Goal: Submit feedback/report problem

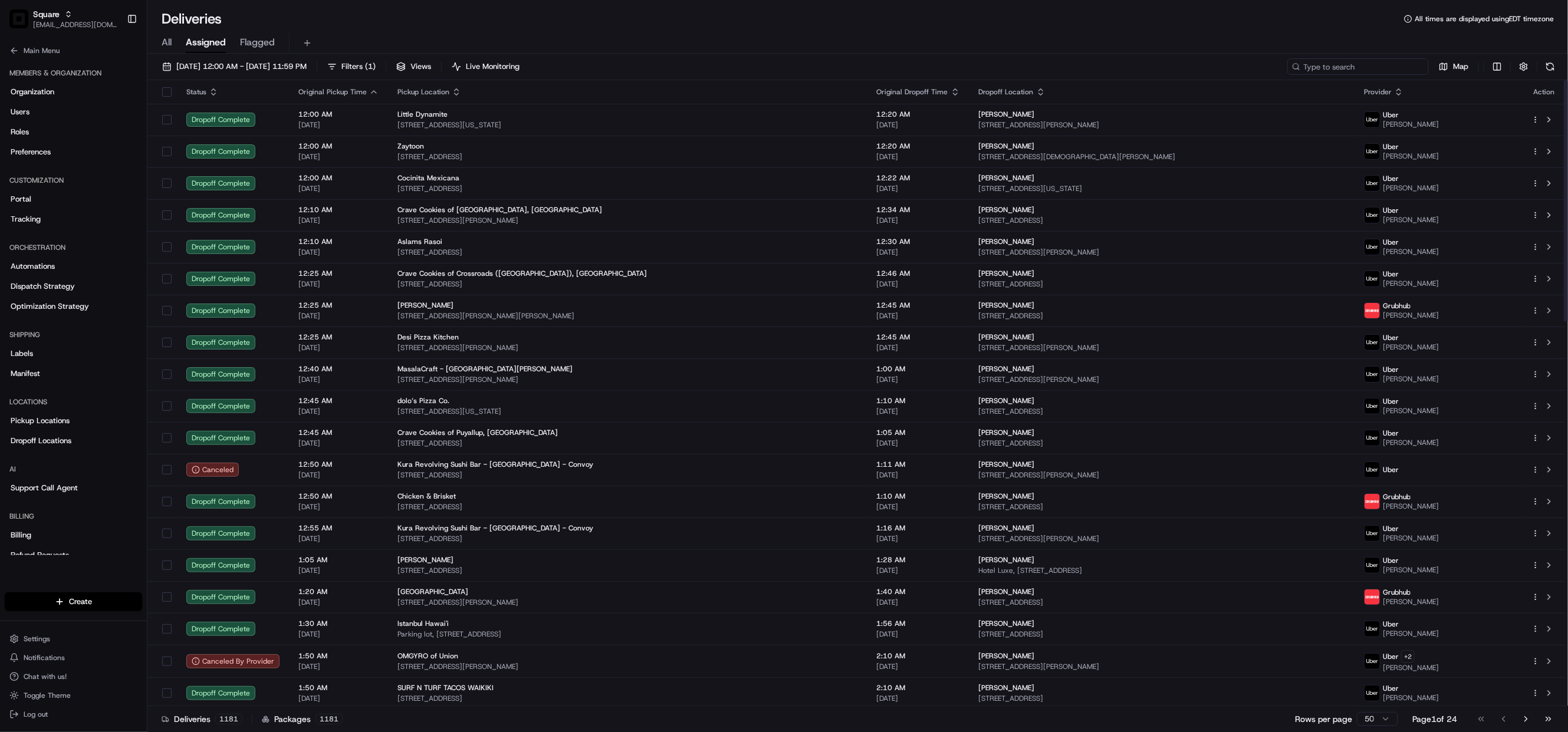
click at [1396, 62] on input at bounding box center [1358, 67] width 142 height 16
paste input "0580482"
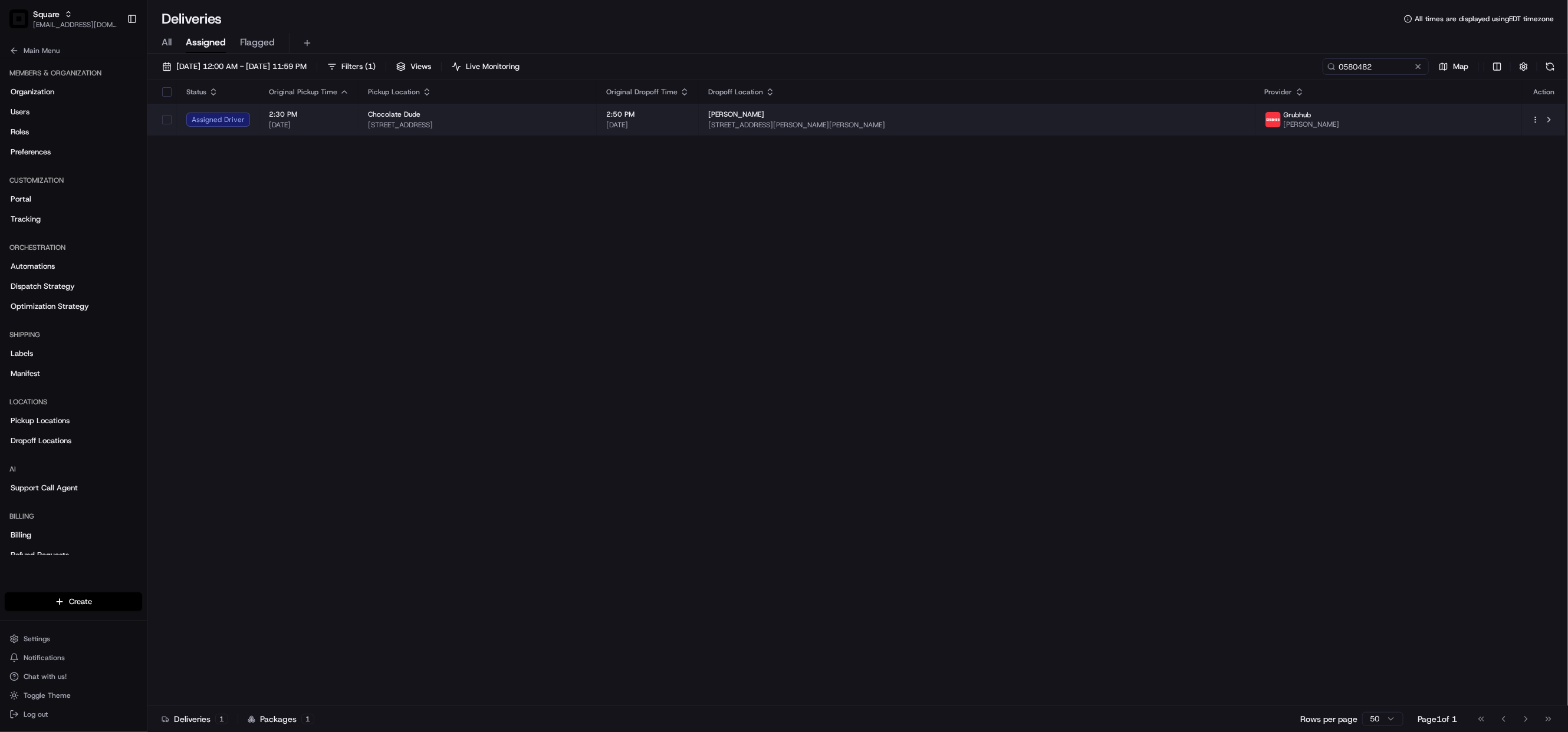
click at [587, 124] on span "3339 Central Ave NE E, Albuquerque, NM 87106, USA" at bounding box center [477, 125] width 219 height 9
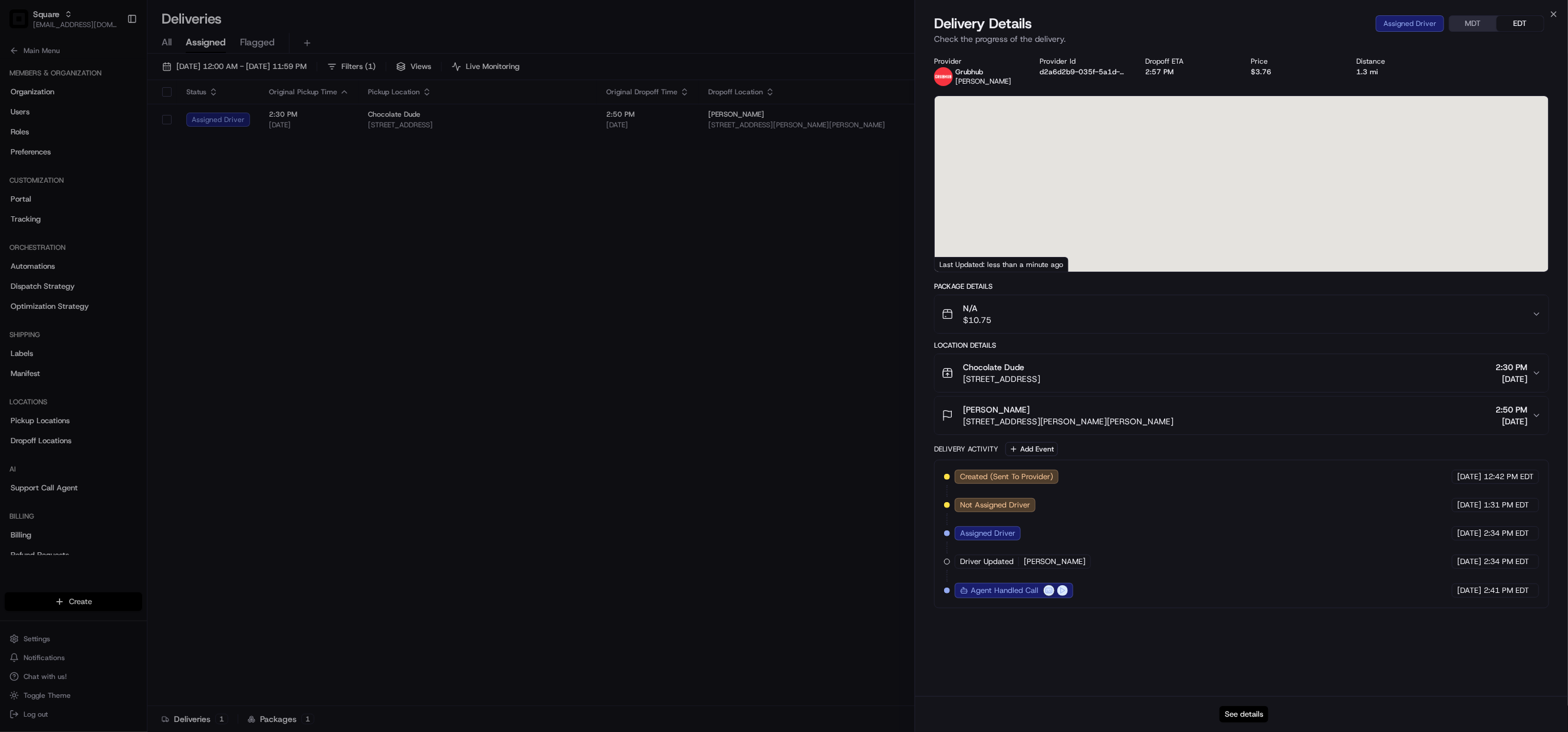
click at [1254, 716] on button "See details" at bounding box center [1243, 715] width 49 height 16
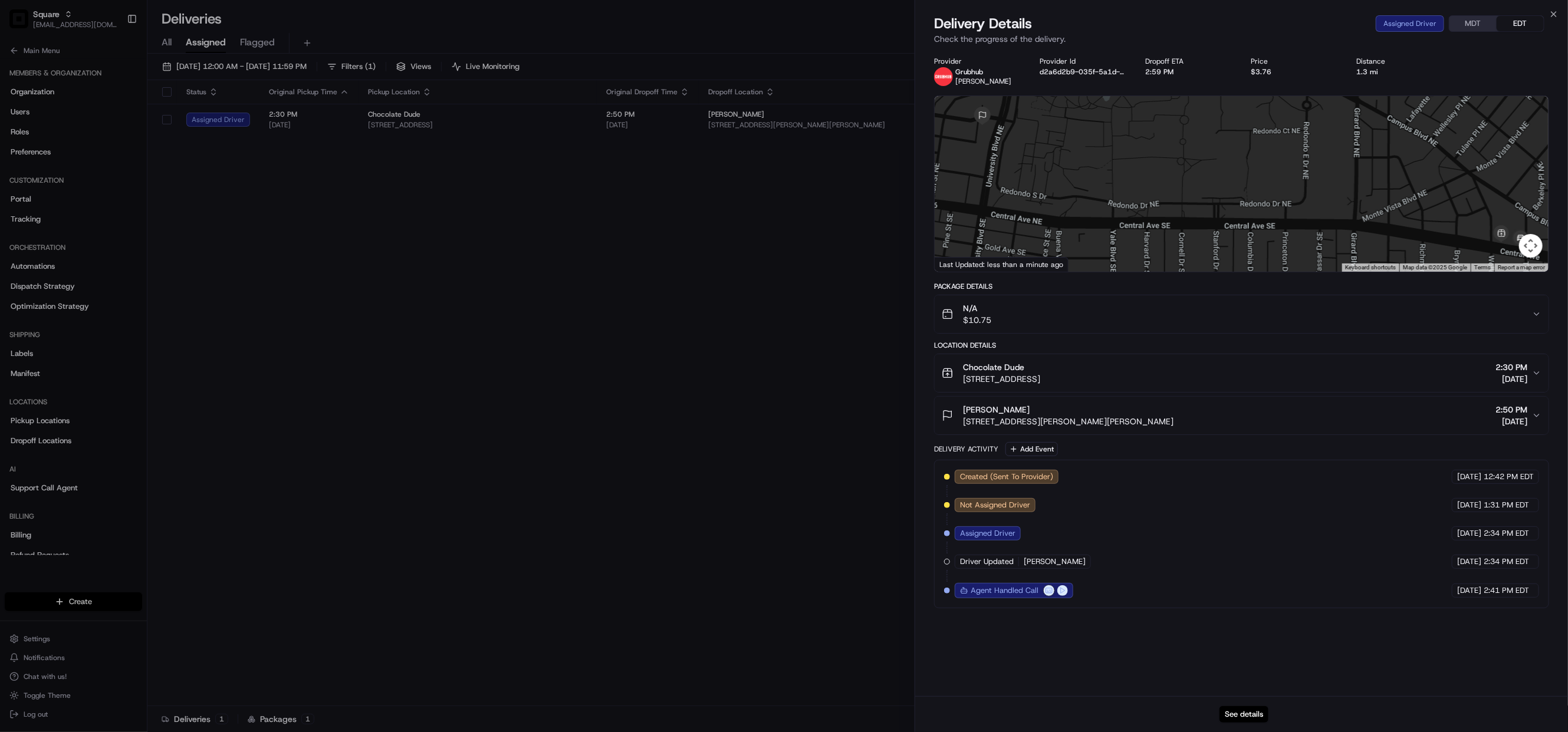
drag, startPoint x: 706, startPoint y: 335, endPoint x: 1144, endPoint y: 167, distance: 469.1
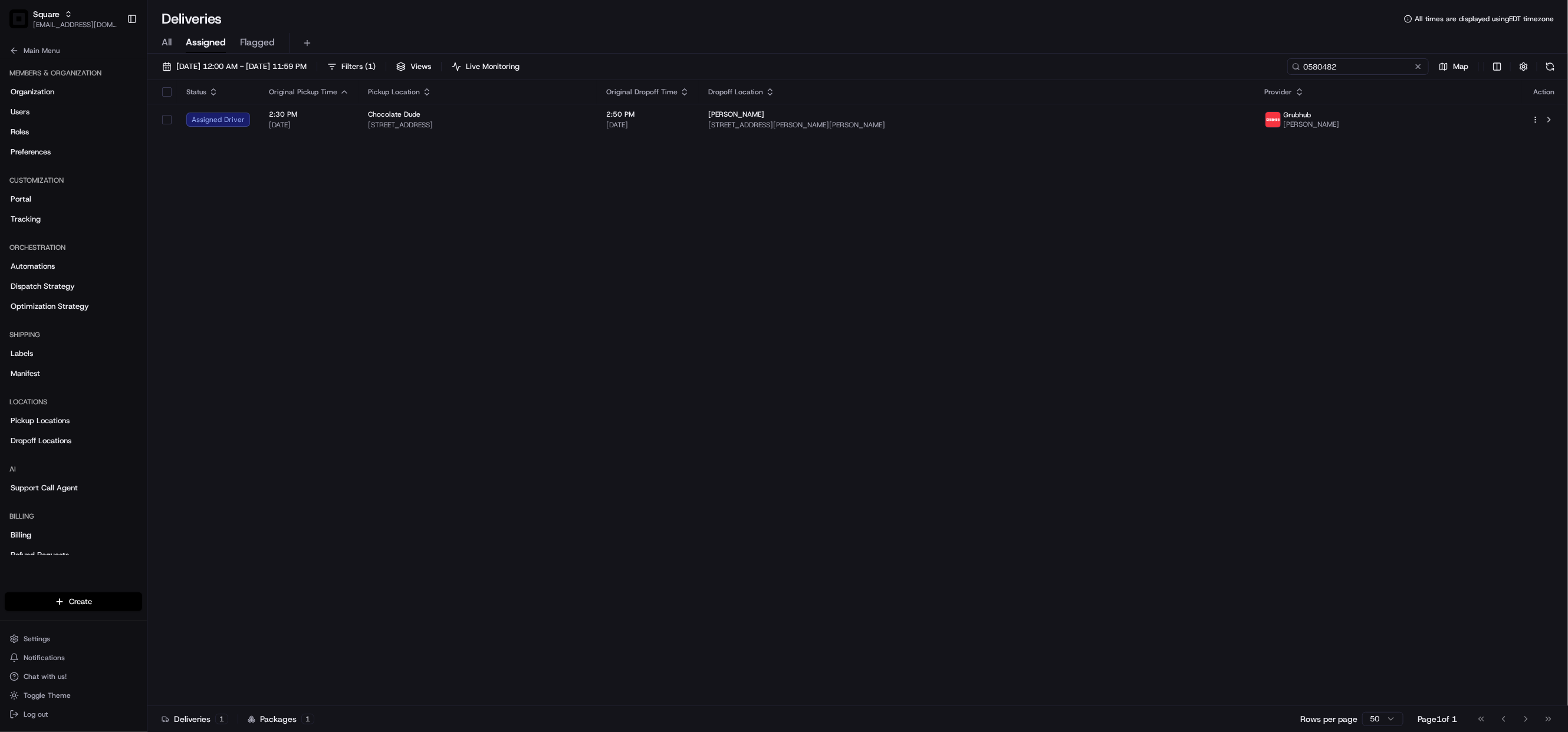
click at [1352, 61] on input "0580482" at bounding box center [1358, 67] width 142 height 16
click at [1352, 64] on input "0580482" at bounding box center [1358, 67] width 142 height 16
paste input "8376779"
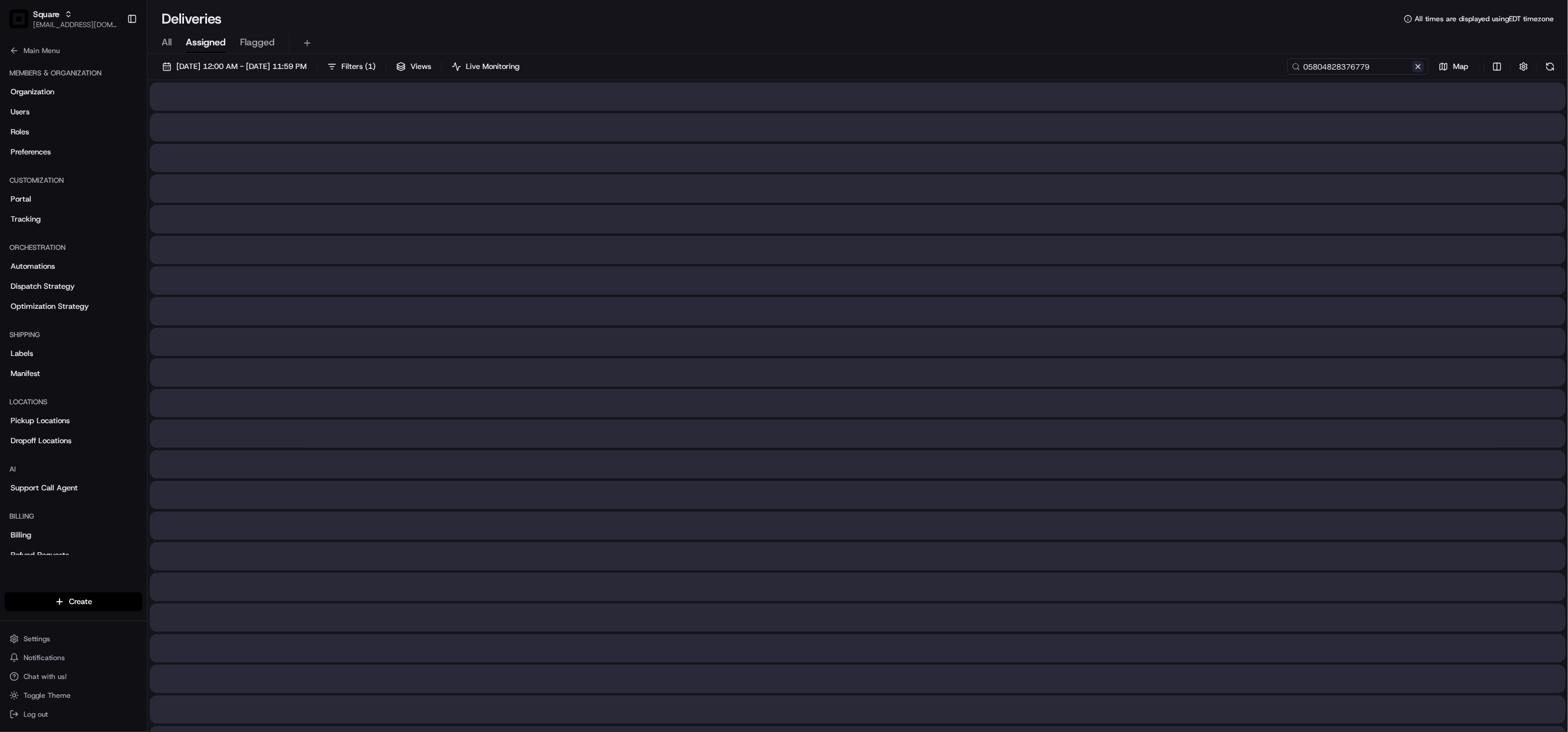
type input "05804828376779"
click at [1422, 67] on button at bounding box center [1418, 66] width 12 height 12
click at [1375, 67] on input at bounding box center [1358, 67] width 142 height 16
paste input "8376779"
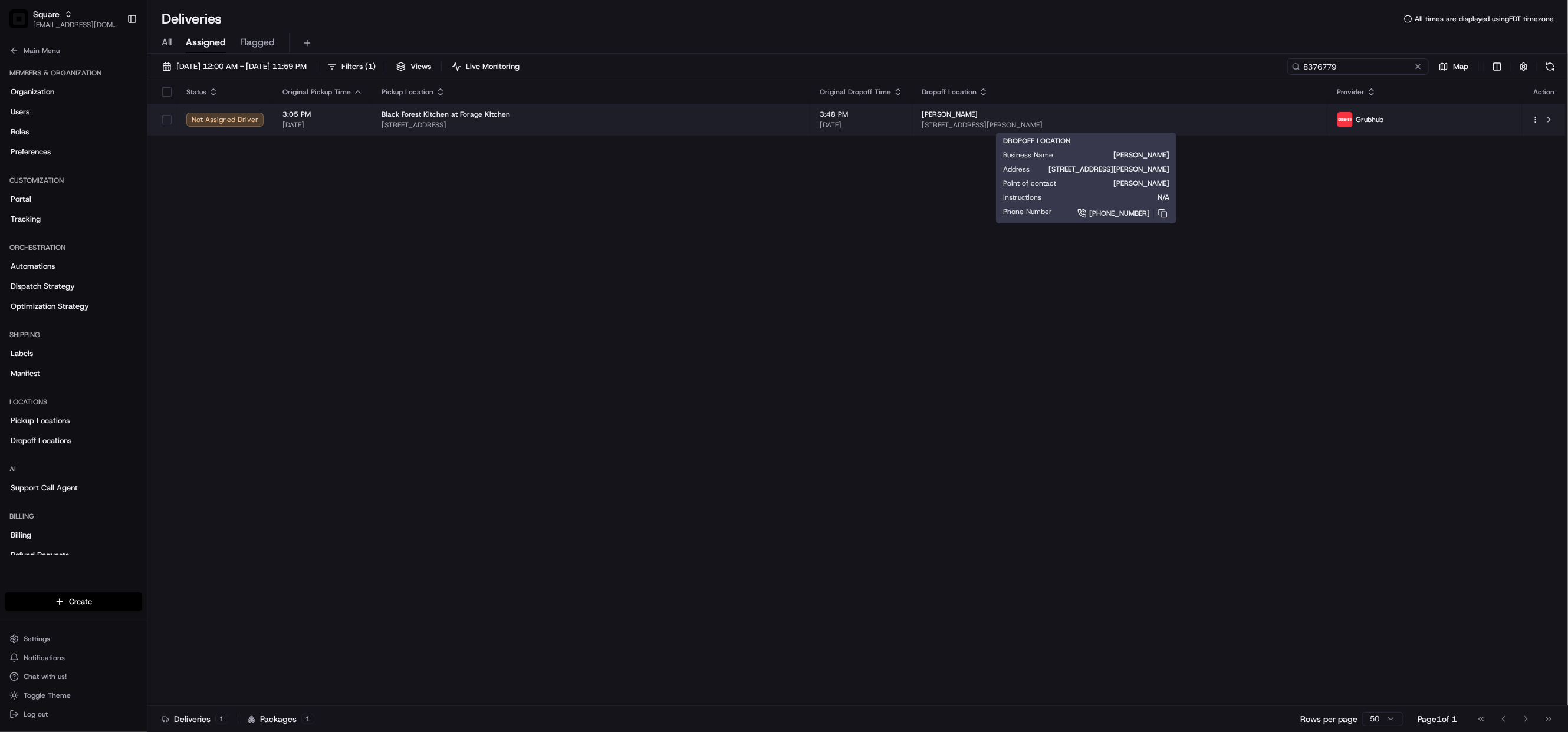
type input "8376779"
click at [996, 124] on span "24 Buchanan St, San Francisco, CA 94102, USA" at bounding box center [1119, 125] width 396 height 9
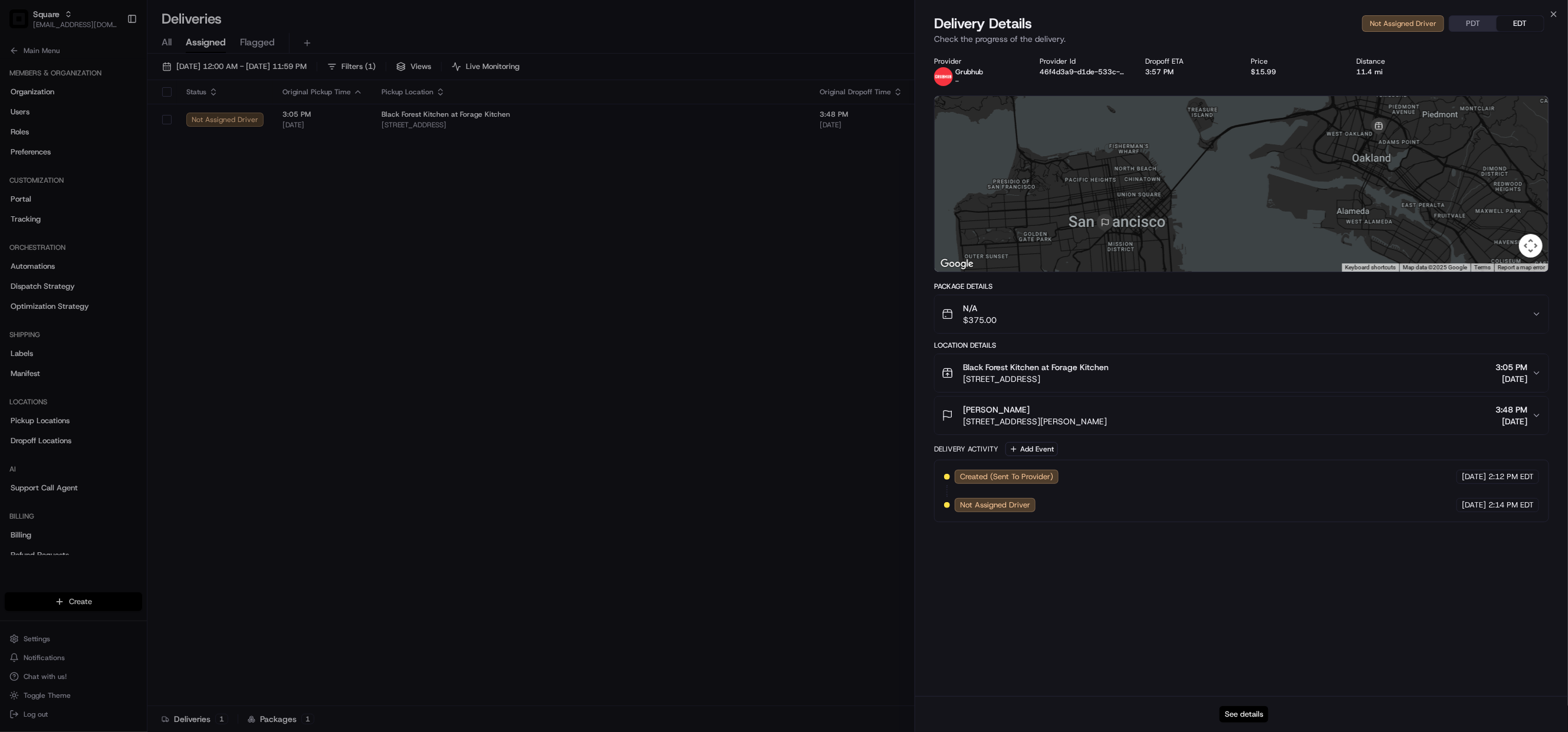
click at [1235, 710] on button "See details" at bounding box center [1243, 715] width 49 height 16
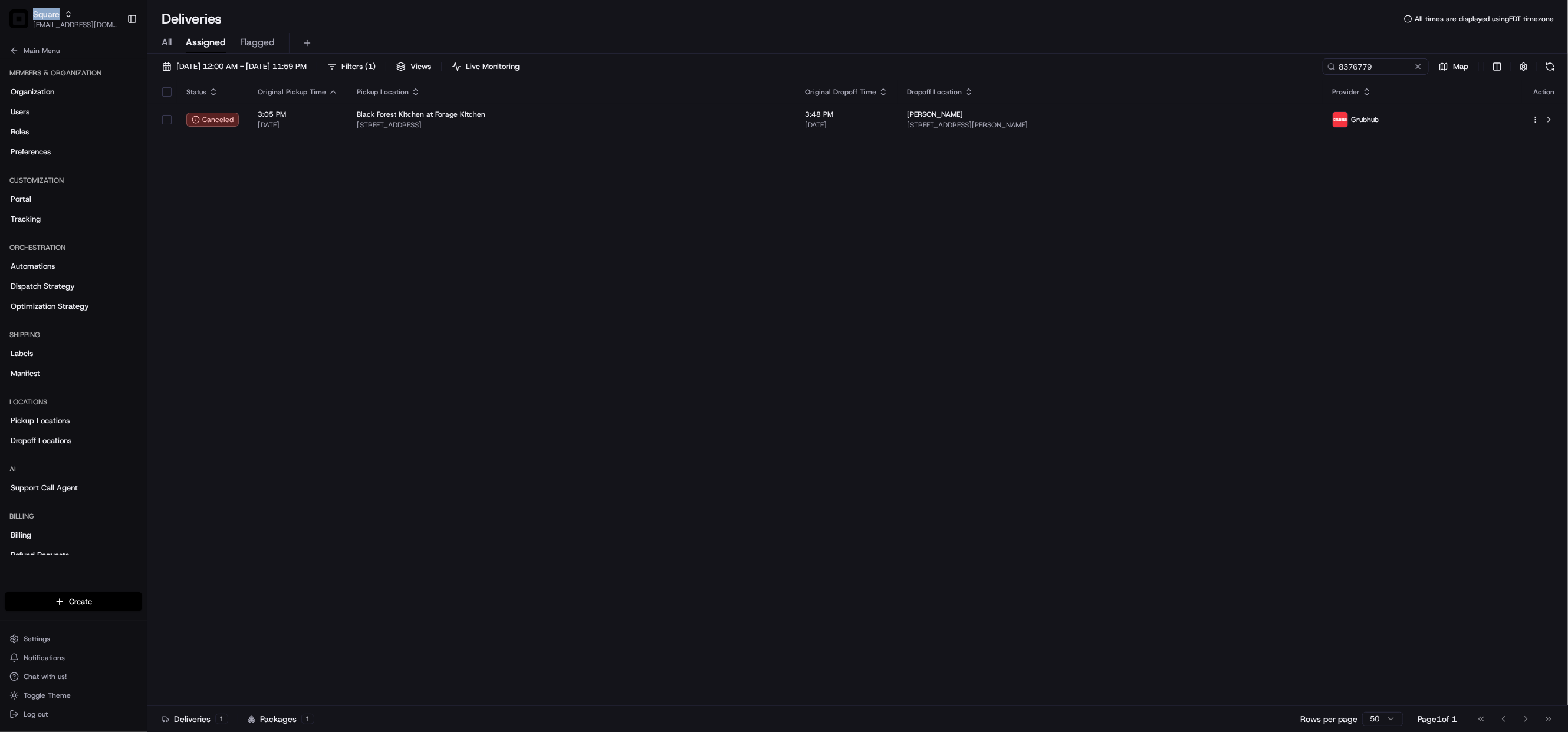
click at [41, 12] on span "Square" at bounding box center [46, 14] width 27 height 12
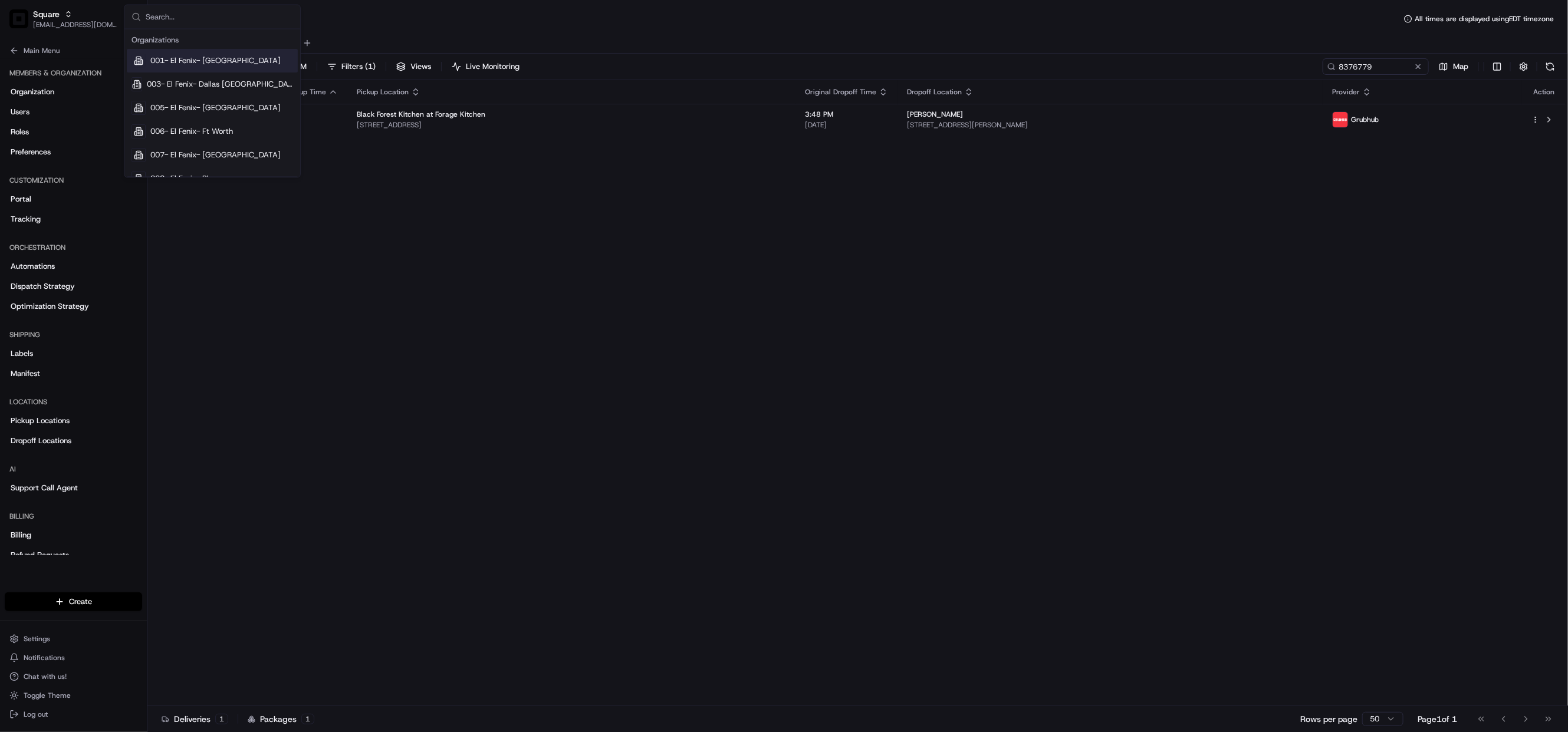
click at [208, 26] on input "text" at bounding box center [219, 17] width 147 height 24
type input "Chowly"
click at [180, 87] on div "Chowly" at bounding box center [212, 85] width 171 height 24
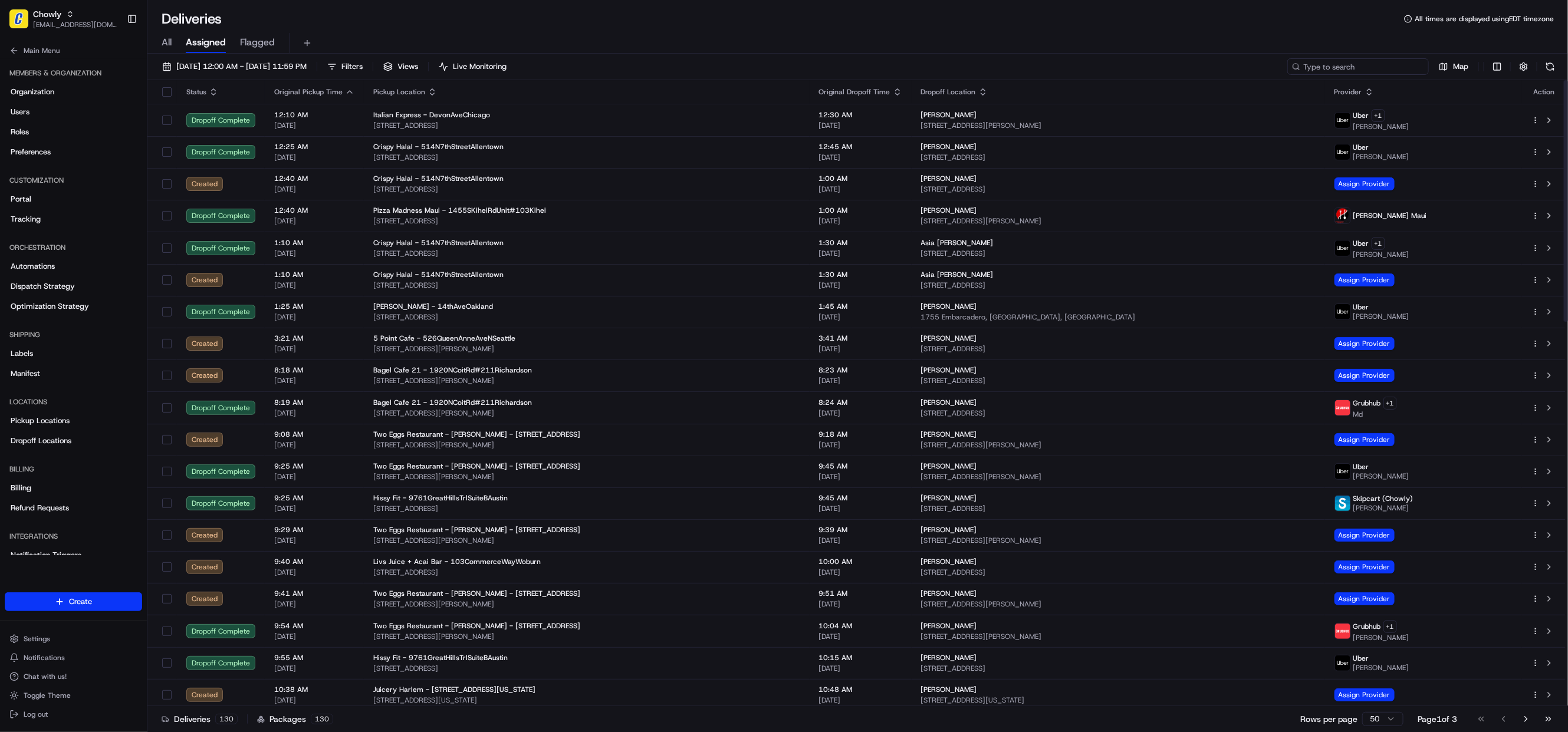
click at [1339, 60] on input at bounding box center [1358, 67] width 142 height 16
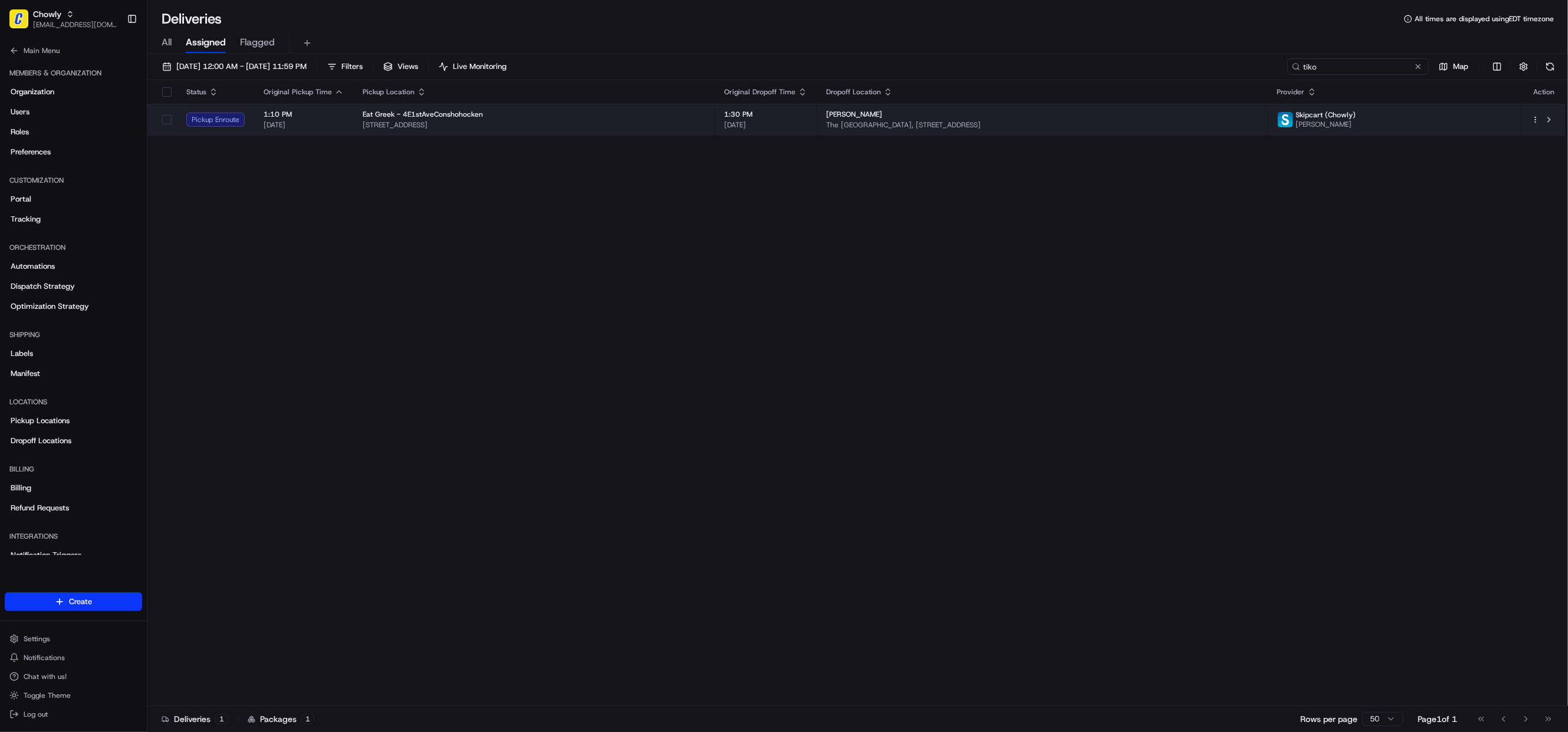
type input "tiko"
click at [936, 117] on div "[PERSON_NAME]" at bounding box center [1041, 114] width 431 height 9
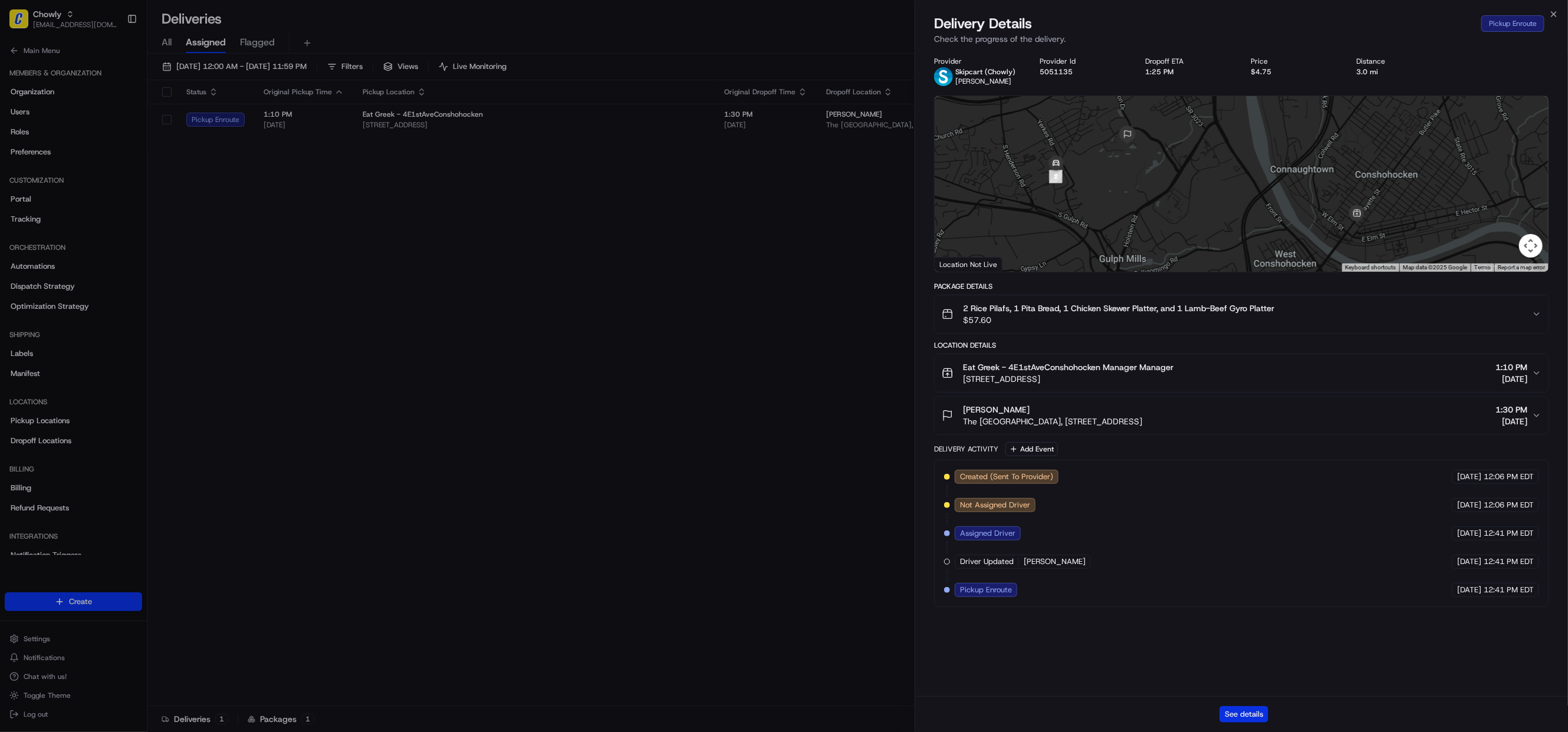
click at [1244, 711] on button "See details" at bounding box center [1243, 715] width 49 height 16
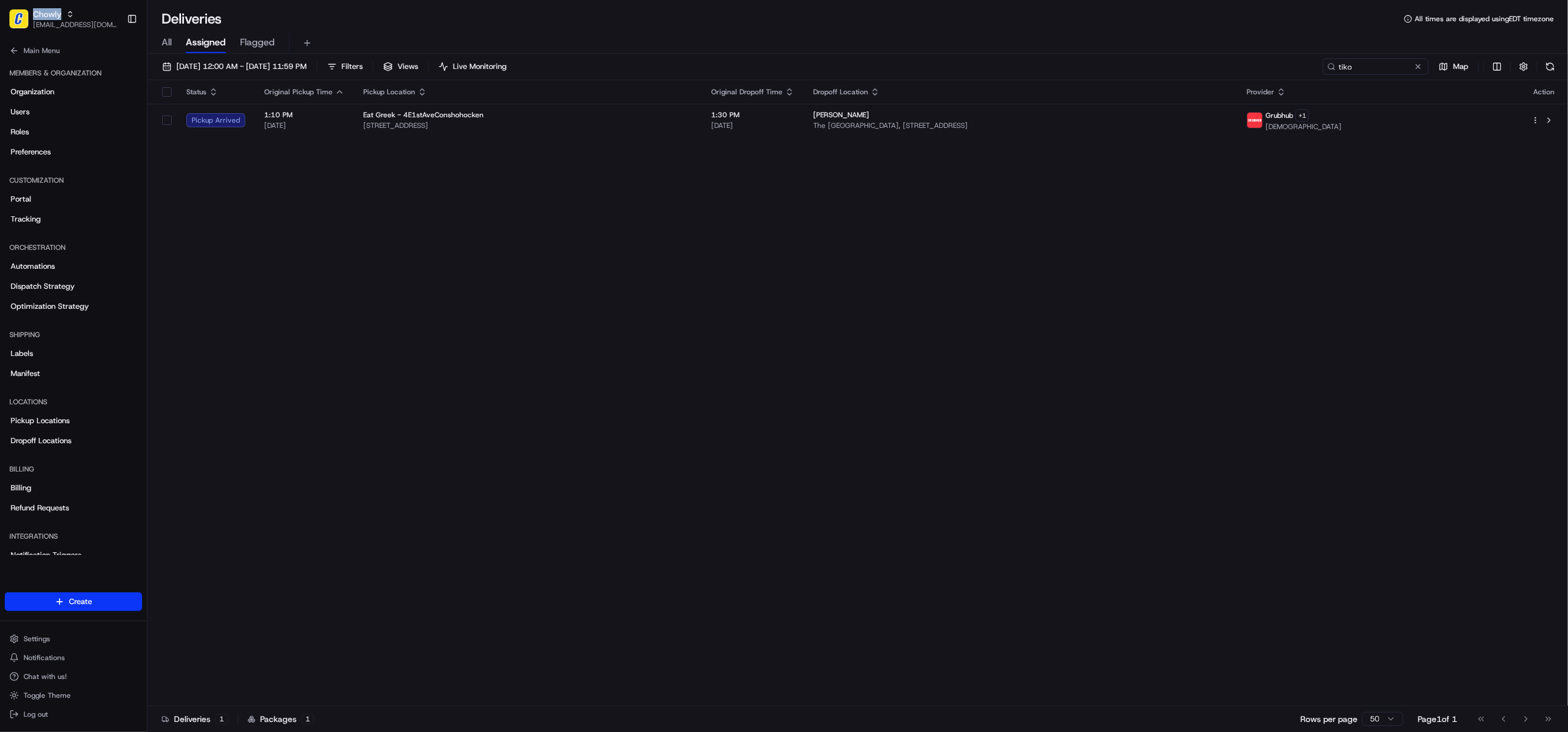
click at [36, 15] on span "Chowly" at bounding box center [47, 14] width 28 height 12
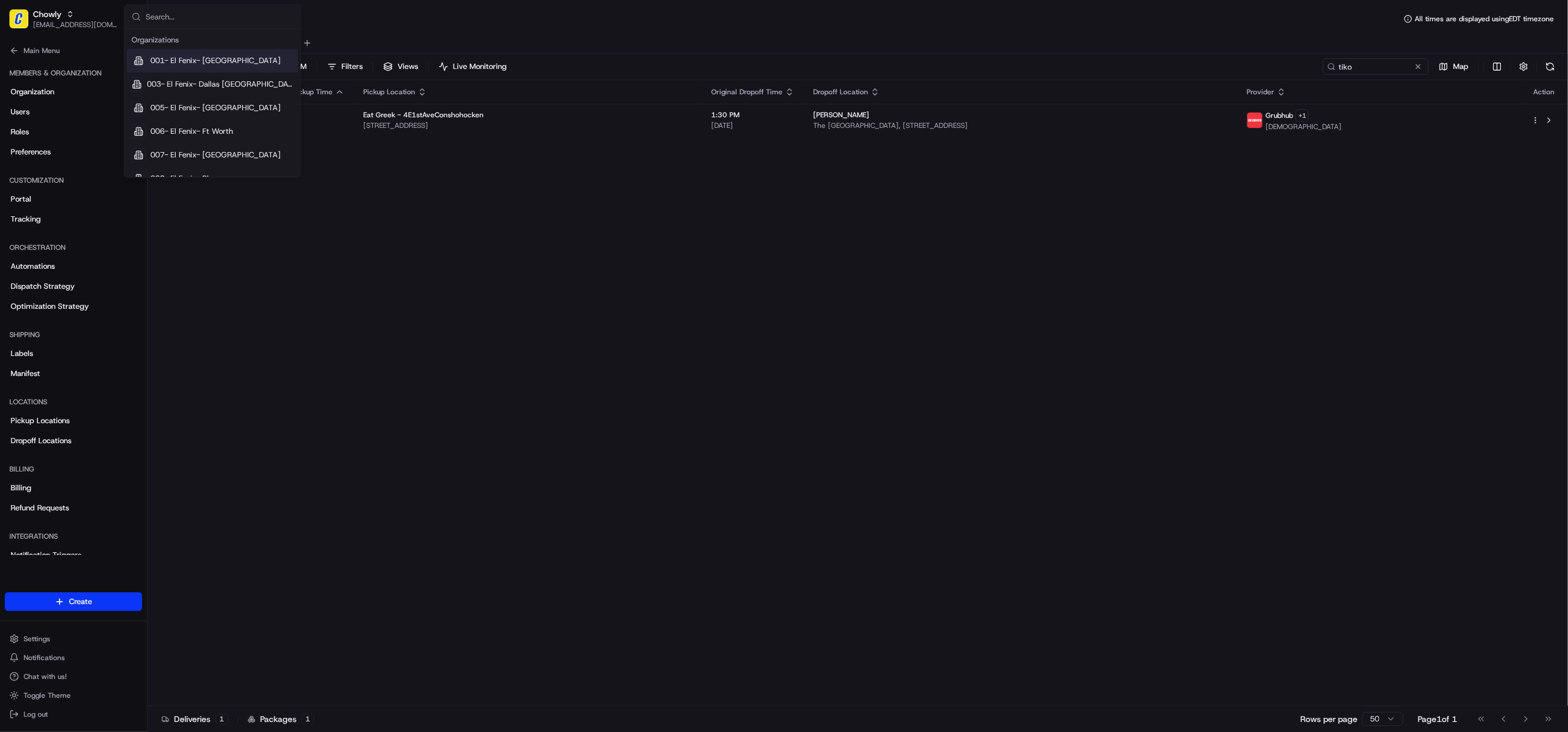
click at [161, 7] on input "text" at bounding box center [219, 17] width 147 height 24
type input "square"
click at [161, 101] on span "Square" at bounding box center [162, 96] width 24 height 11
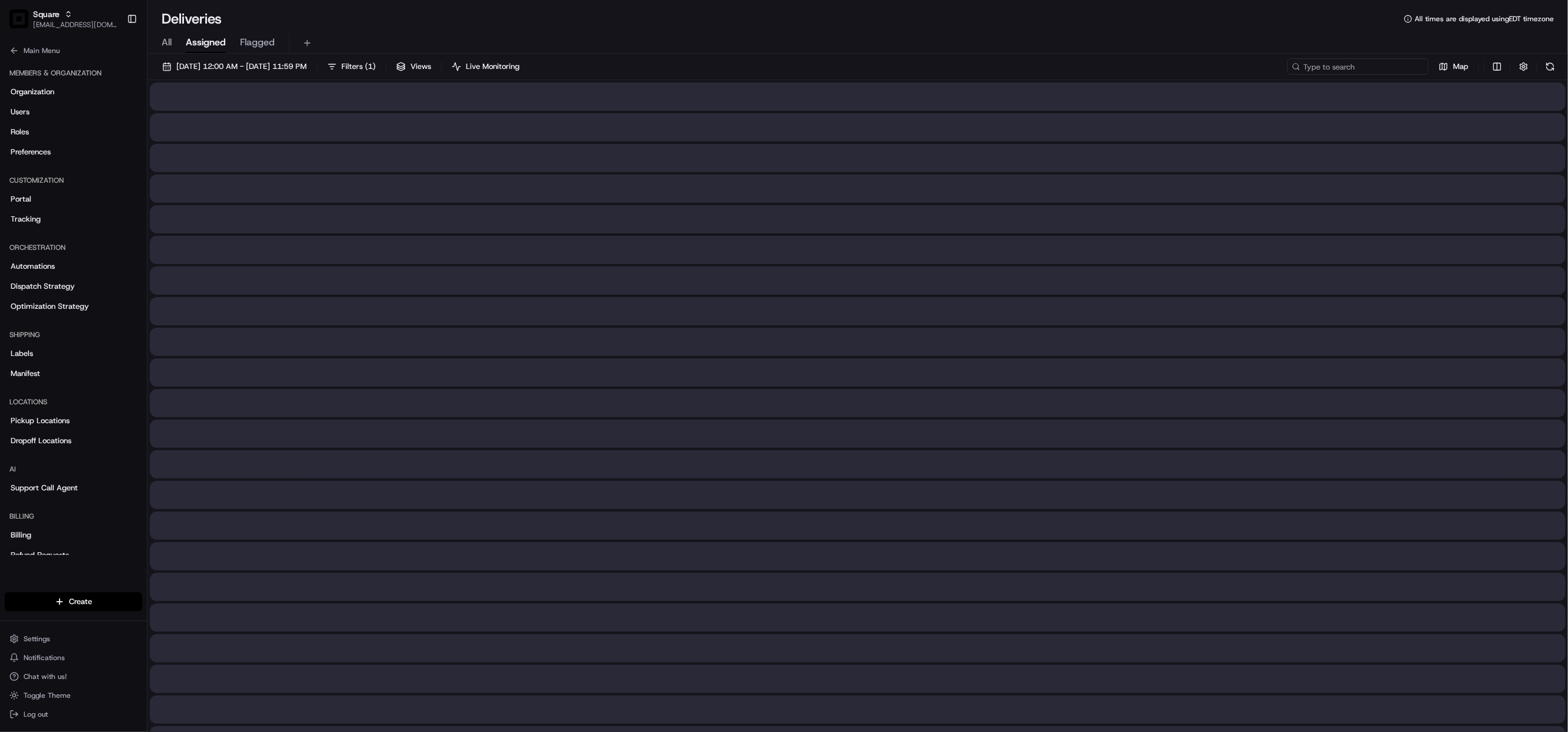
click at [1358, 64] on input at bounding box center [1358, 67] width 142 height 16
paste input "7664593"
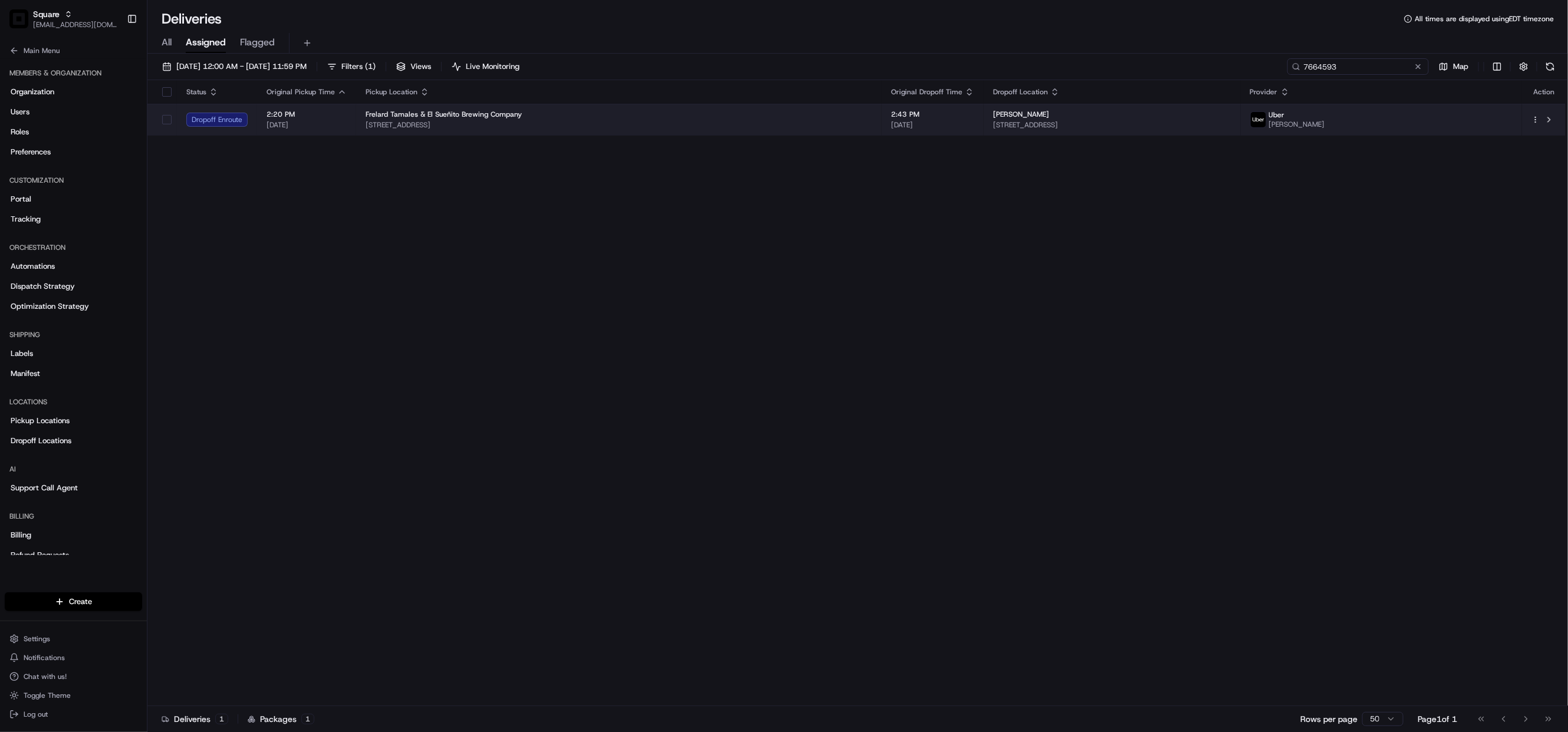
type input "7664593"
click at [704, 117] on div "Frelard Tamales & El Sueñito Brewing Company" at bounding box center [619, 114] width 506 height 9
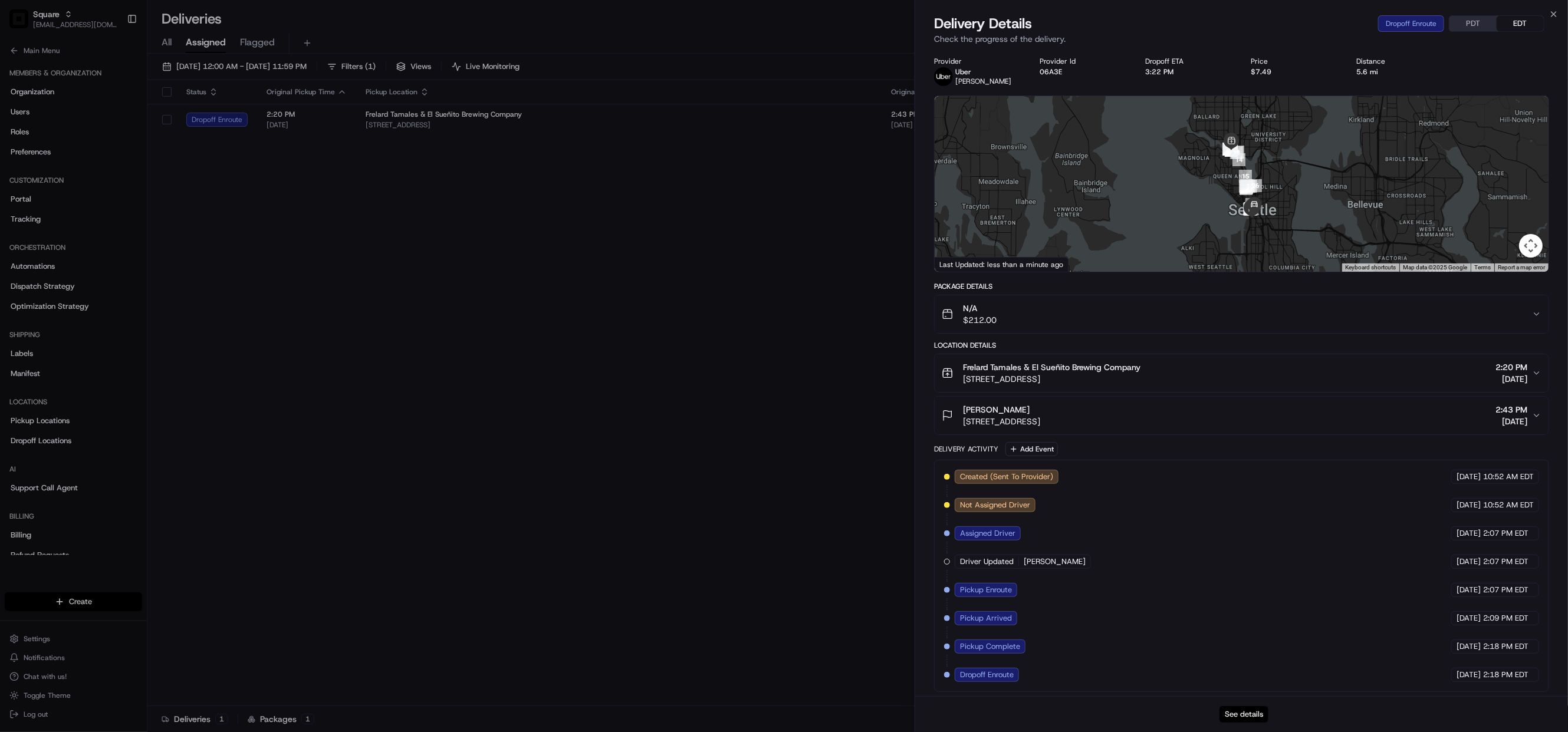
click at [1238, 715] on button "See details" at bounding box center [1243, 715] width 49 height 16
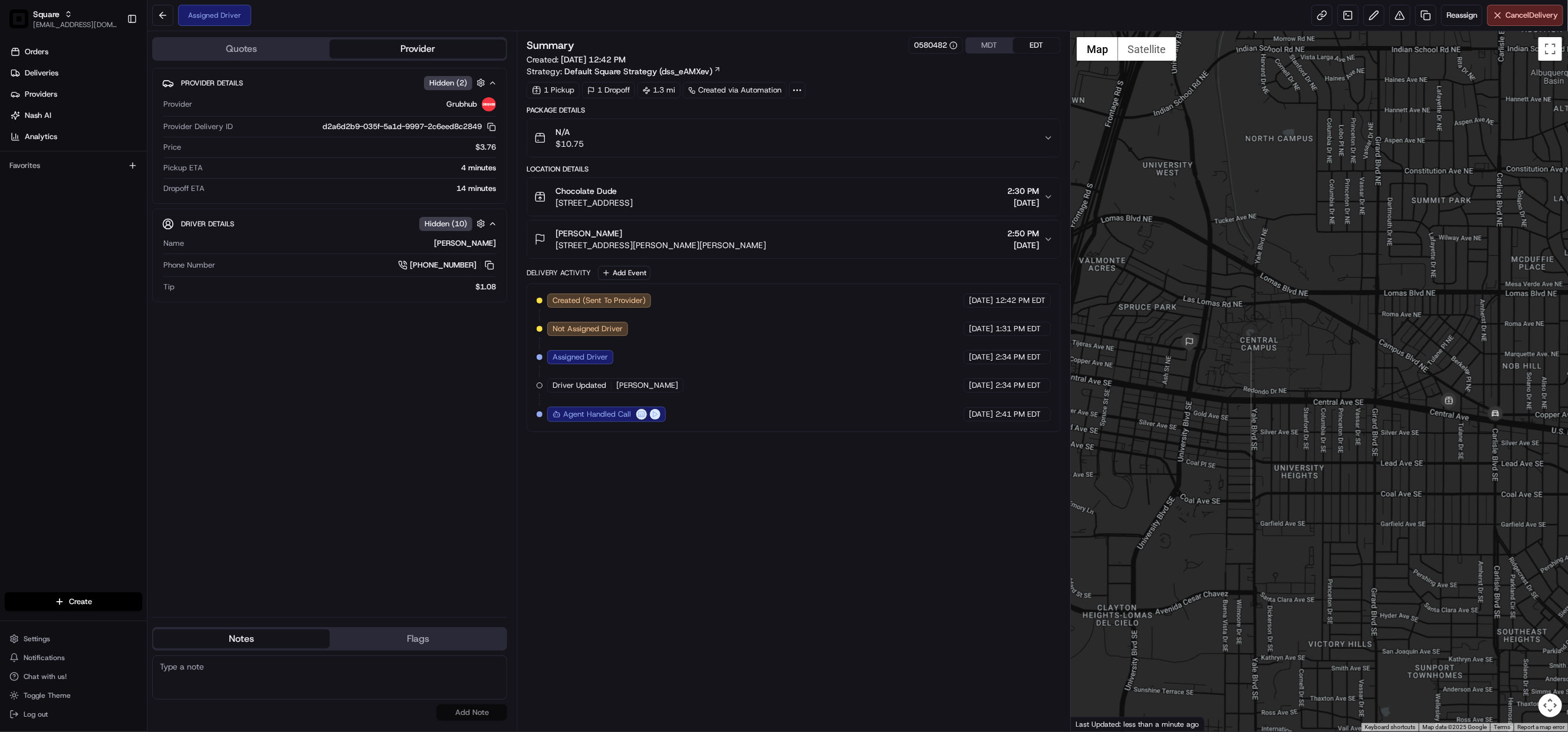
click at [981, 41] on button "MDT" at bounding box center [989, 45] width 47 height 16
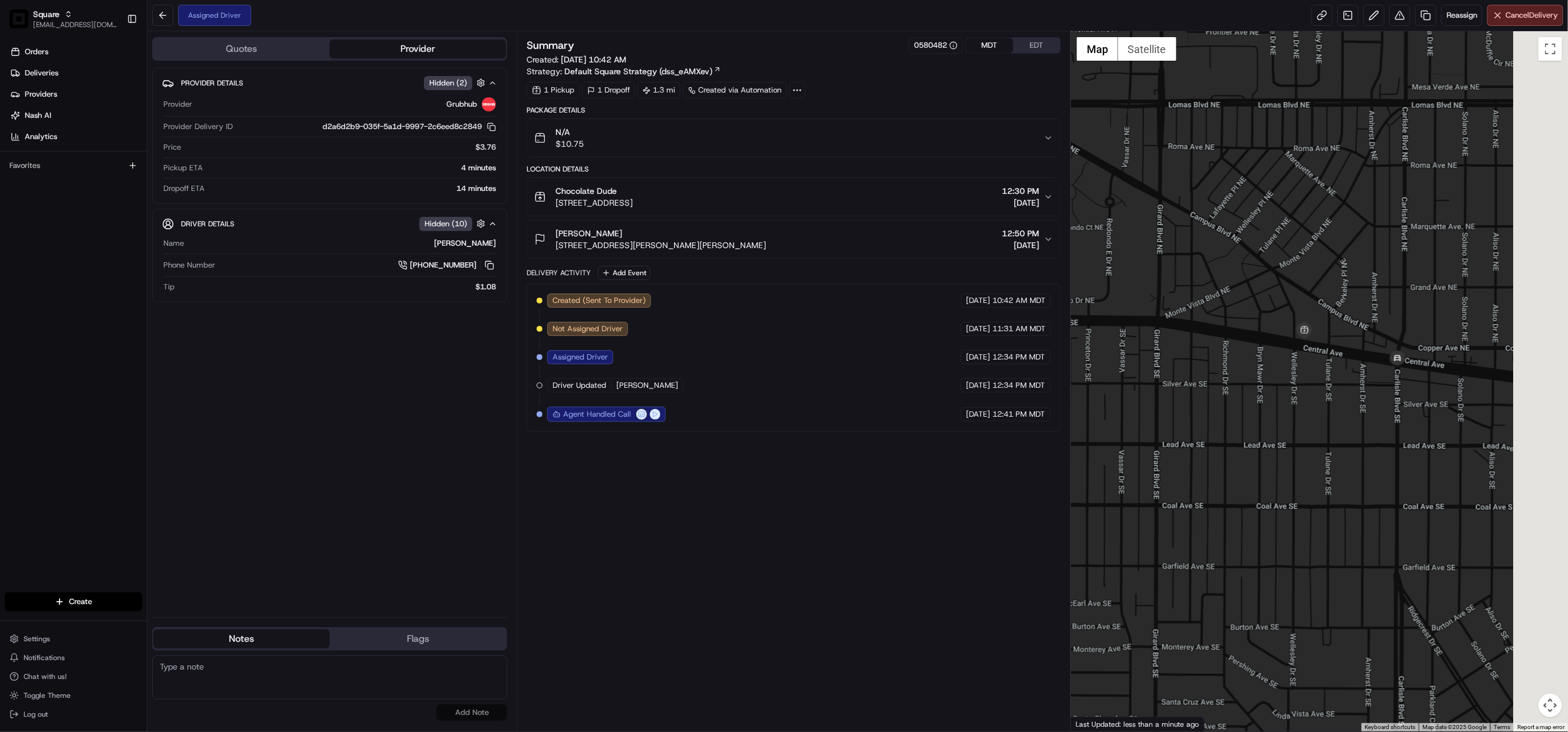
drag, startPoint x: 1492, startPoint y: 424, endPoint x: 1371, endPoint y: 412, distance: 121.6
click at [1371, 412] on div at bounding box center [1319, 381] width 497 height 700
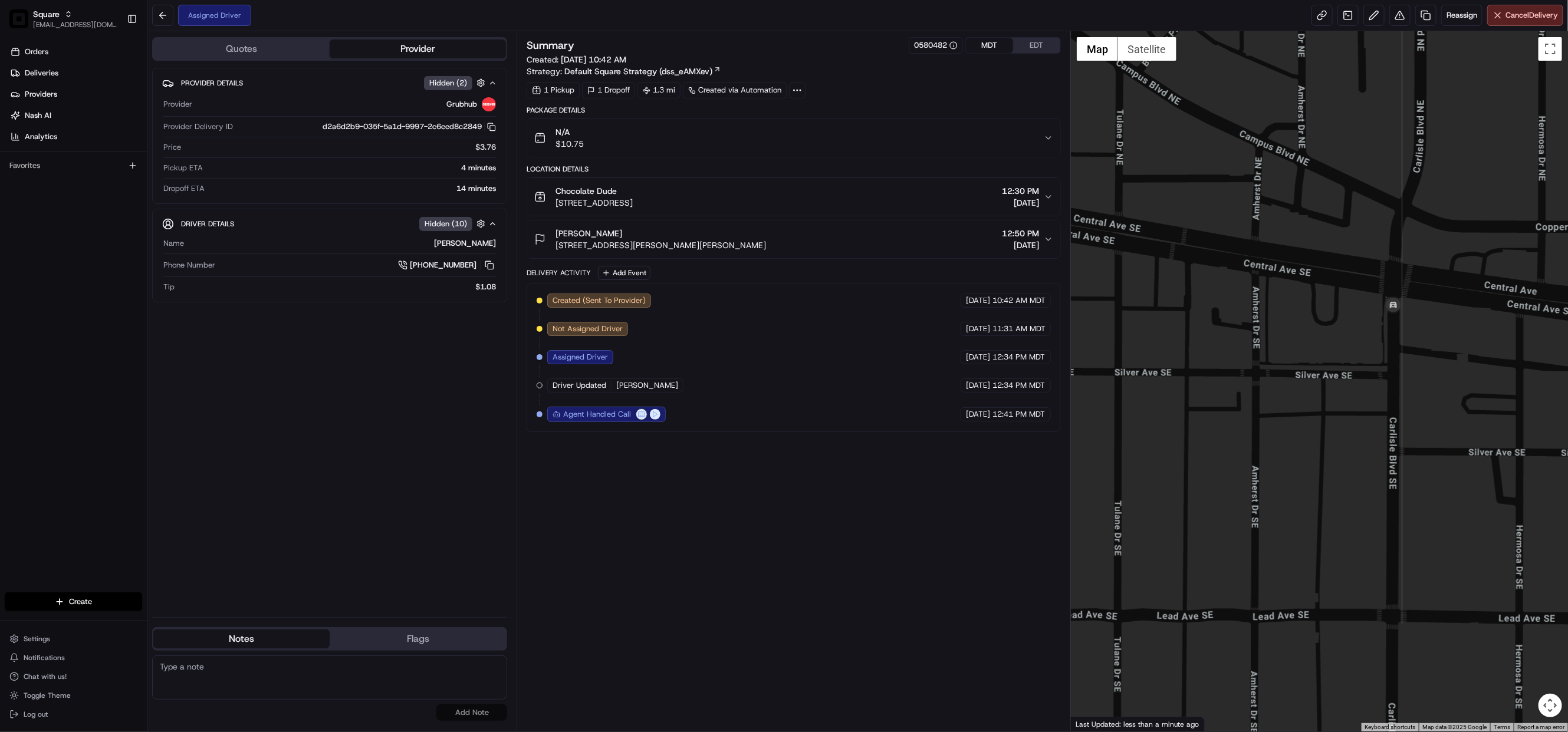
drag, startPoint x: 1318, startPoint y: 331, endPoint x: 1326, endPoint y: 336, distance: 9.4
click at [1326, 336] on div at bounding box center [1319, 381] width 497 height 700
click at [219, 686] on textarea at bounding box center [330, 677] width 355 height 44
paste textarea "Chat/Caller Information: Merchant Reason for Call:"
click at [296, 676] on textarea "Chat/Caller Information: Merchant Reason for Call: pick up ETA stat" at bounding box center [330, 677] width 355 height 44
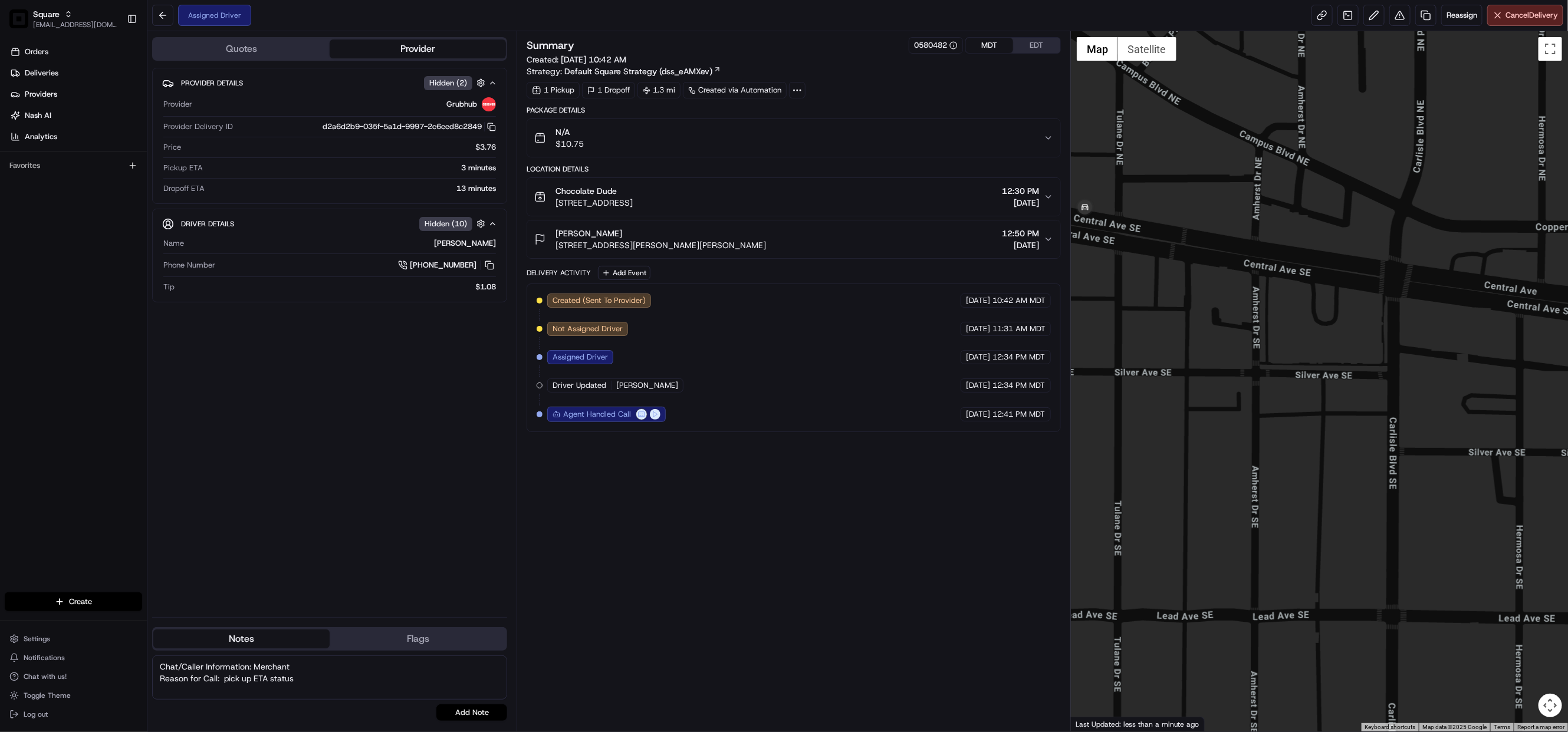
type textarea "Chat/Caller Information: Merchant Reason for Call: pick up ETA status"
click at [487, 706] on button "Add Note" at bounding box center [471, 713] width 71 height 16
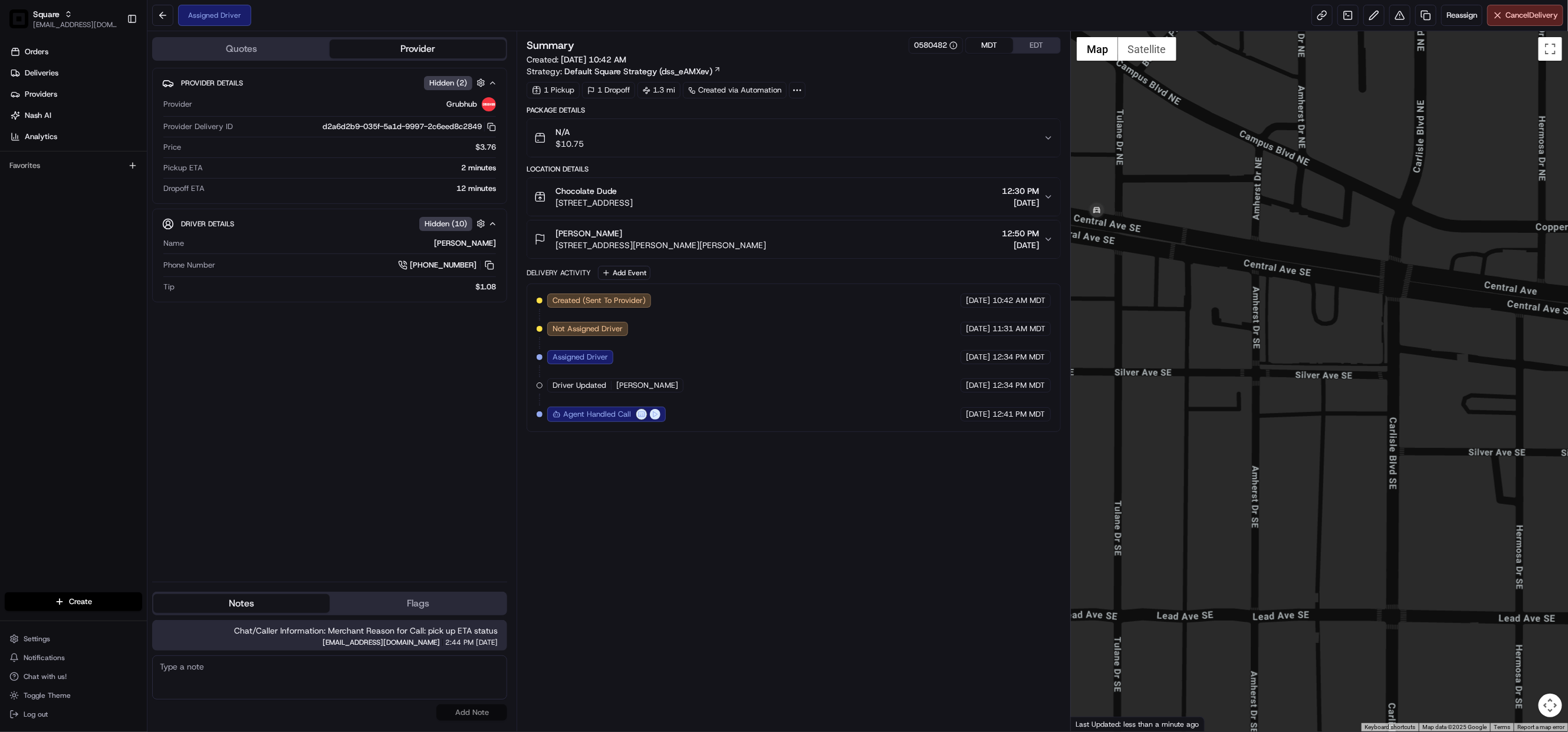
drag, startPoint x: 637, startPoint y: 559, endPoint x: 527, endPoint y: 376, distance: 213.5
click at [637, 559] on div "Summary 0580482 MDT EDT Created: 08/22/2025 10:42 AM Strategy: Default Square S…" at bounding box center [794, 381] width 534 height 688
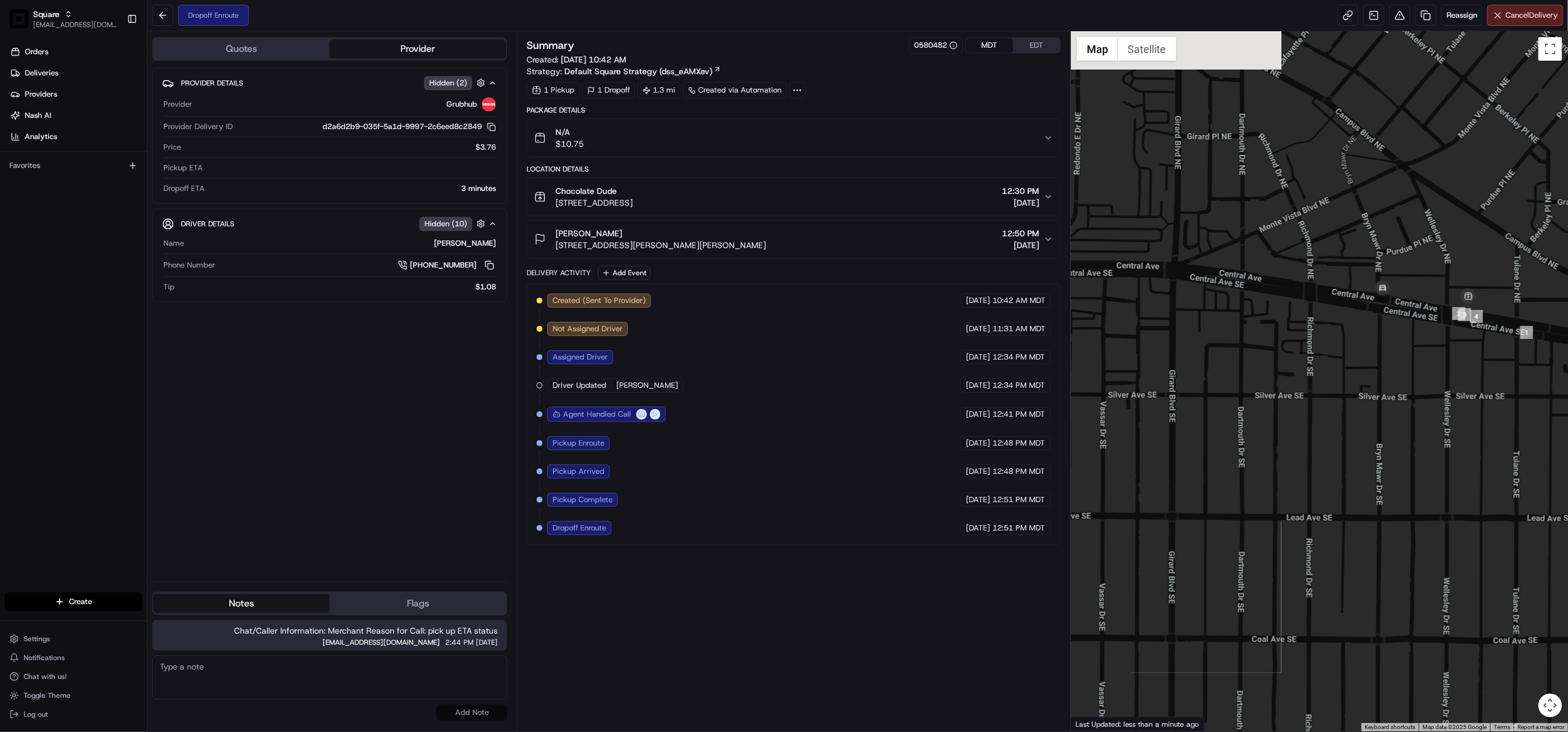
drag, startPoint x: 1352, startPoint y: 281, endPoint x: 1208, endPoint y: 466, distance: 234.4
click at [1208, 466] on div at bounding box center [1319, 381] width 497 height 700
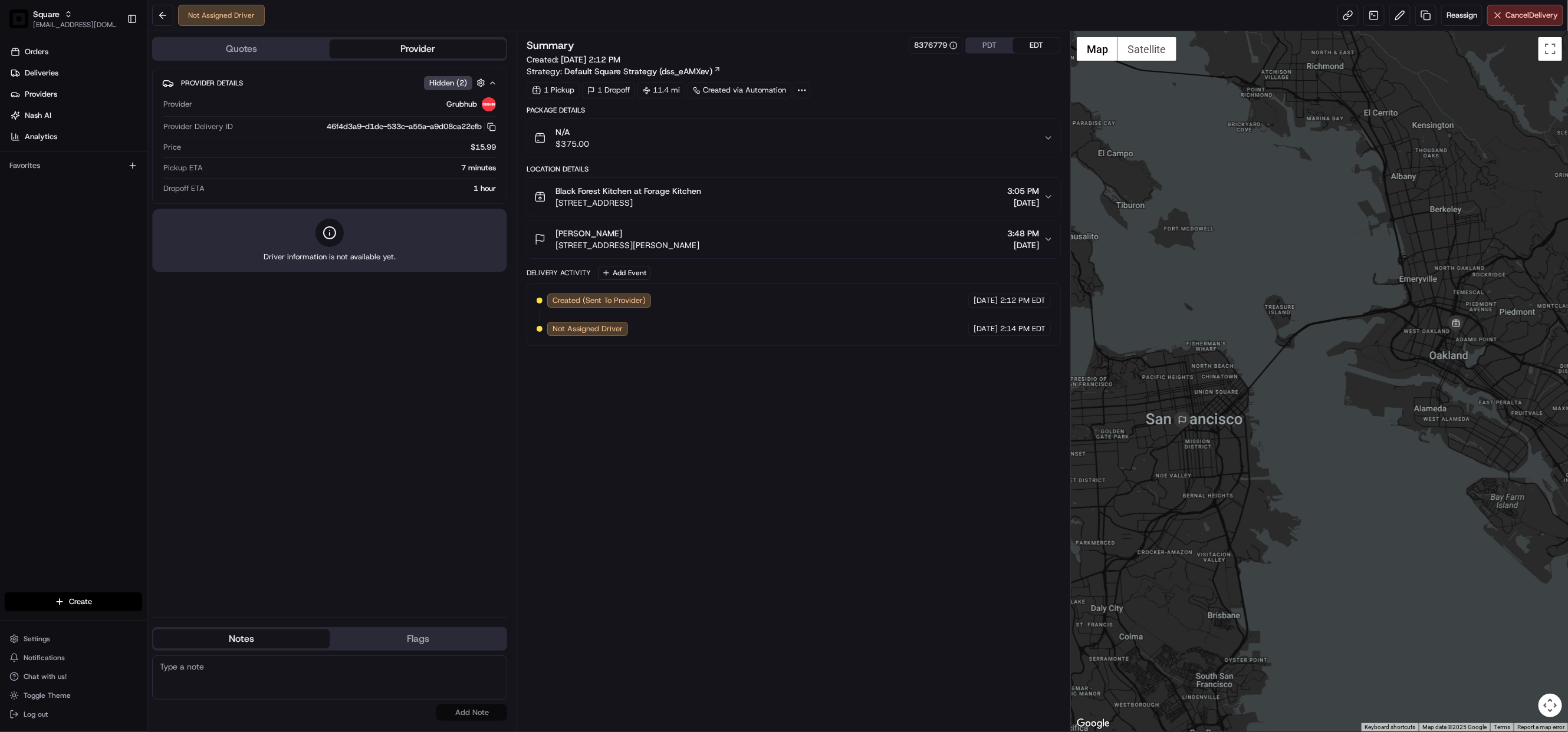
click at [1046, 242] on icon "button" at bounding box center [1048, 239] width 9 height 9
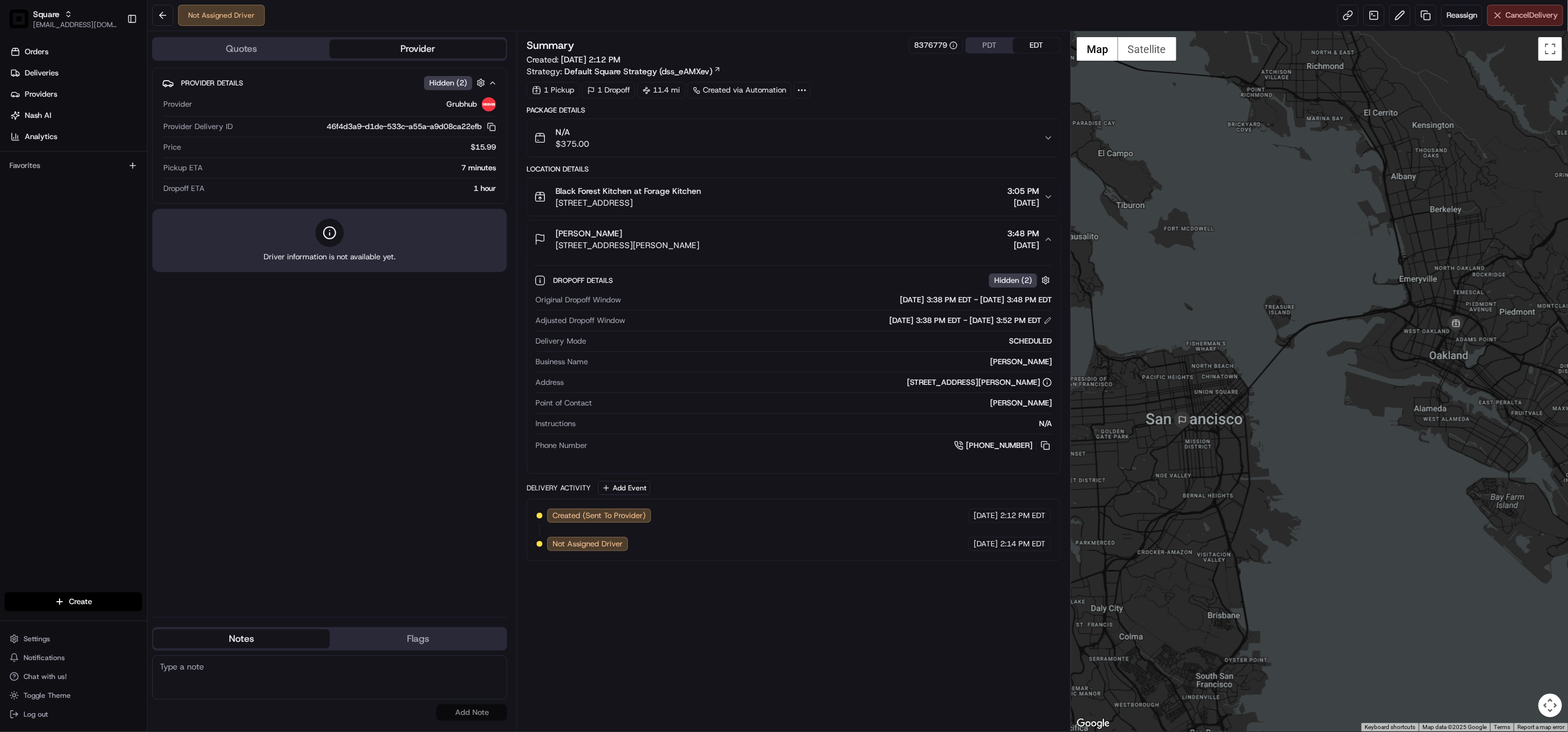
click at [1509, 17] on span "Cancel Delivery" at bounding box center [1532, 15] width 52 height 11
click at [1520, 24] on button "Cancel Delivery" at bounding box center [1525, 16] width 76 height 21
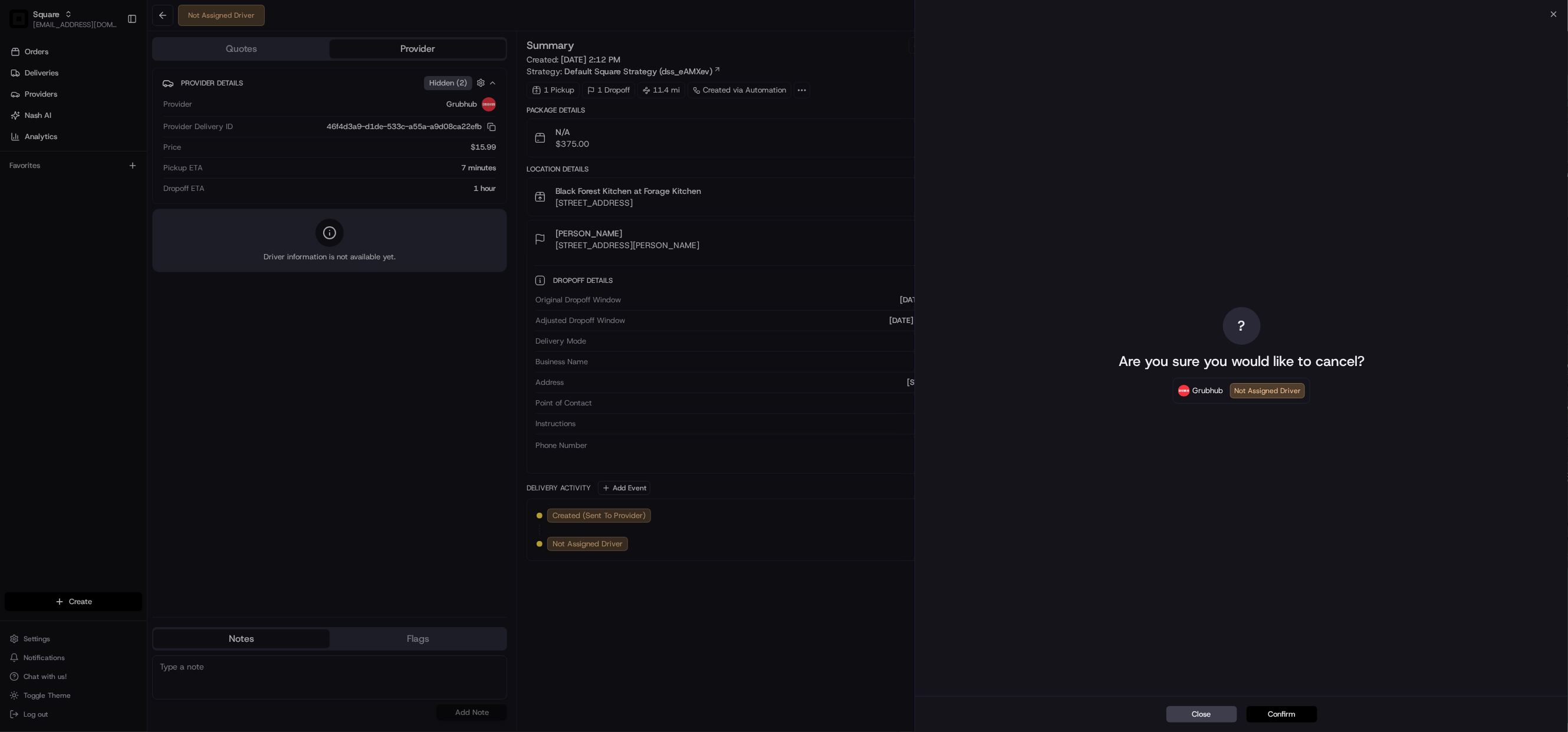
click at [1284, 715] on button "Confirm" at bounding box center [1281, 715] width 71 height 16
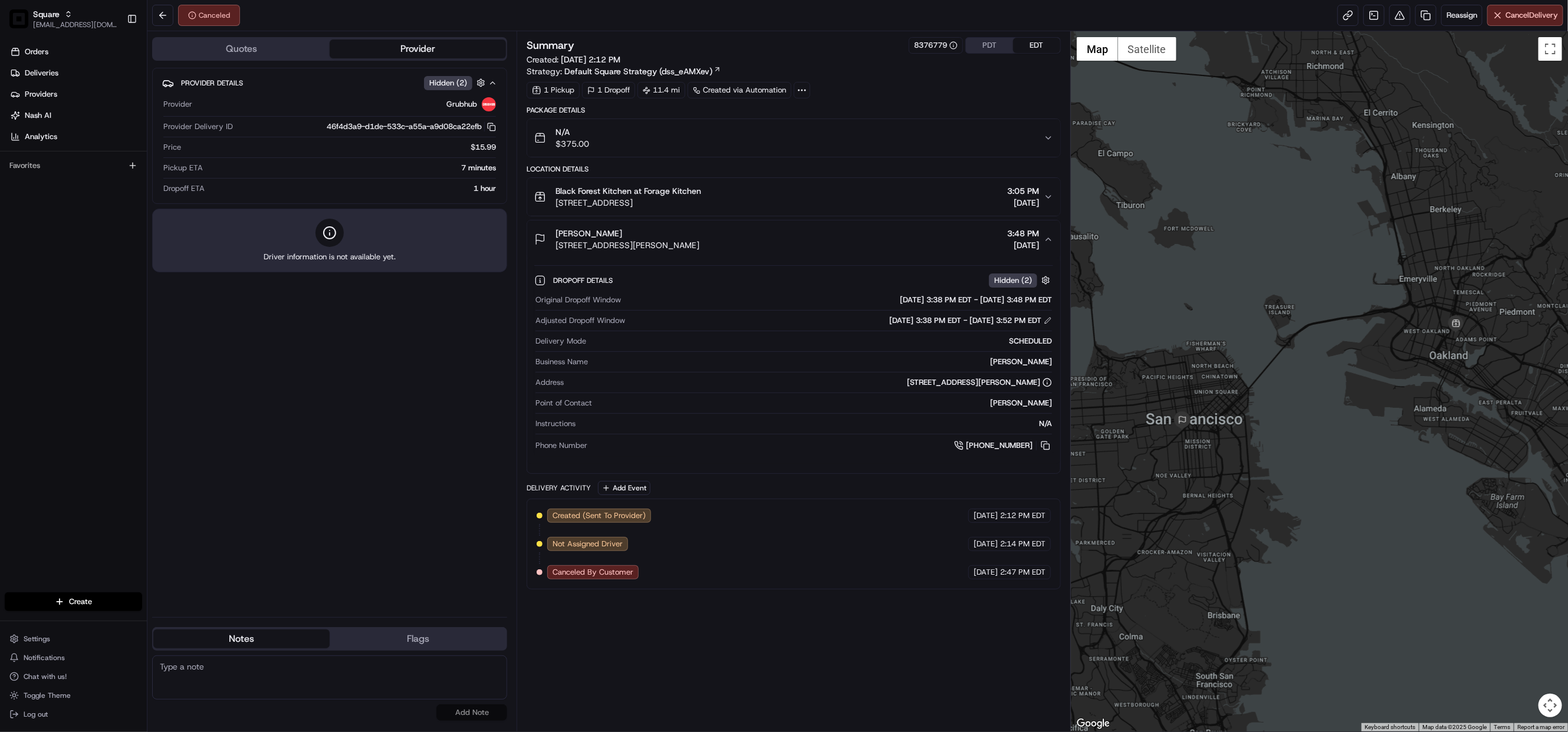
click at [708, 667] on div "Summary 8376779 PDT EDT Created: 08/22/2025 2:12 PM Strategy: Default Square St…" at bounding box center [794, 381] width 534 height 688
click at [1423, 14] on link at bounding box center [1426, 16] width 21 height 21
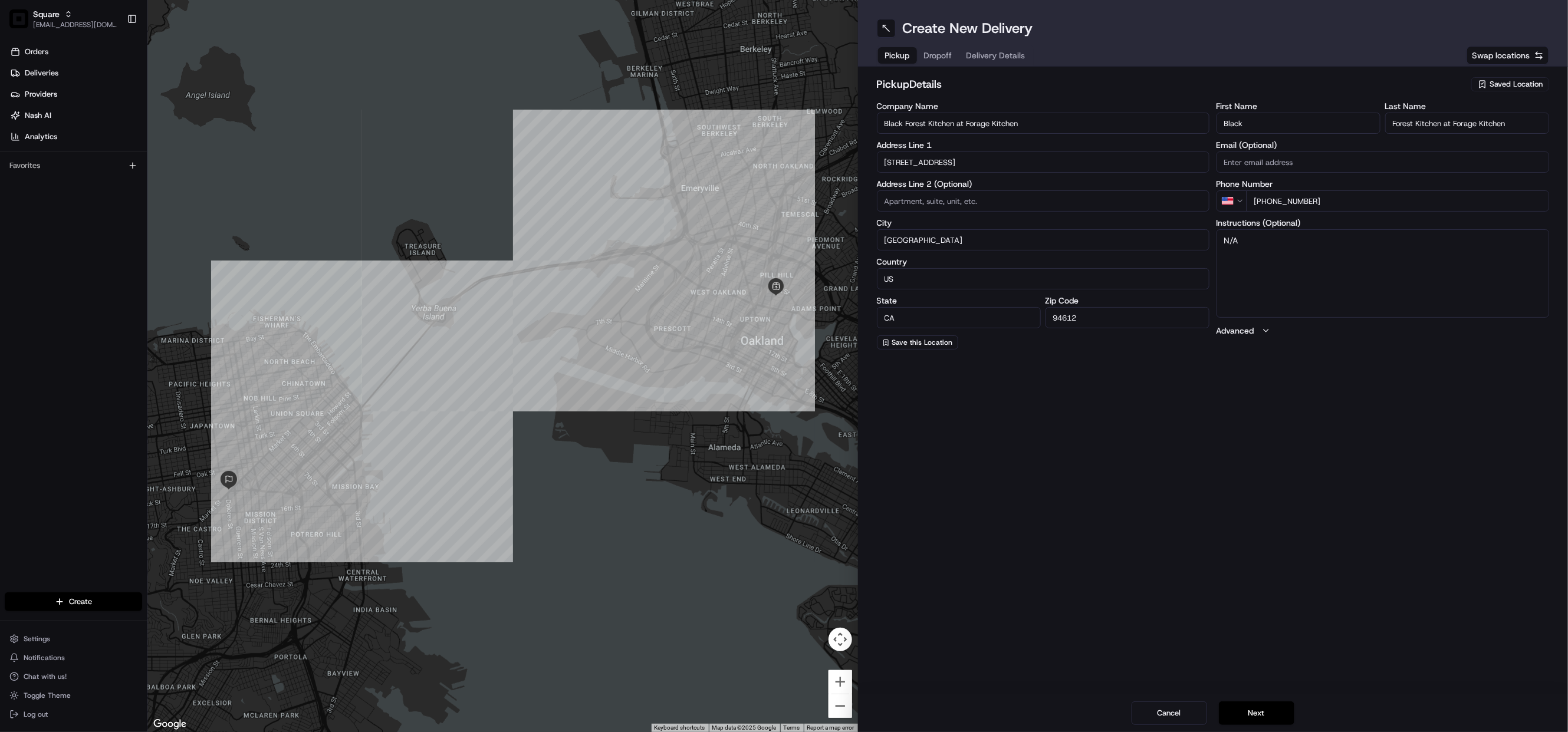
click at [938, 61] on span "Dropoff" at bounding box center [938, 55] width 28 height 12
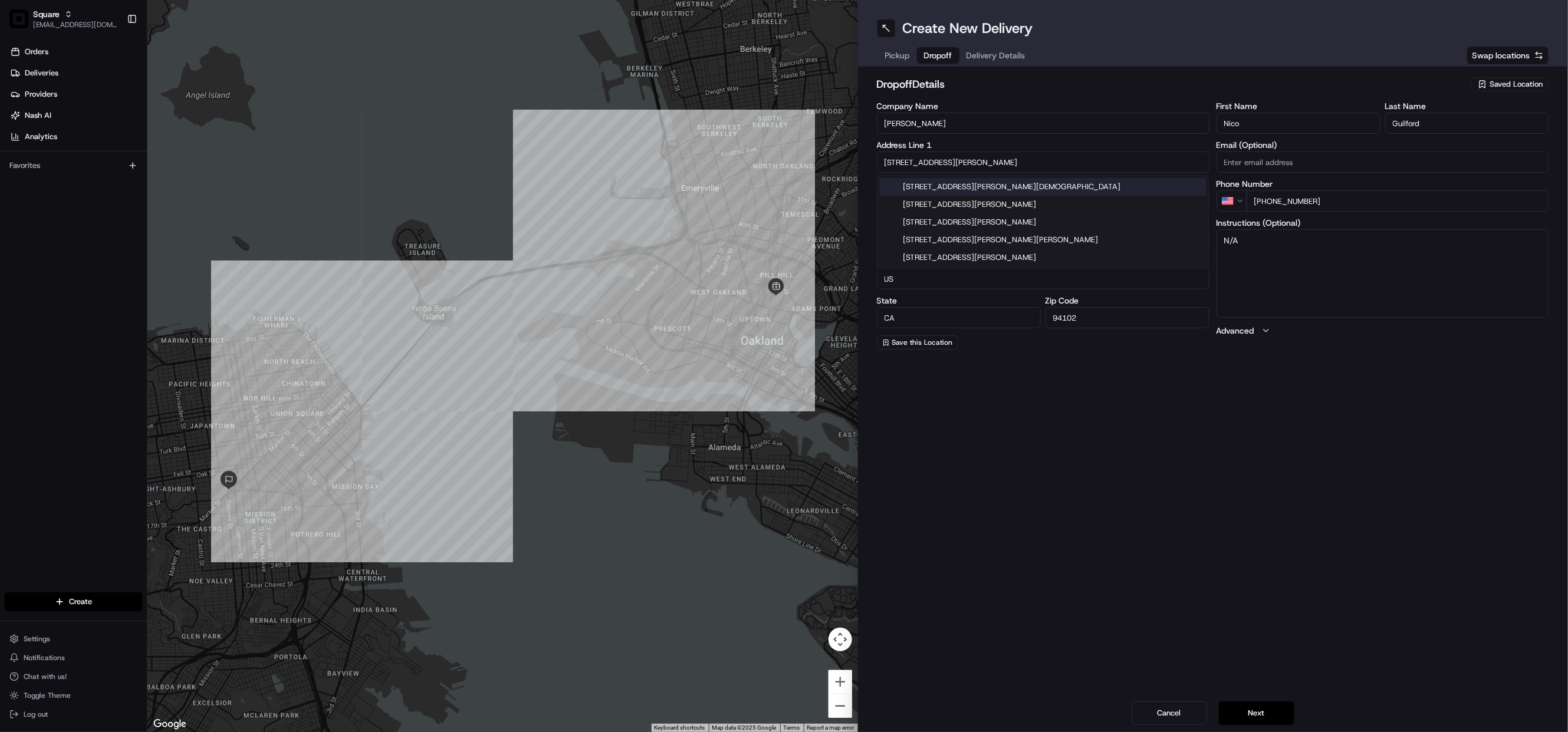
click at [952, 165] on input "24 Buchanan St" at bounding box center [1043, 162] width 333 height 21
click at [892, 163] on input "24 Buchanan St" at bounding box center [1043, 162] width 333 height 21
click at [906, 163] on input "1000 Buchanan St" at bounding box center [1043, 162] width 333 height 21
type input "1100 Buchanan St"
click at [1123, 412] on div "Create New Delivery Pickup Dropoff Delivery Details Swap locations dropoff Deta…" at bounding box center [1213, 366] width 710 height 732
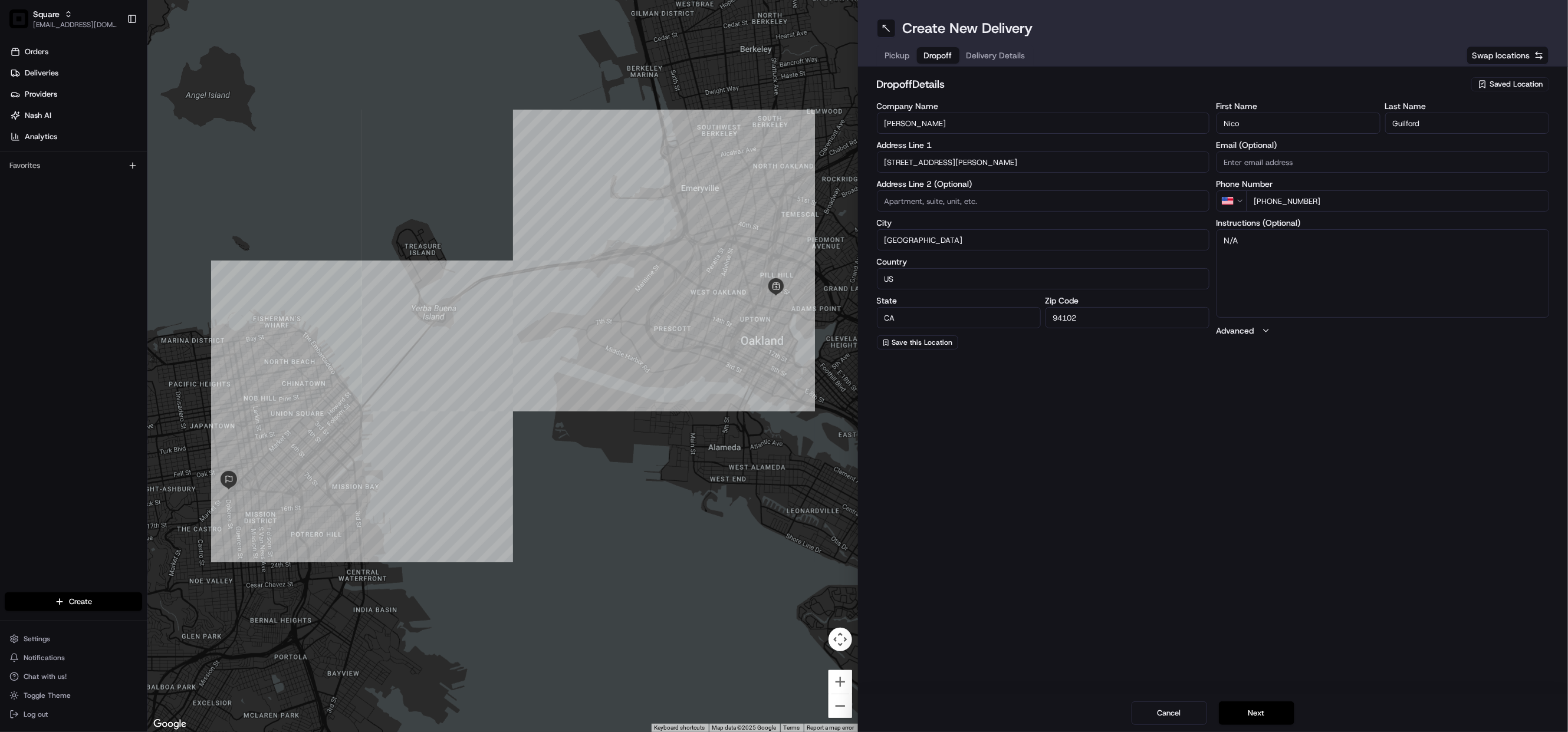
click at [945, 245] on input "San Francisco" at bounding box center [1043, 240] width 333 height 21
drag, startPoint x: 945, startPoint y: 241, endPoint x: 732, endPoint y: 245, distance: 213.0
click at [732, 245] on div "← Move left → Move right ↑ Move up ↓ Move down + Zoom in - Zoom out Home Jump l…" at bounding box center [858, 366] width 1421 height 732
type input "B"
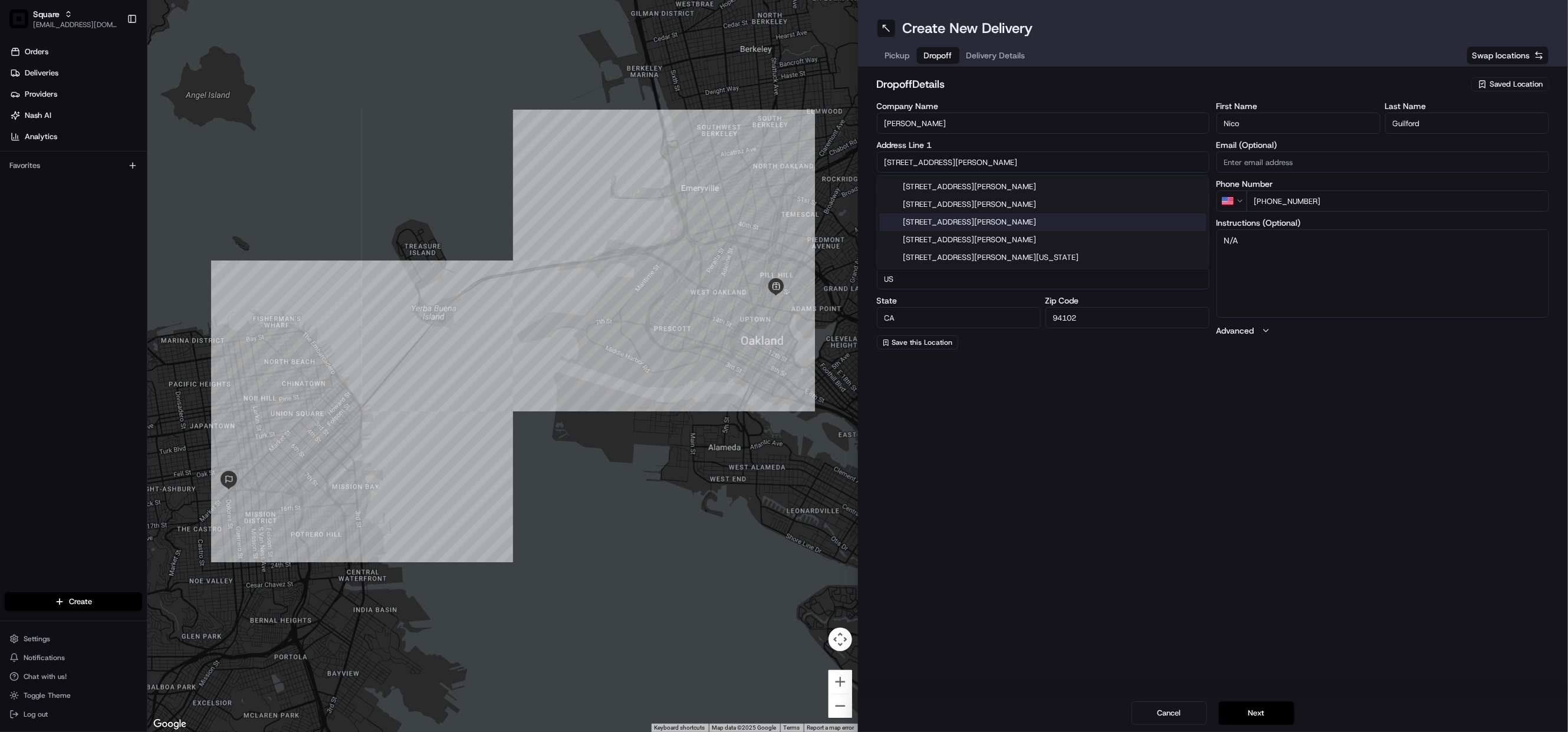
click at [971, 161] on input "1100 Buchanan St" at bounding box center [1043, 162] width 333 height 21
drag, startPoint x: 1019, startPoint y: 162, endPoint x: 876, endPoint y: 166, distance: 143.1
click at [877, 166] on input "1100 Buchanan St, Berkeley 94706" at bounding box center [1043, 162] width 333 height 21
click at [1025, 163] on input "1100 Buchanan St, Berkeley 94706" at bounding box center [1043, 162] width 333 height 21
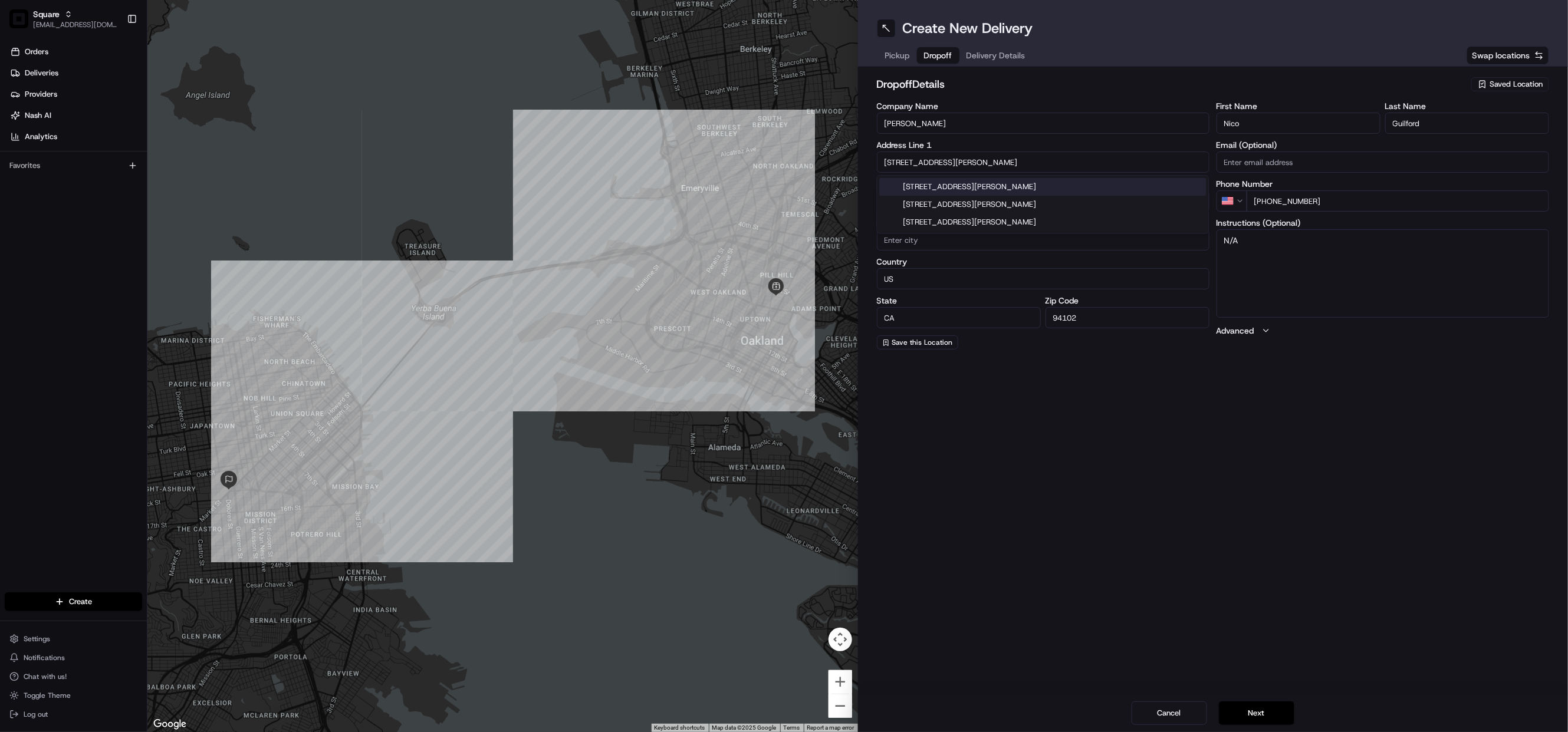
click at [997, 192] on div "1100 Buchanan St, Albany, CA" at bounding box center [1042, 187] width 326 height 17
type input "1100 Buchanan St, Albany, CA 94706, USA"
type input "Albany"
type input "United States"
type input "94706"
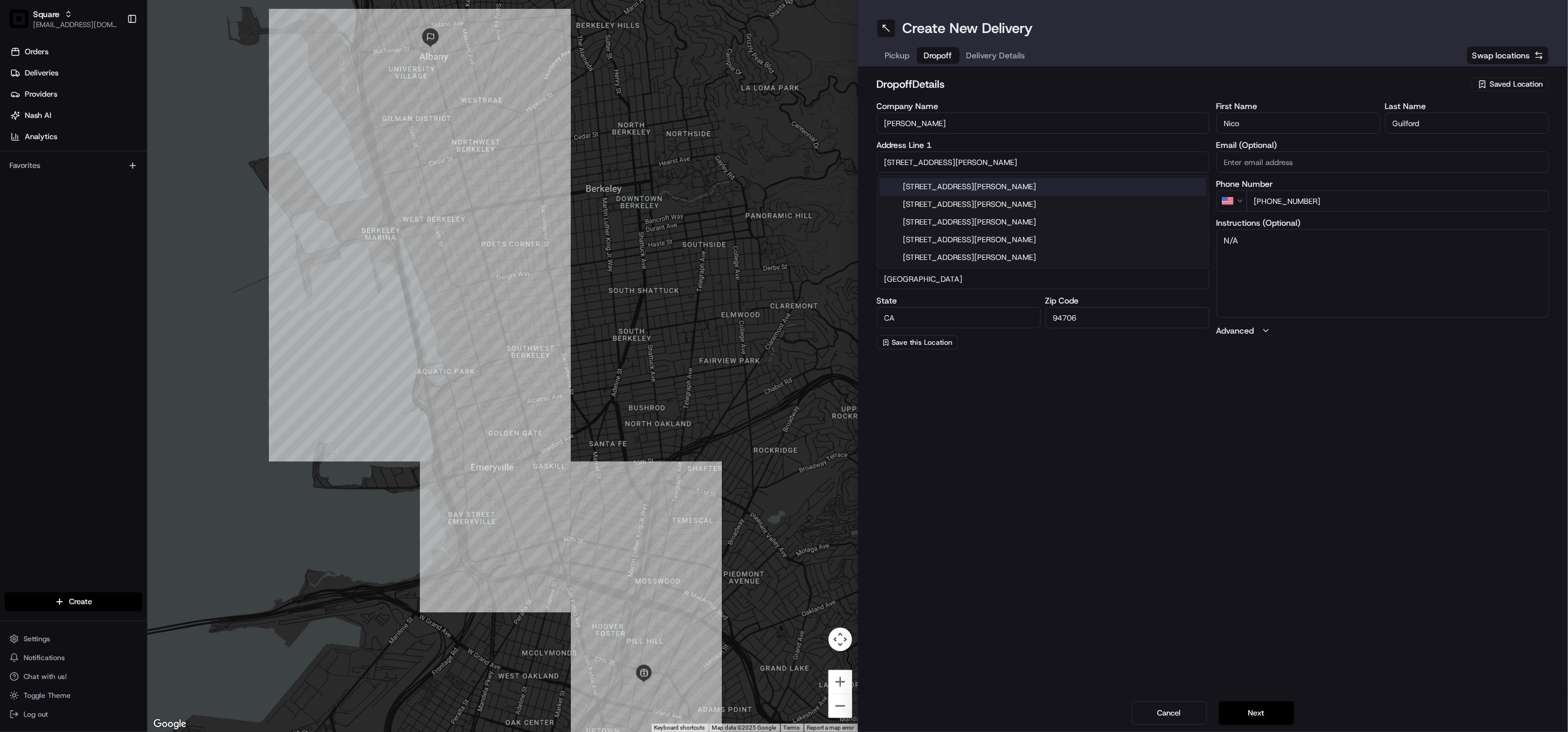
click at [904, 159] on input "1100 Buchanan Street" at bounding box center [1043, 162] width 333 height 21
click at [969, 157] on input "24 Buchanan Street" at bounding box center [1043, 162] width 333 height 21
click at [991, 186] on div "24 Buchanan Street, Albany, CA" at bounding box center [1042, 187] width 326 height 17
type input "24 Buchanan St, Albany, CA 94710, USA"
type input "94710"
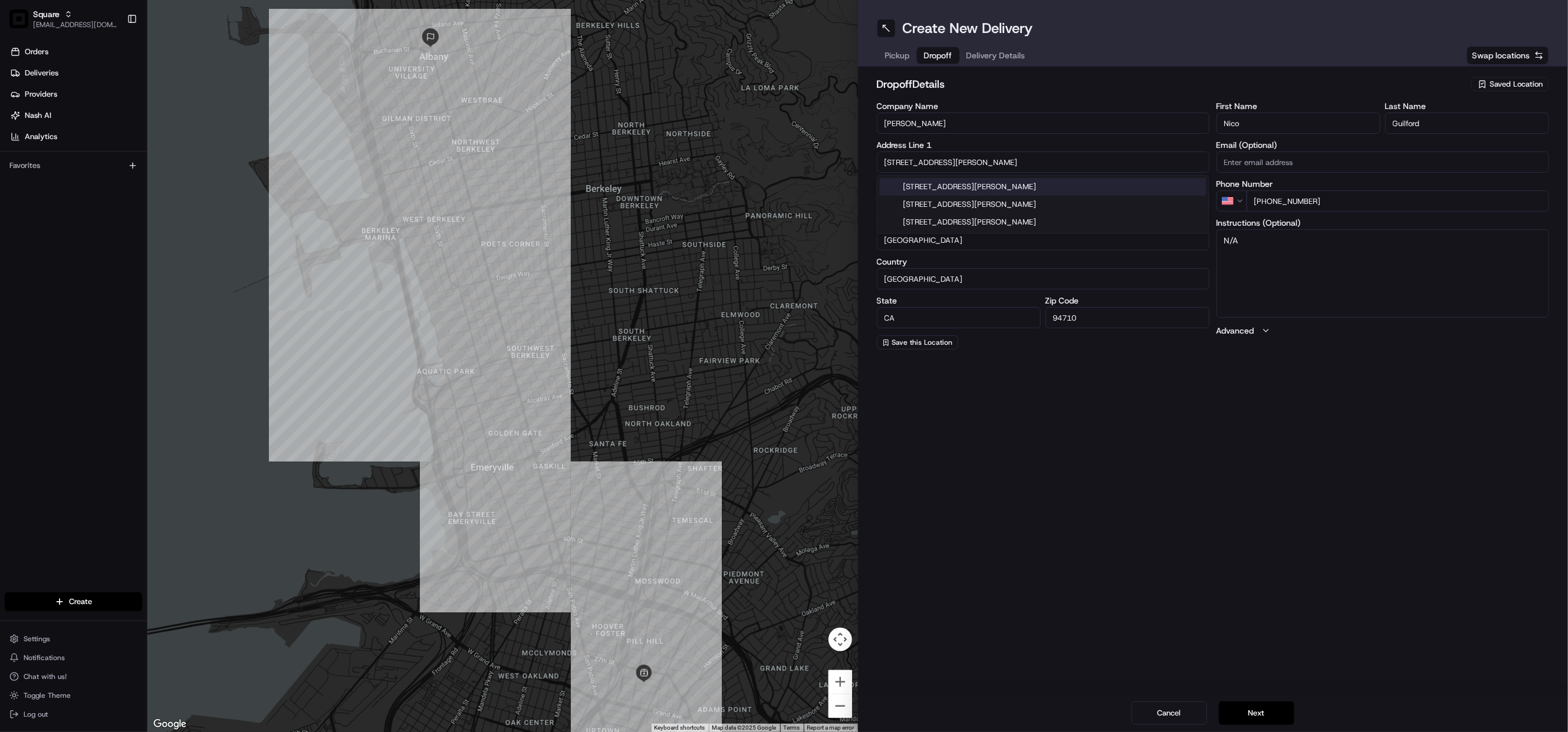
type input "24 Buchanan Street"
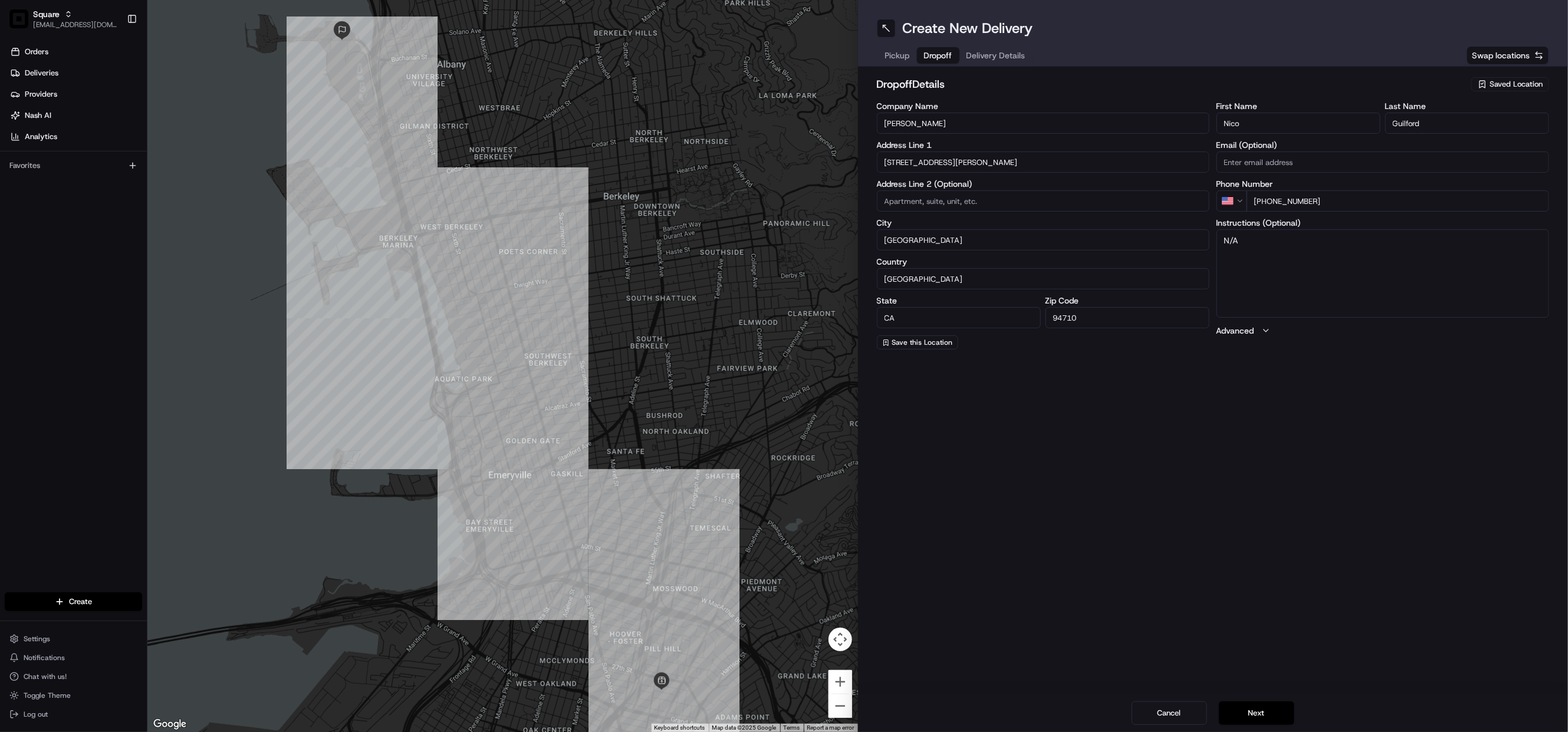
click at [1252, 243] on textarea "N/A" at bounding box center [1383, 273] width 333 height 89
type textarea "N"
type textarea "Please call Nico at 9257862321"
click at [991, 51] on span "Delivery Details" at bounding box center [996, 55] width 59 height 12
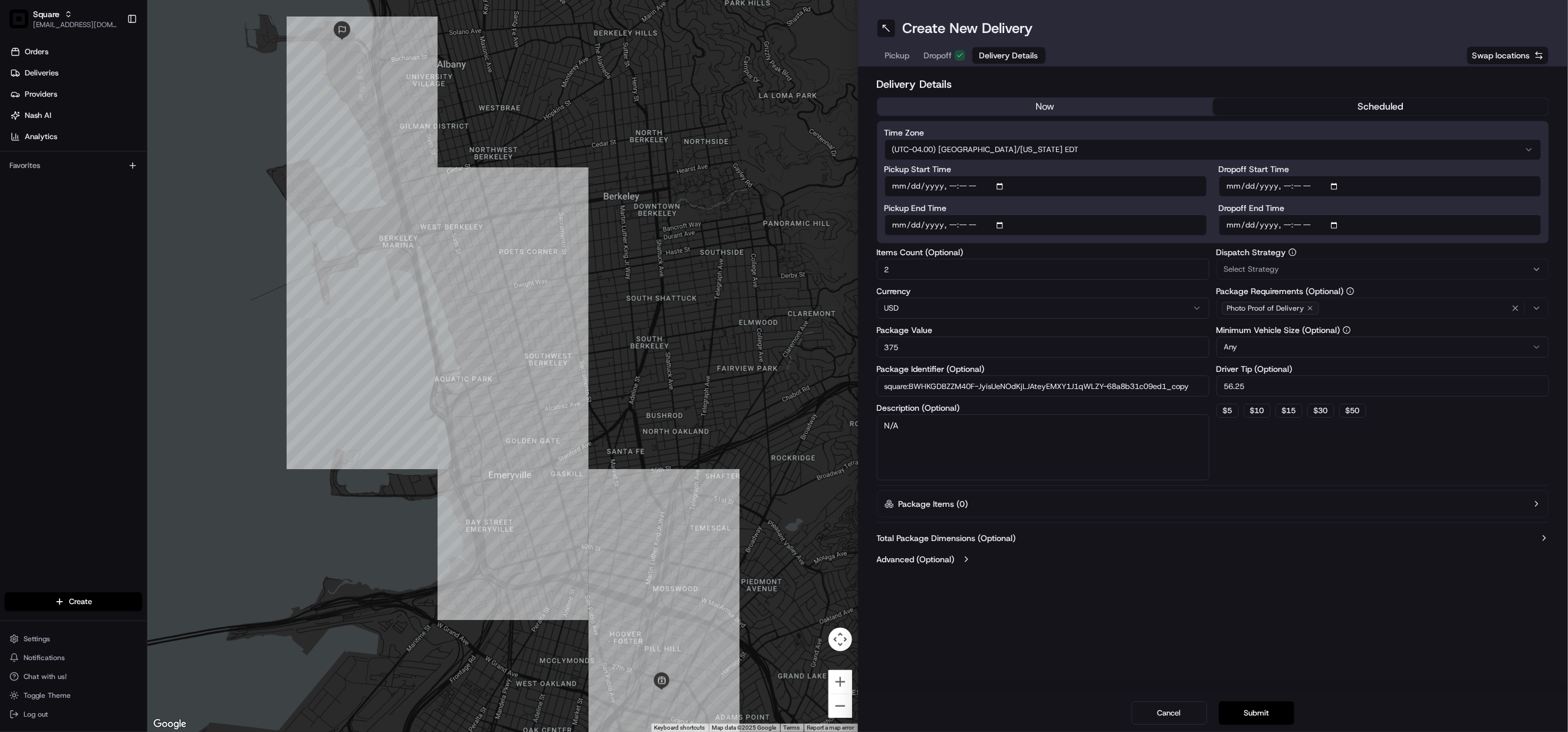
click at [1057, 109] on button "now" at bounding box center [1045, 107] width 335 height 17
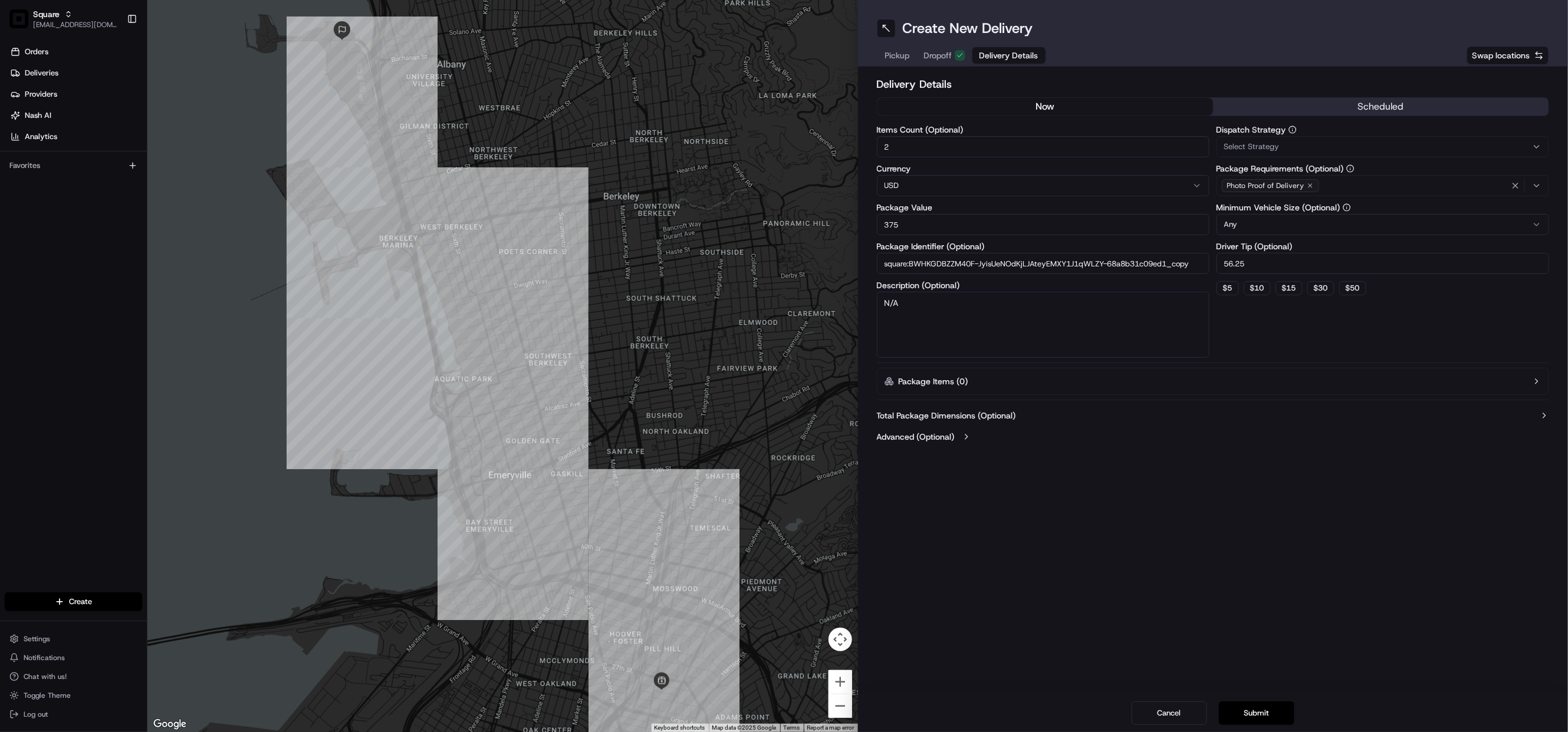
click at [1175, 524] on div "Create New Delivery Pickup Dropoff Delivery Details Swap locations Delivery Det…" at bounding box center [1213, 366] width 710 height 732
click at [1251, 704] on button "Submit" at bounding box center [1257, 713] width 76 height 24
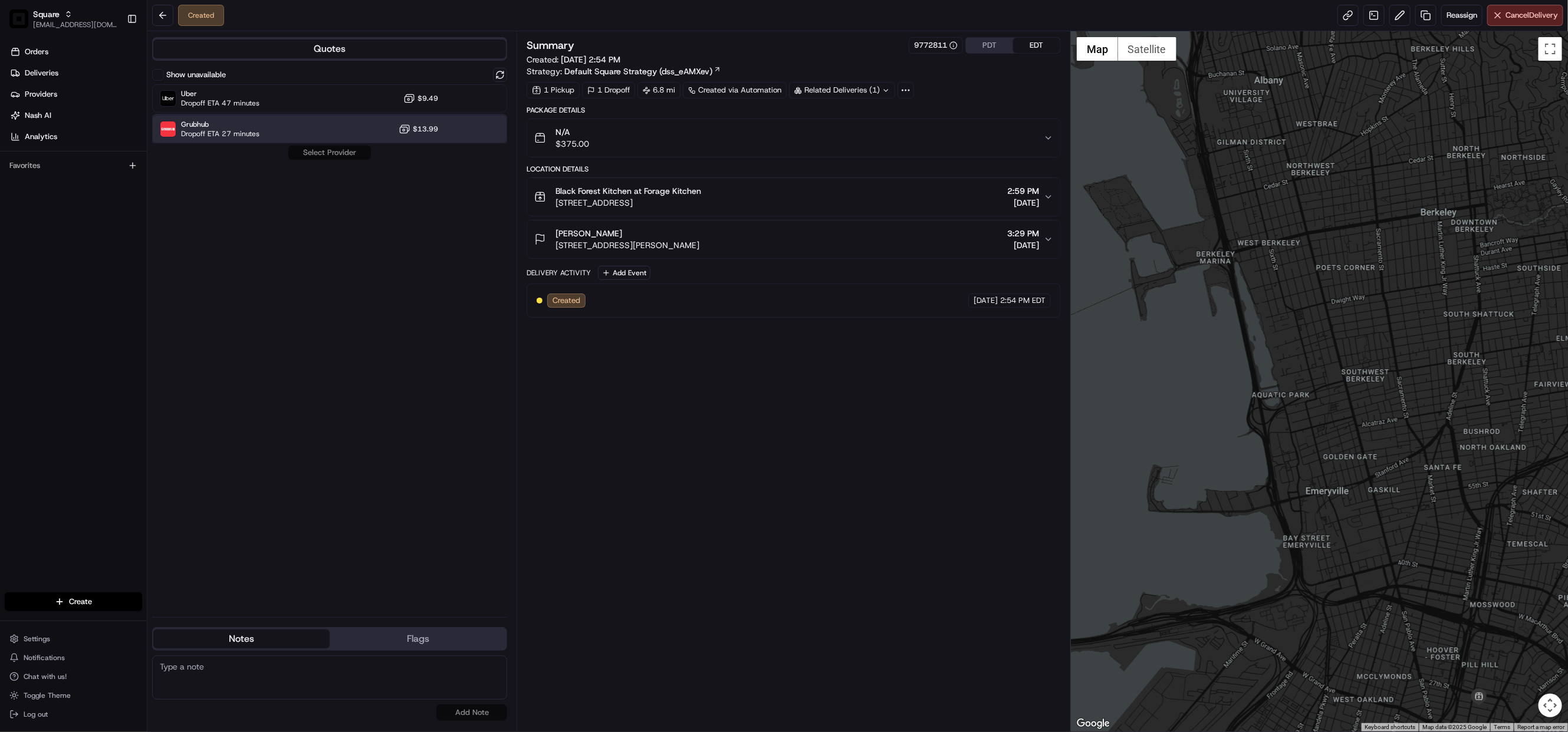
click at [315, 122] on div "Grubhub Dropoff ETA 27 minutes $13.99" at bounding box center [330, 129] width 355 height 28
click at [325, 153] on button "Assign Provider" at bounding box center [330, 152] width 84 height 14
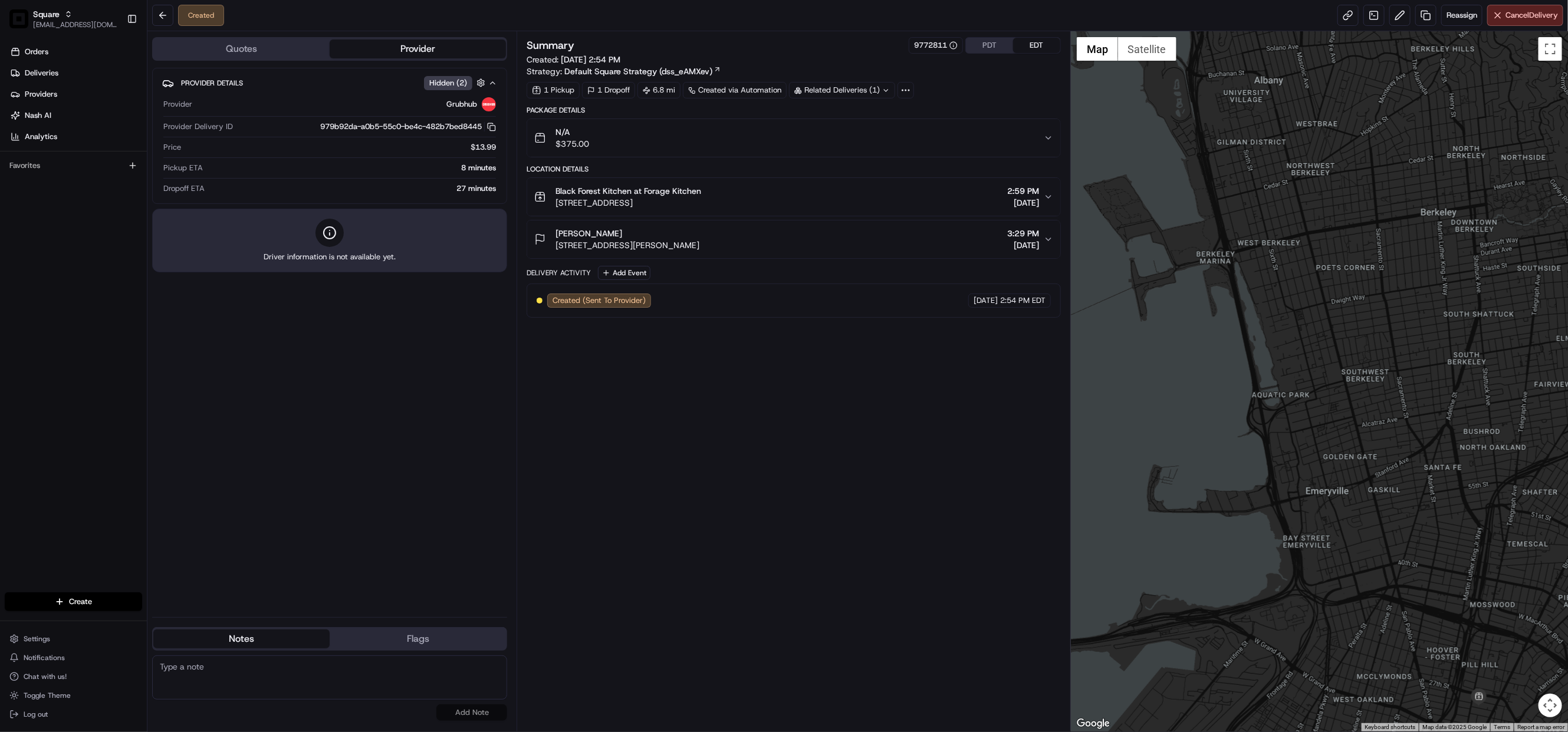
drag, startPoint x: 729, startPoint y: 245, endPoint x: 556, endPoint y: 245, distance: 173.0
click at [556, 245] on div "Nico Guilford 24 Buchanan St, Albany, CA 94710, USA 3:29 PM 08/22/2025" at bounding box center [789, 240] width 509 height 24
copy span "24 Buchanan St, Albany, CA 94710, USA"
click at [438, 685] on textarea at bounding box center [330, 677] width 355 height 44
paste textarea "24 Buchanan St, Albany, CA 94710, USA"
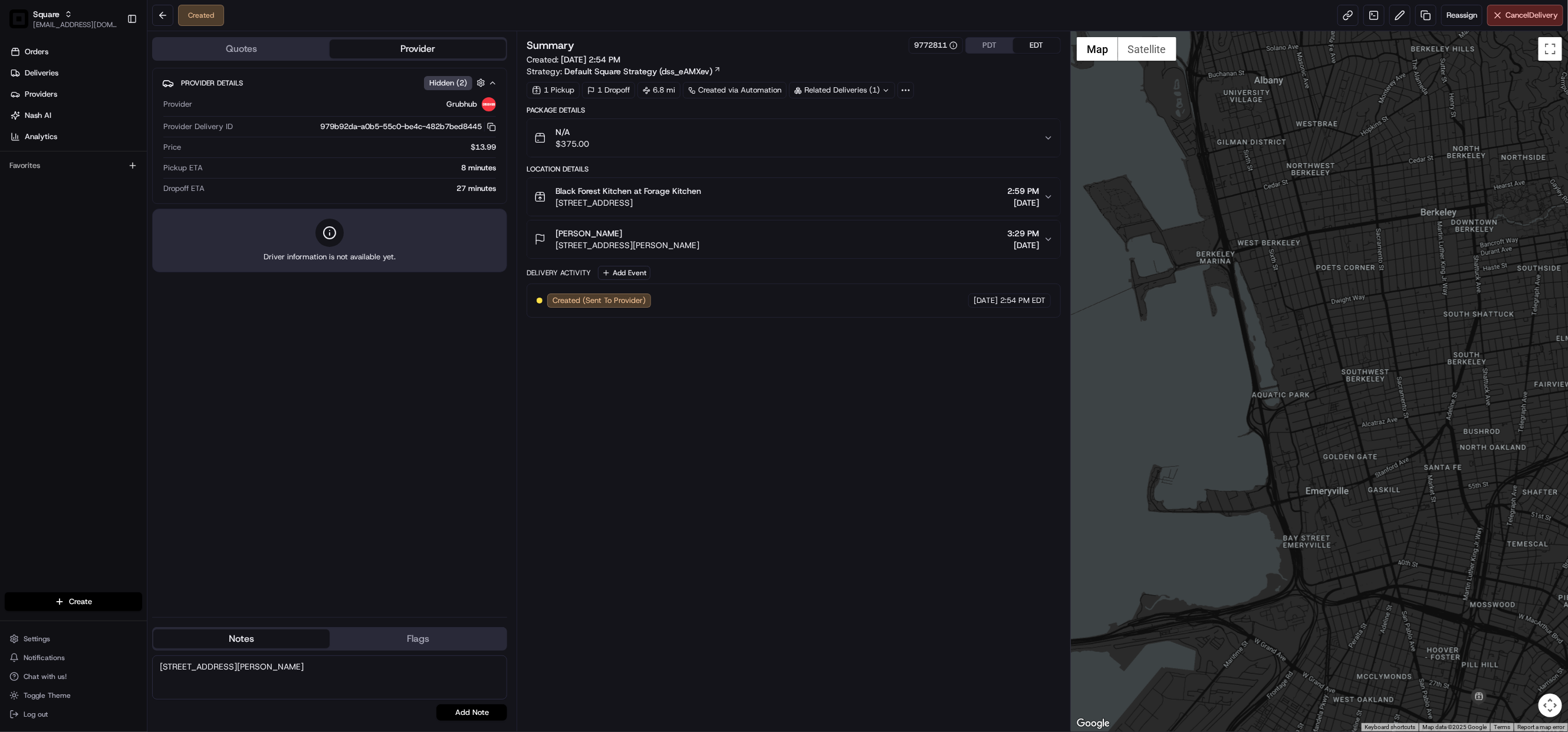
click at [161, 666] on textarea "24 Buchanan St, Albany, CA 94710, USA" at bounding box center [330, 677] width 355 height 44
paste textarea "Chat/Caller Information: Merchant Reason for Call:"
click at [496, 677] on textarea "Chat/Caller Information: Merchant Reason for Call: Change drop off address to "…" at bounding box center [330, 677] width 355 height 44
type textarea "Chat/Caller Information: Merchant Reason for Call: Change drop off address to "…"
click at [480, 706] on button "Add Note" at bounding box center [471, 713] width 71 height 16
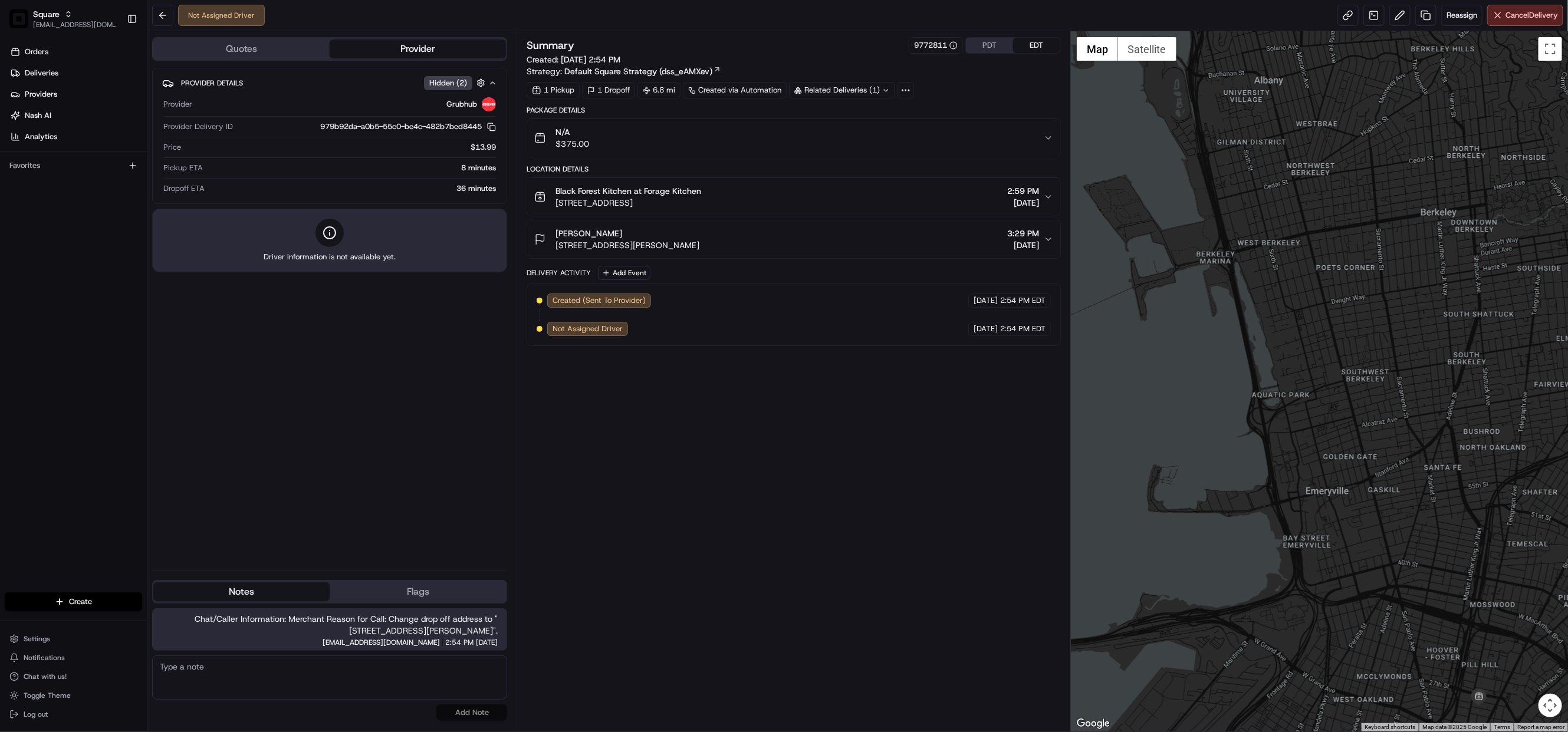
click at [345, 669] on textarea at bounding box center [330, 677] width 355 height 44
type textarea "D"
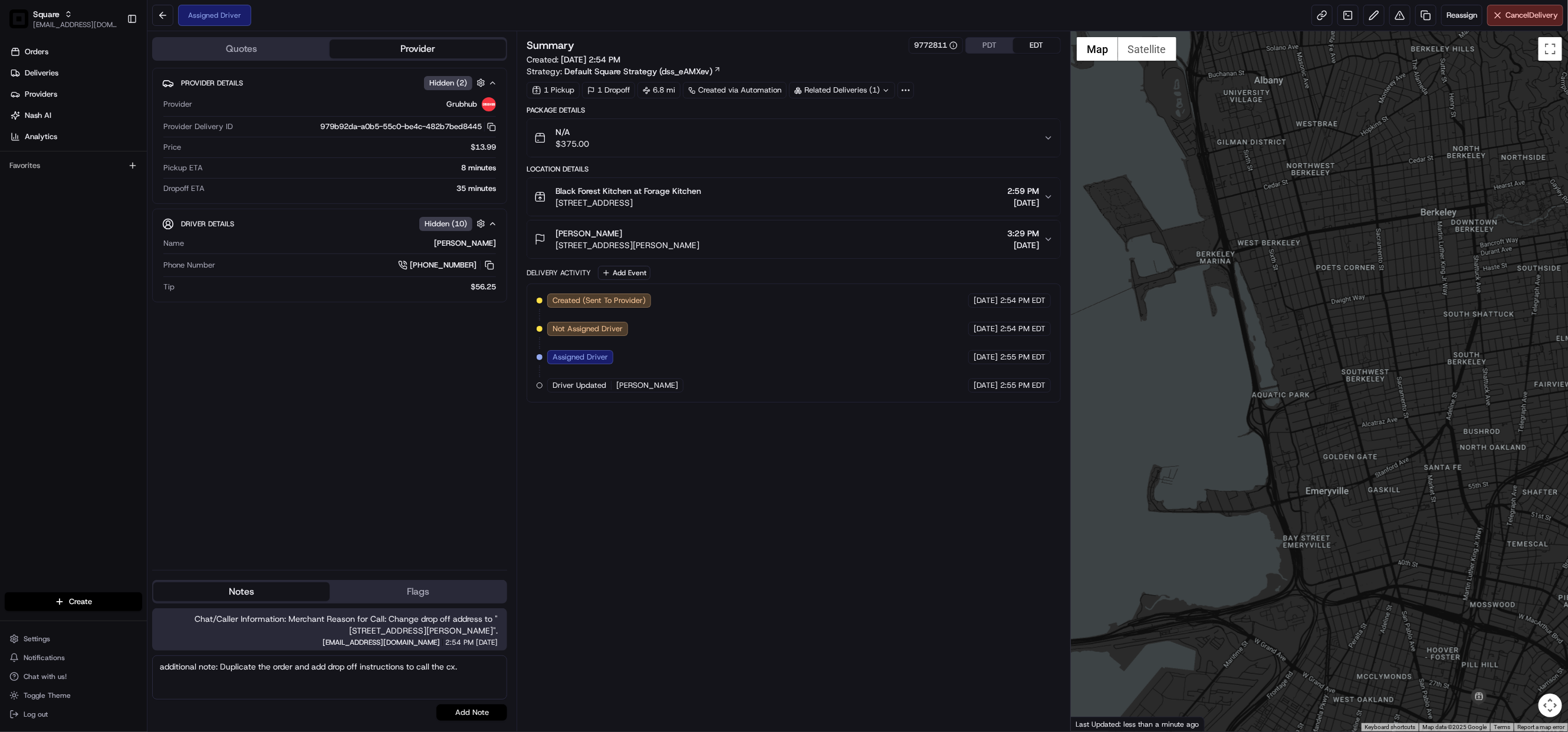
type textarea "additional note: Duplicate the order and add drop off instructions to call the …"
click at [476, 717] on button "Add Note" at bounding box center [471, 713] width 71 height 16
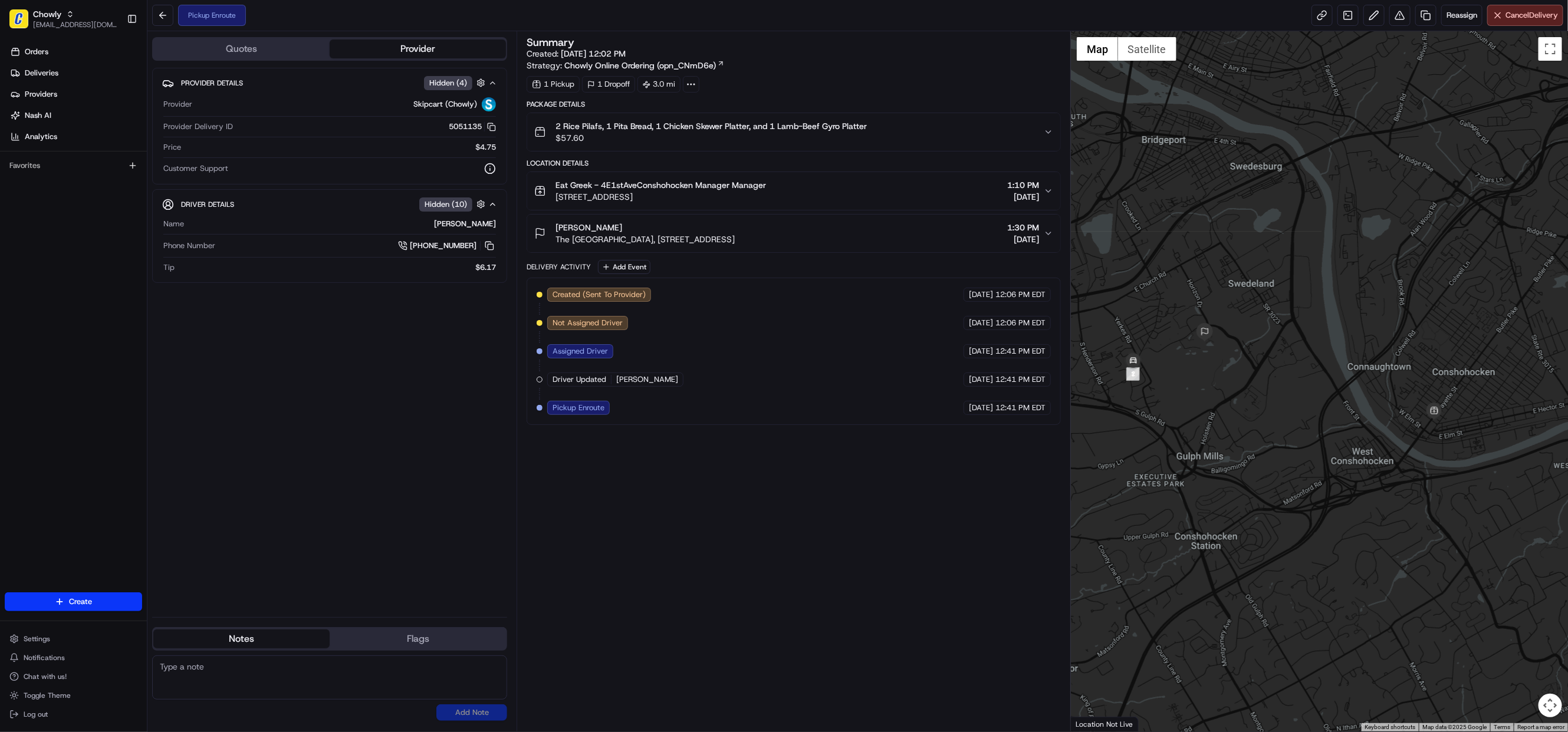
click at [225, 48] on button "Quotes" at bounding box center [242, 49] width 176 height 19
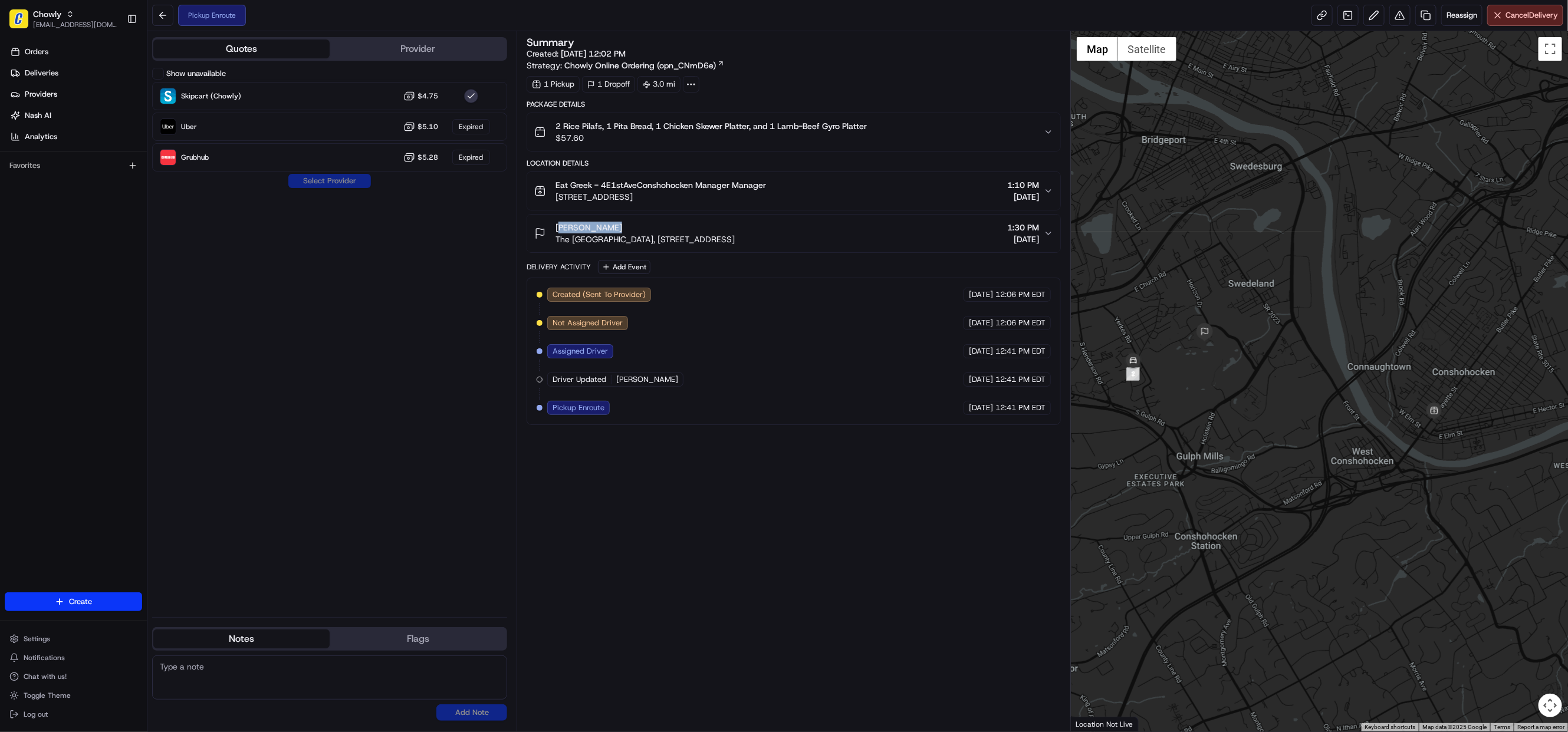
drag, startPoint x: 611, startPoint y: 228, endPoint x: 556, endPoint y: 228, distance: 55.0
click at [556, 228] on div "[PERSON_NAME]" at bounding box center [645, 227] width 179 height 12
copy span "[PERSON_NAME]"
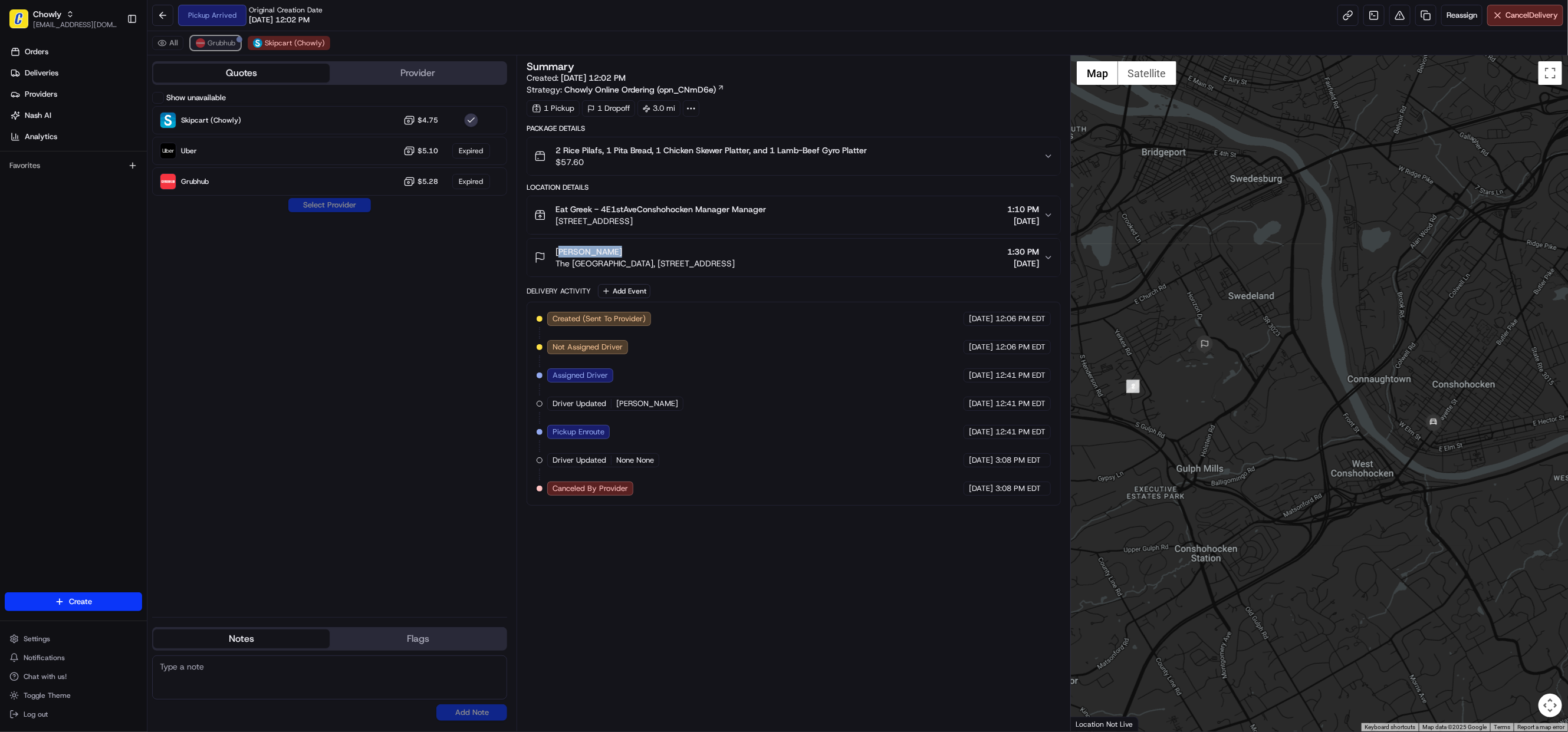
click at [200, 44] on img at bounding box center [200, 42] width 9 height 9
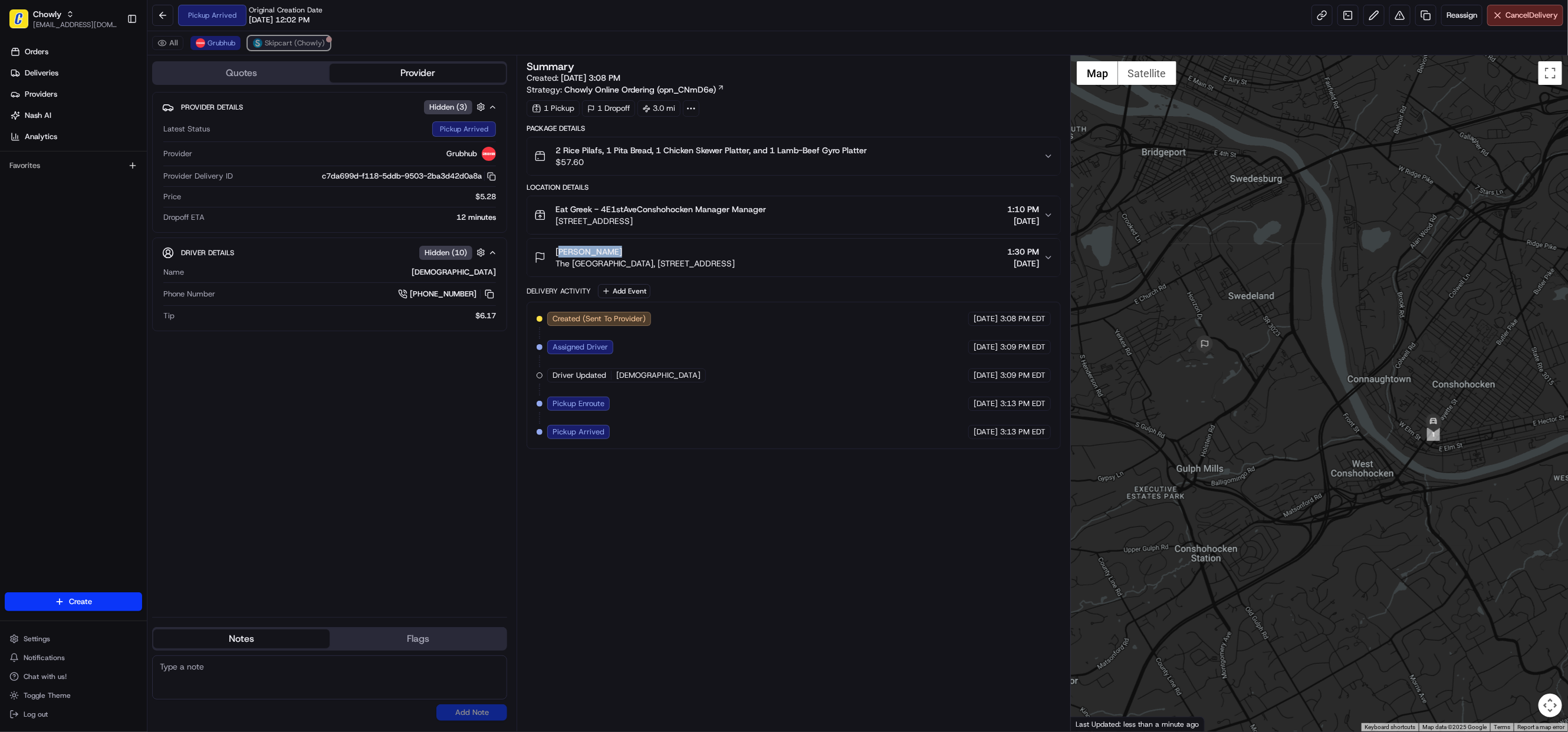
click at [274, 36] on button "Skipcart (Chowly)" at bounding box center [289, 43] width 82 height 14
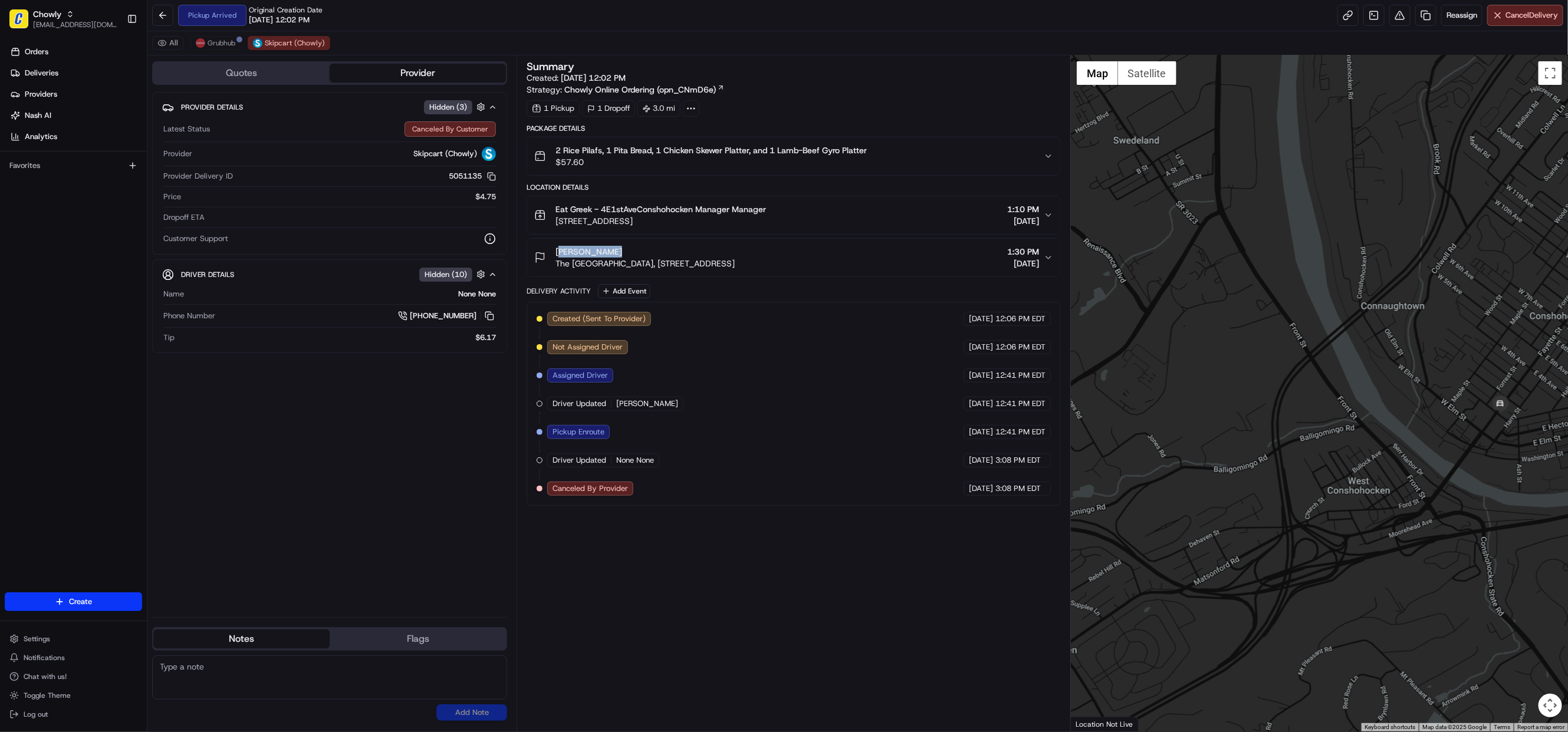
drag, startPoint x: 1247, startPoint y: 455, endPoint x: 1479, endPoint y: 485, distance: 233.9
click at [1479, 485] on div at bounding box center [1319, 393] width 497 height 676
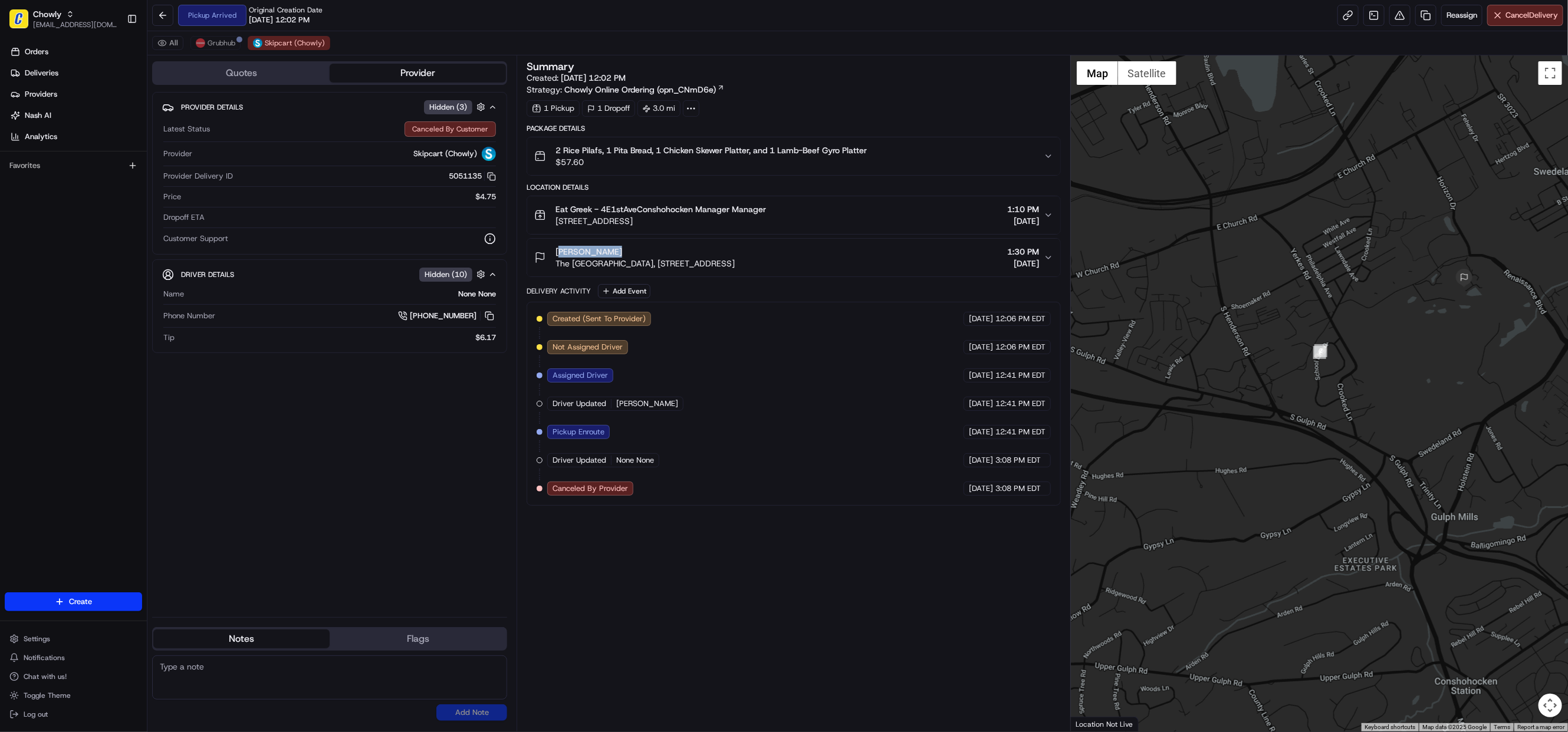
drag, startPoint x: 1254, startPoint y: 439, endPoint x: 1233, endPoint y: 434, distance: 21.6
click at [1233, 434] on div at bounding box center [1319, 393] width 497 height 676
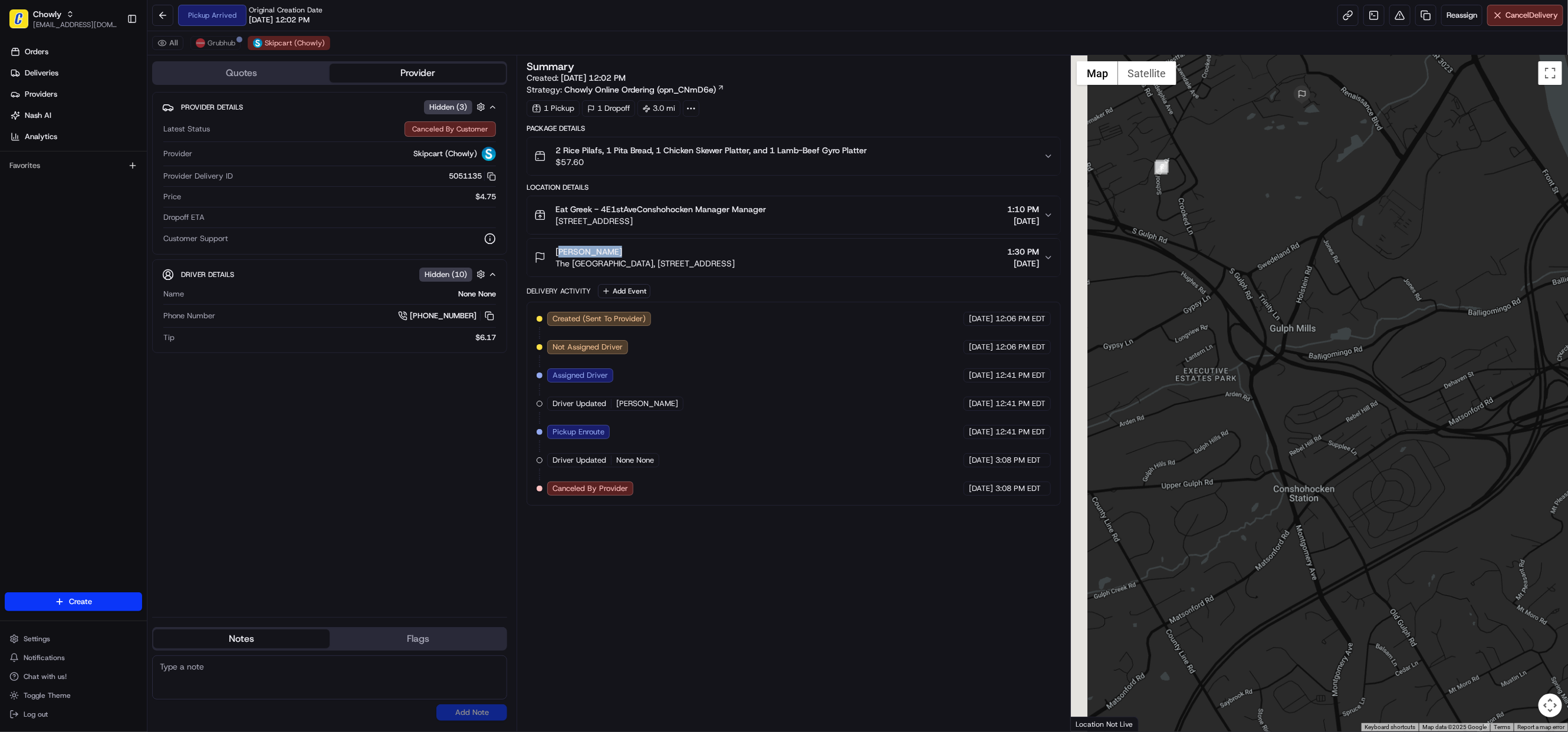
drag, startPoint x: 1232, startPoint y: 431, endPoint x: 1576, endPoint y: 529, distance: 357.7
click at [1567, 529] on html "Chowly jespique@nashhelp.com Toggle Sidebar Orders Deliveries Providers Nash AI…" at bounding box center [784, 366] width 1568 height 732
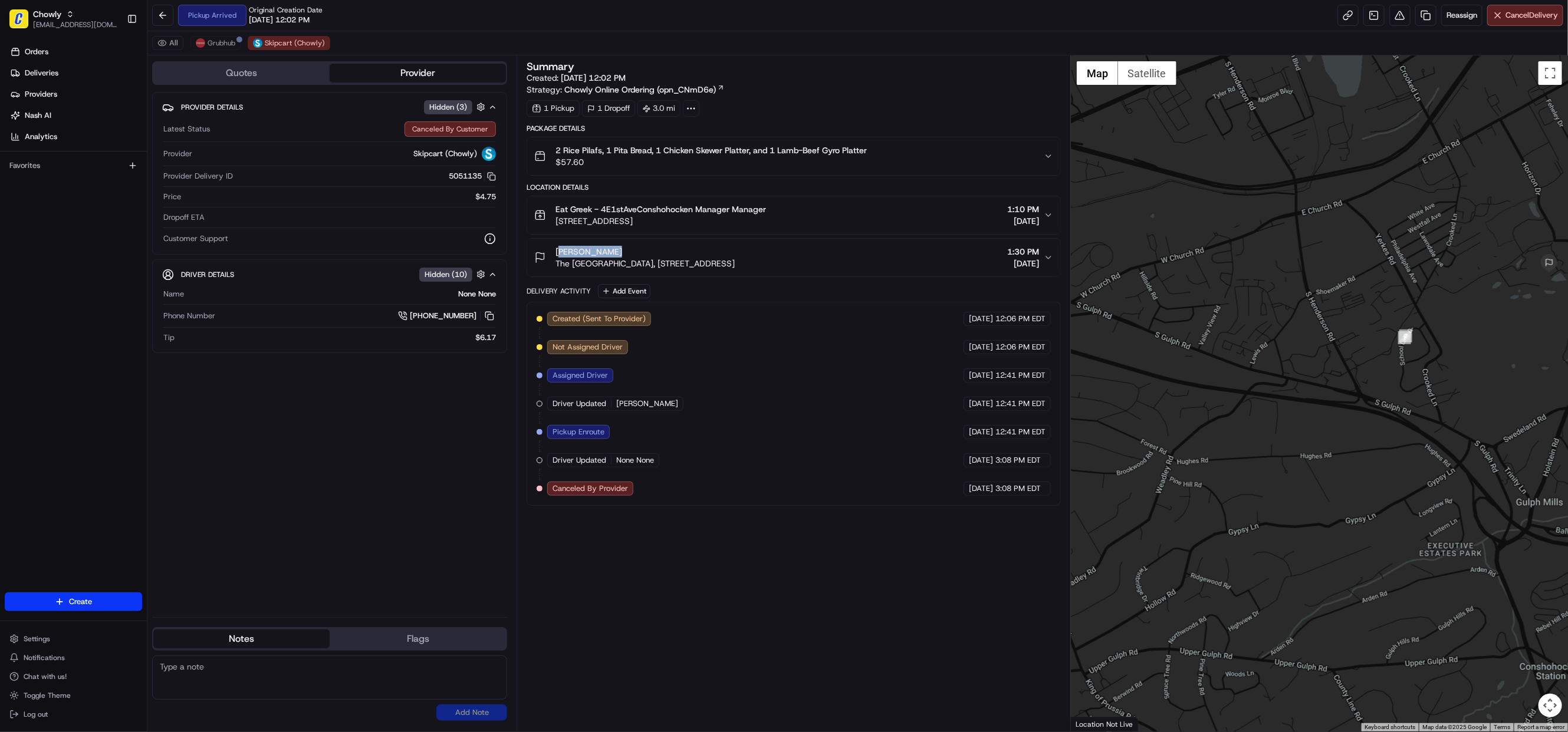
drag, startPoint x: 1472, startPoint y: 436, endPoint x: 1320, endPoint y: 573, distance: 204.6
click at [1318, 580] on div at bounding box center [1319, 393] width 497 height 676
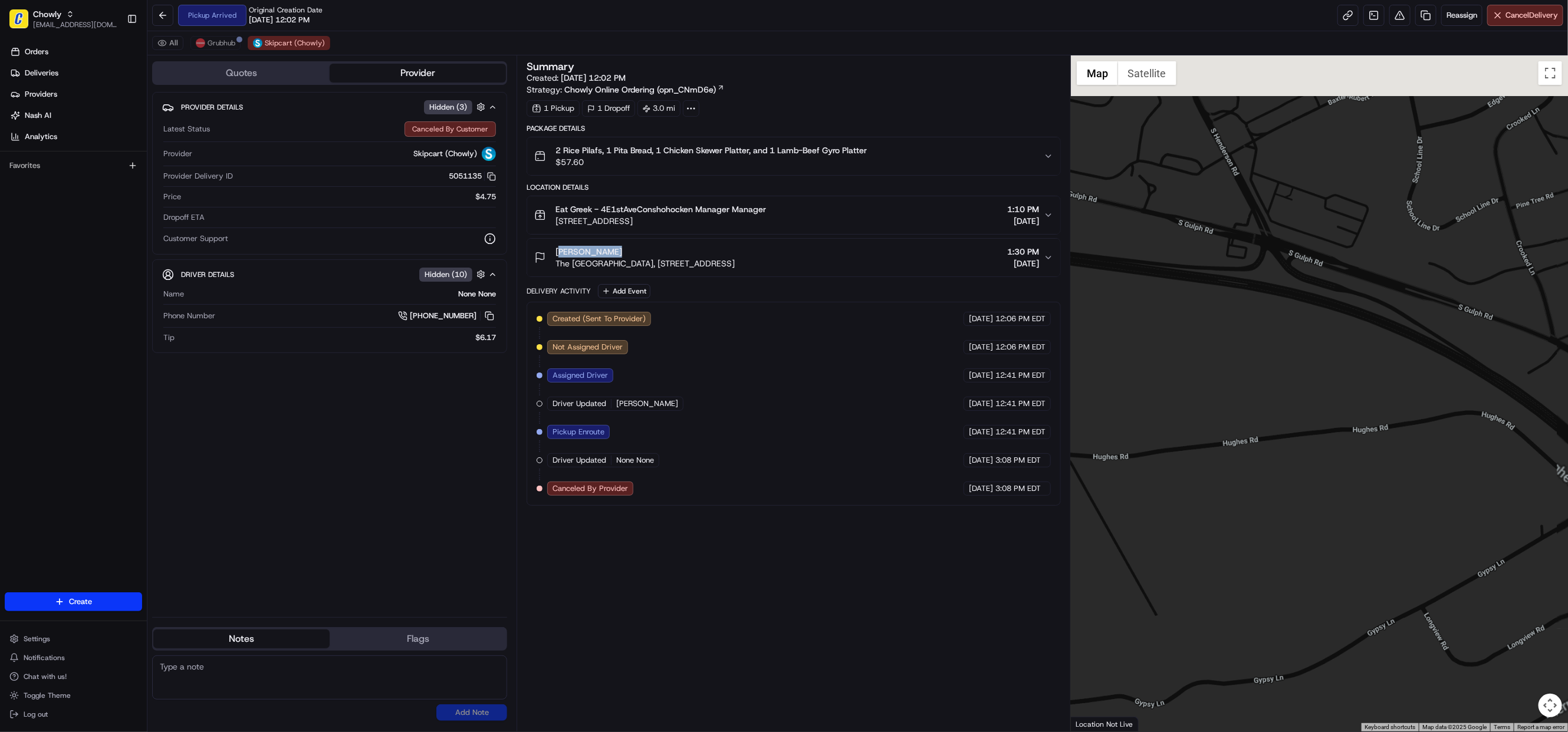
drag, startPoint x: 1464, startPoint y: 447, endPoint x: 1448, endPoint y: 545, distance: 99.3
click at [1448, 545] on div at bounding box center [1319, 393] width 497 height 676
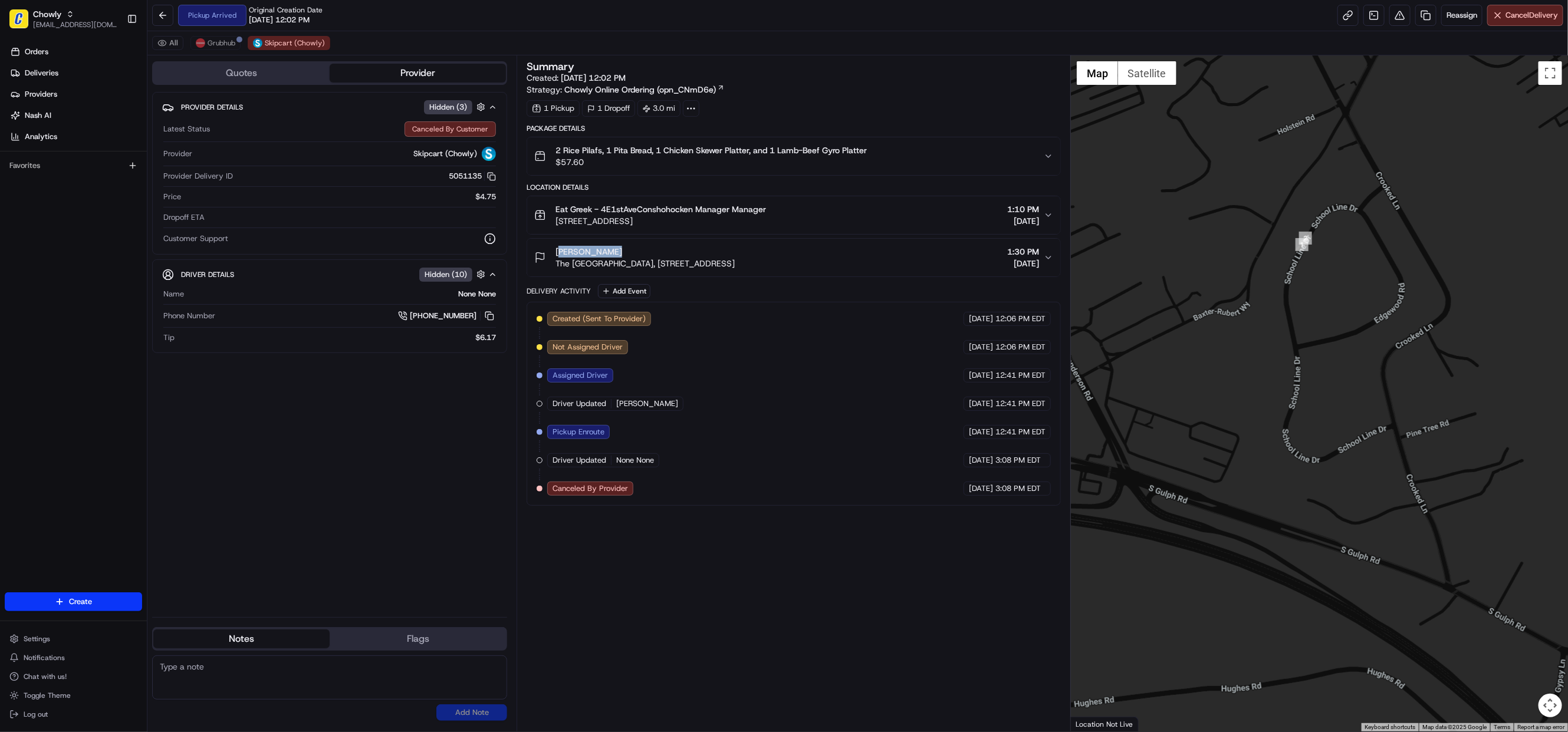
drag, startPoint x: 1474, startPoint y: 407, endPoint x: 1292, endPoint y: 683, distance: 330.6
click at [1292, 683] on div at bounding box center [1319, 393] width 497 height 676
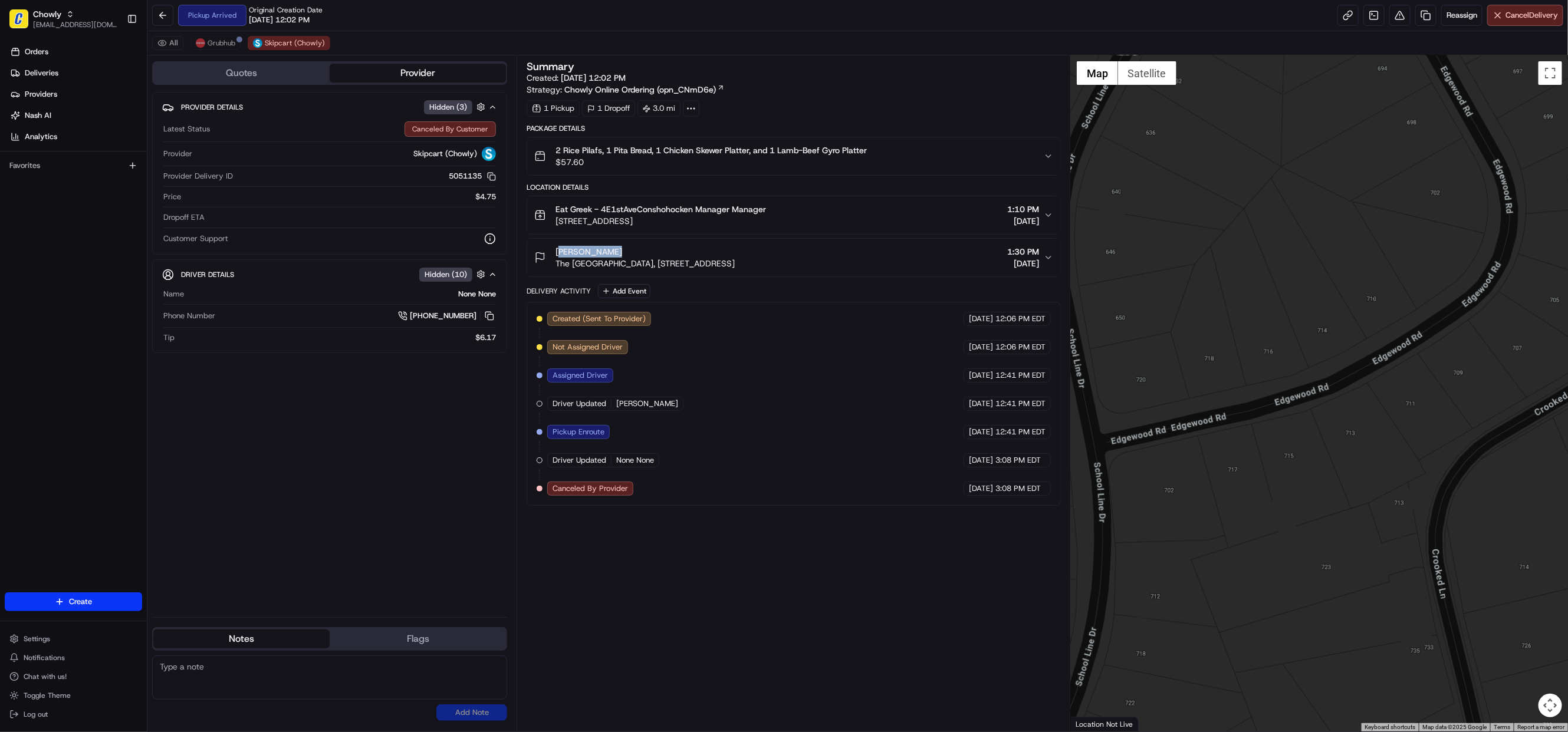
drag, startPoint x: 1293, startPoint y: 512, endPoint x: 1316, endPoint y: 704, distance: 193.4
click at [1315, 731] on html "Chowly jespique@nashhelp.com Toggle Sidebar Orders Deliveries Providers Nash AI…" at bounding box center [784, 366] width 1568 height 732
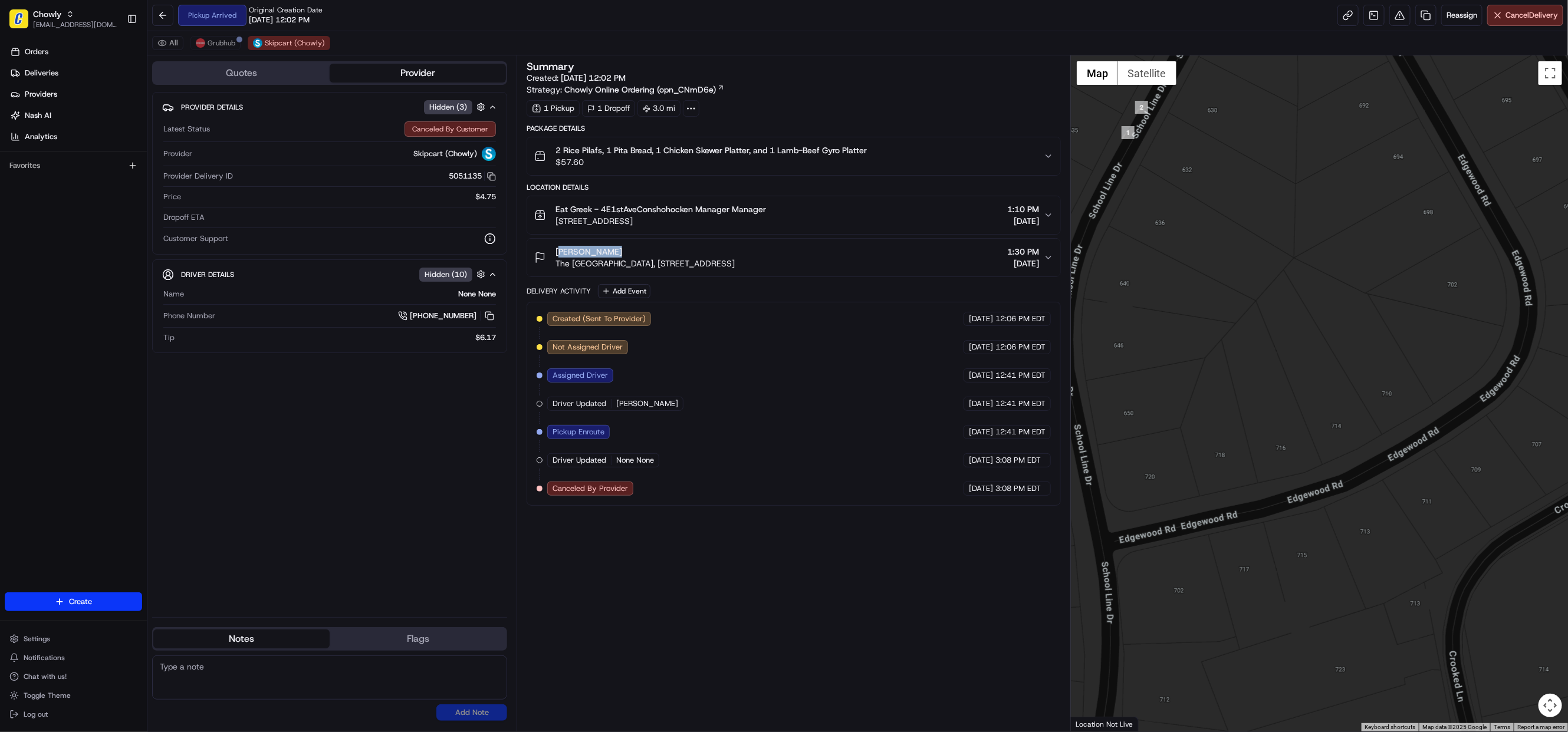
drag, startPoint x: 1290, startPoint y: 489, endPoint x: 1275, endPoint y: 618, distance: 129.9
click at [1275, 618] on div at bounding box center [1319, 393] width 497 height 676
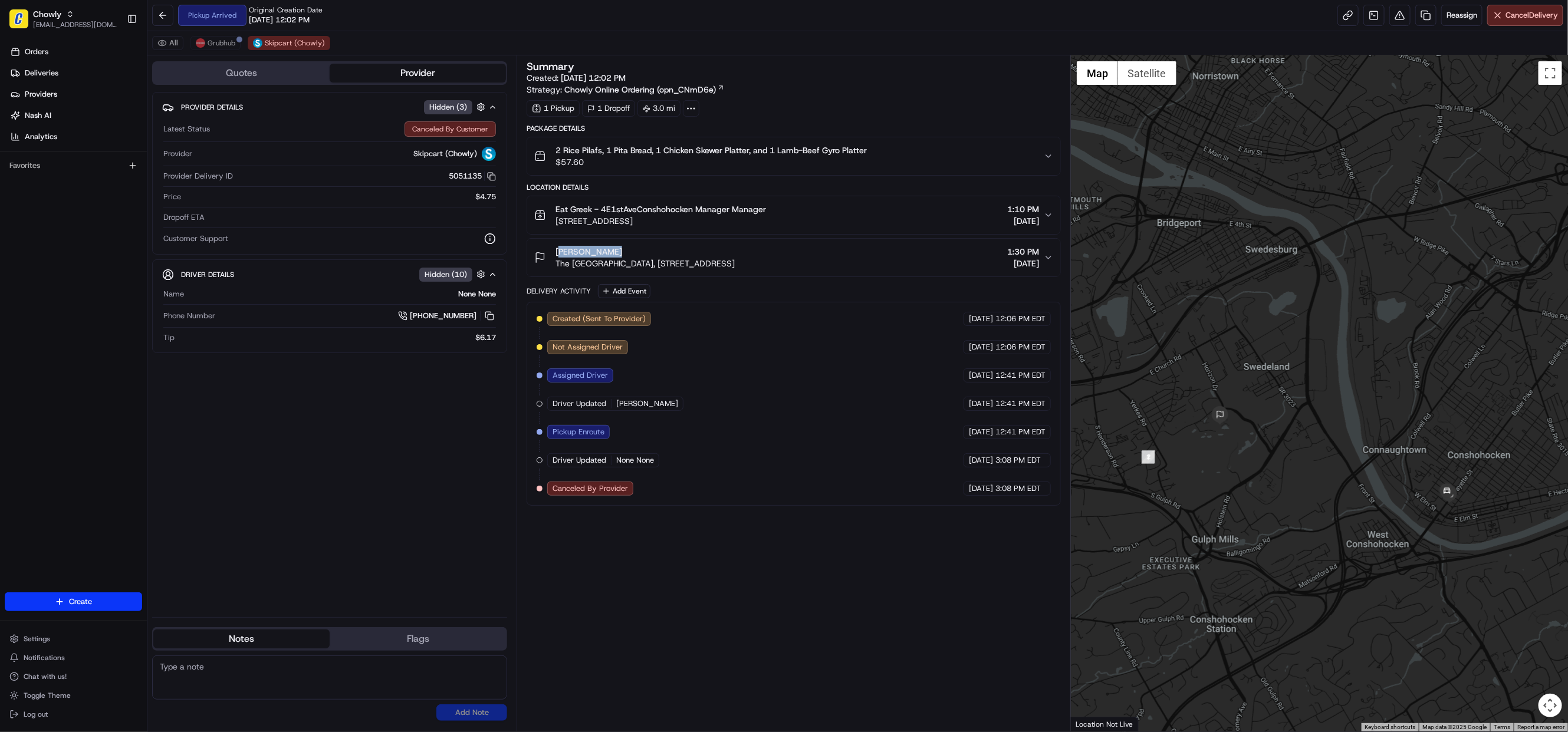
drag, startPoint x: 1433, startPoint y: 602, endPoint x: 1258, endPoint y: 444, distance: 235.8
click at [1258, 444] on div at bounding box center [1319, 393] width 497 height 676
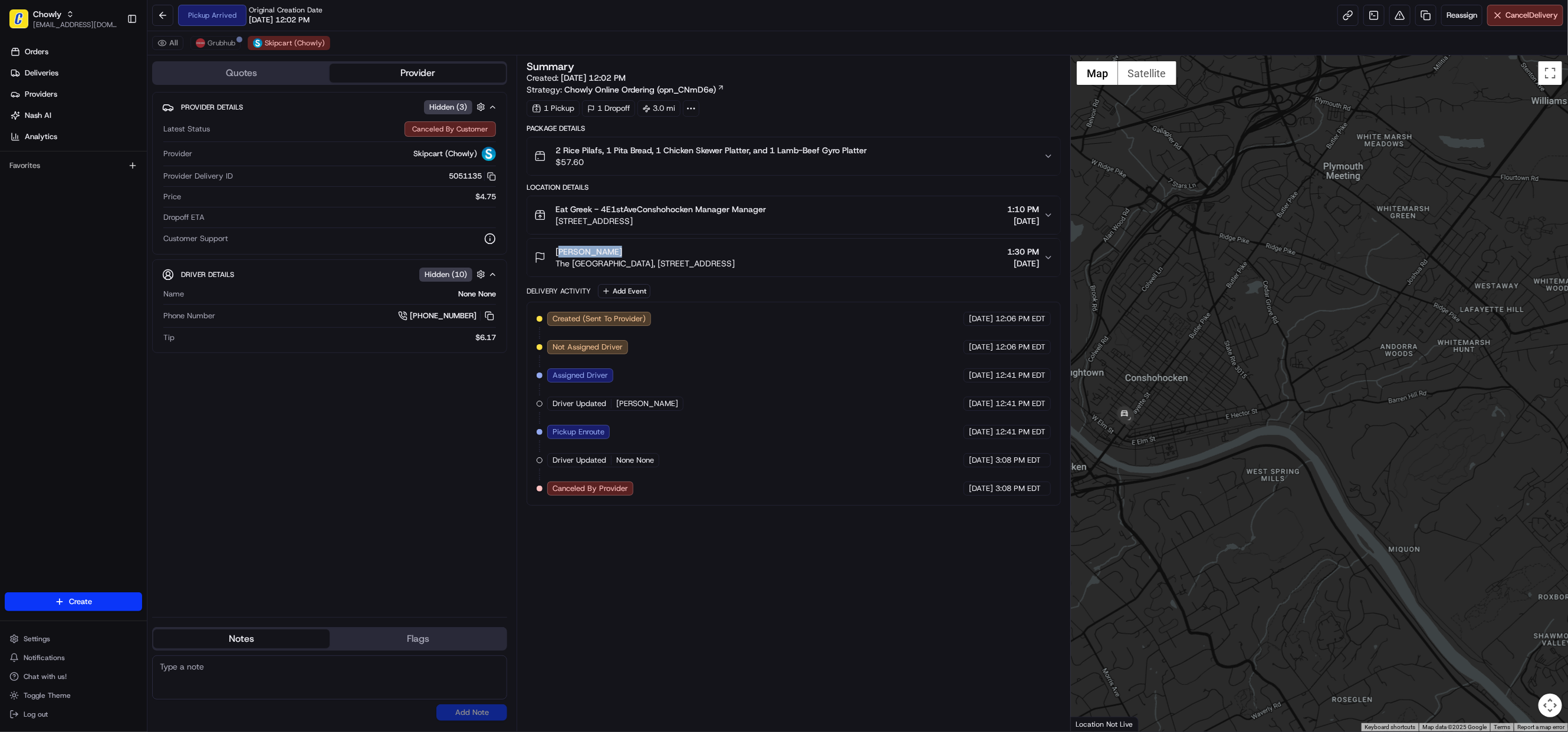
drag, startPoint x: 1451, startPoint y: 461, endPoint x: 1183, endPoint y: 488, distance: 269.4
click at [1183, 488] on div at bounding box center [1319, 393] width 497 height 676
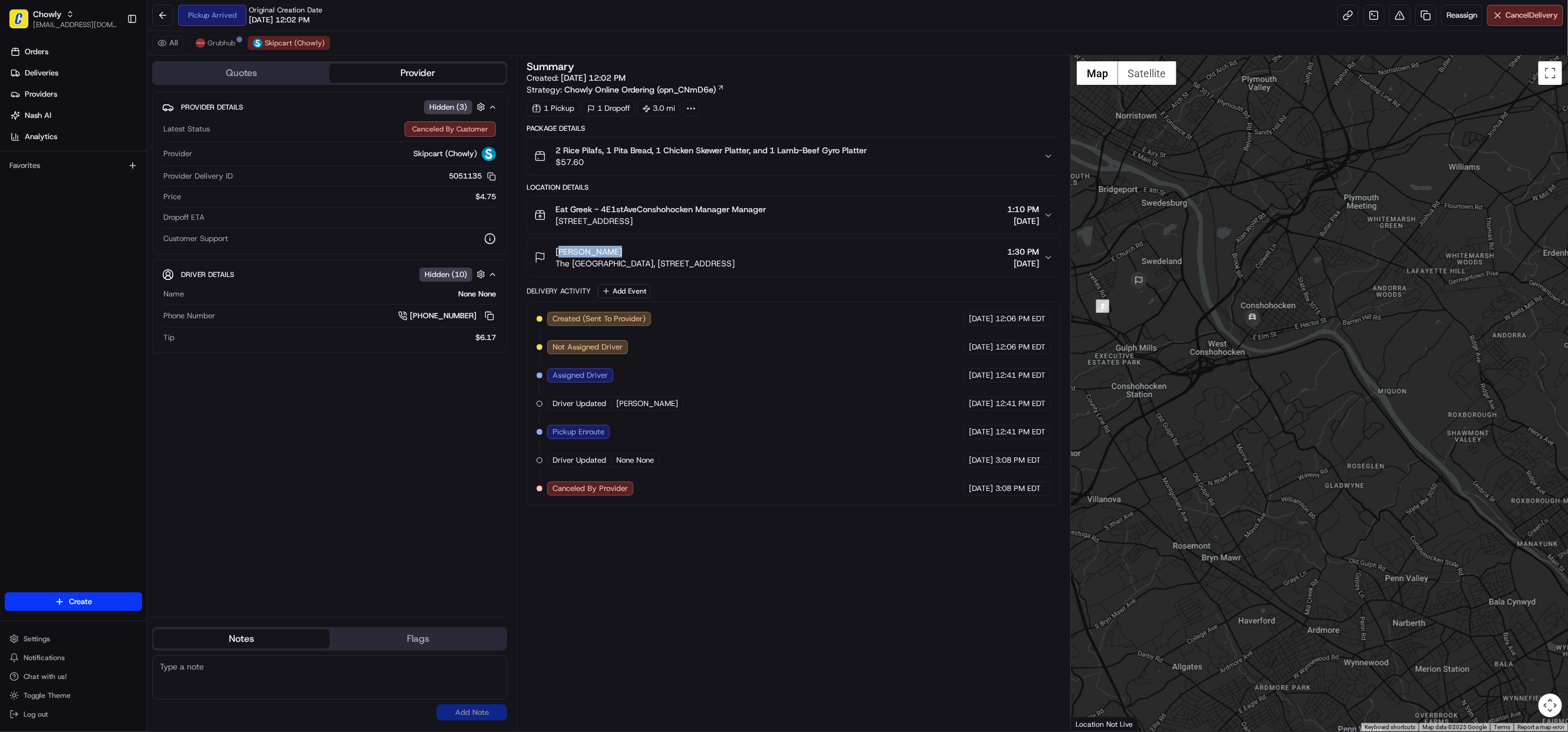
drag, startPoint x: 1165, startPoint y: 559, endPoint x: 1247, endPoint y: 421, distance: 160.5
click at [1247, 421] on div at bounding box center [1319, 393] width 497 height 676
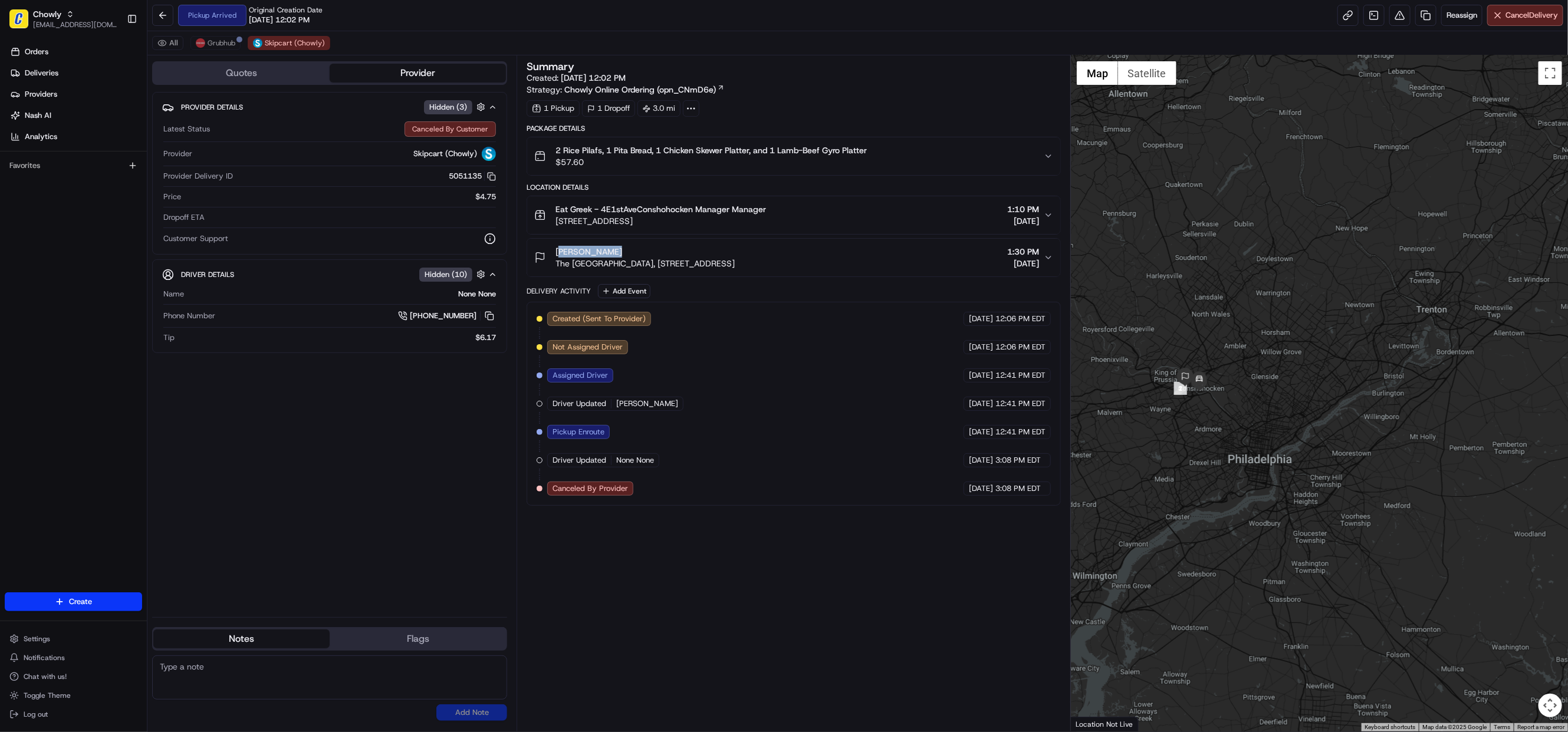
drag, startPoint x: 1448, startPoint y: 456, endPoint x: 1286, endPoint y: 427, distance: 164.6
click at [1286, 427] on div at bounding box center [1319, 393] width 497 height 676
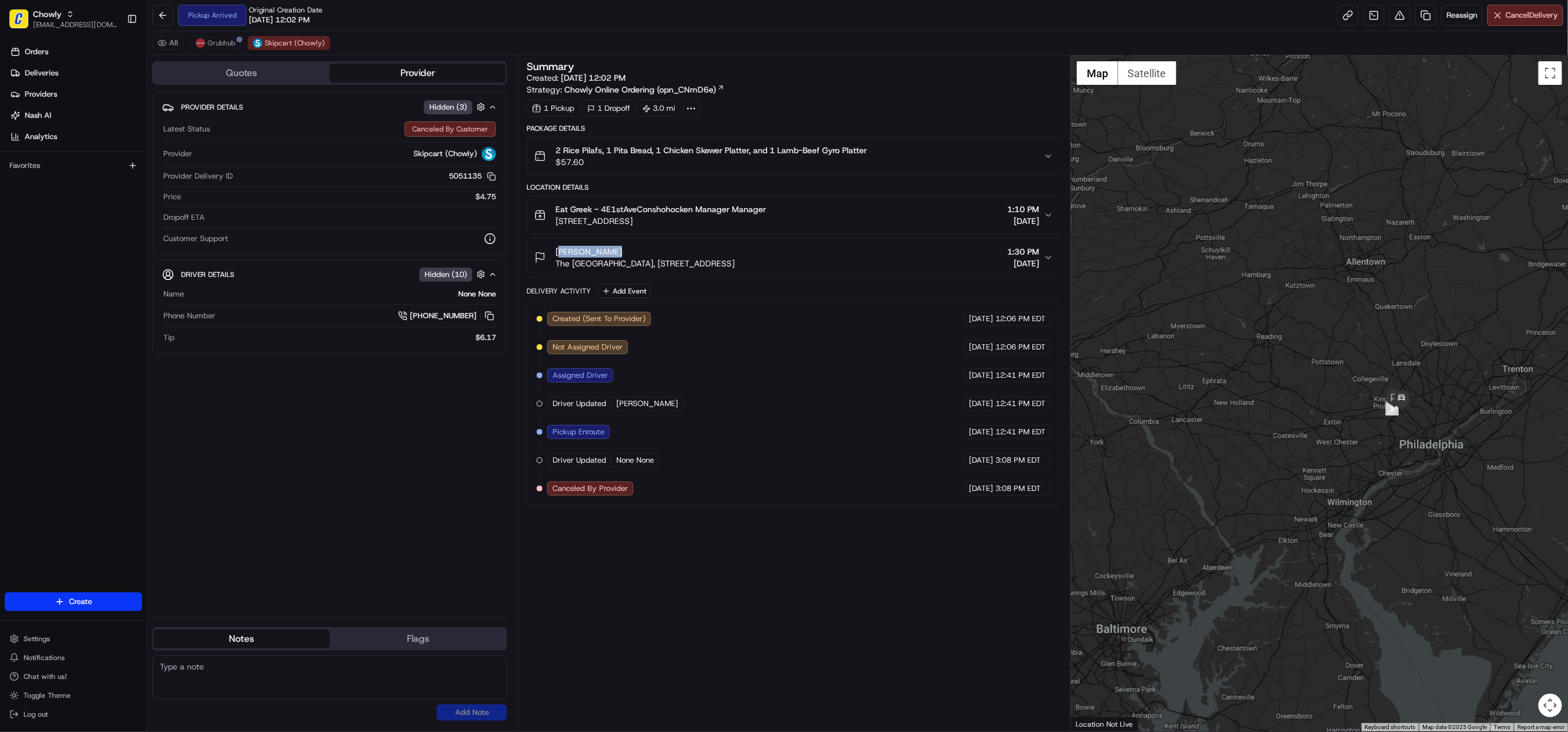
drag, startPoint x: 1245, startPoint y: 474, endPoint x: 1403, endPoint y: 476, distance: 158.0
click at [1403, 476] on div at bounding box center [1319, 393] width 497 height 676
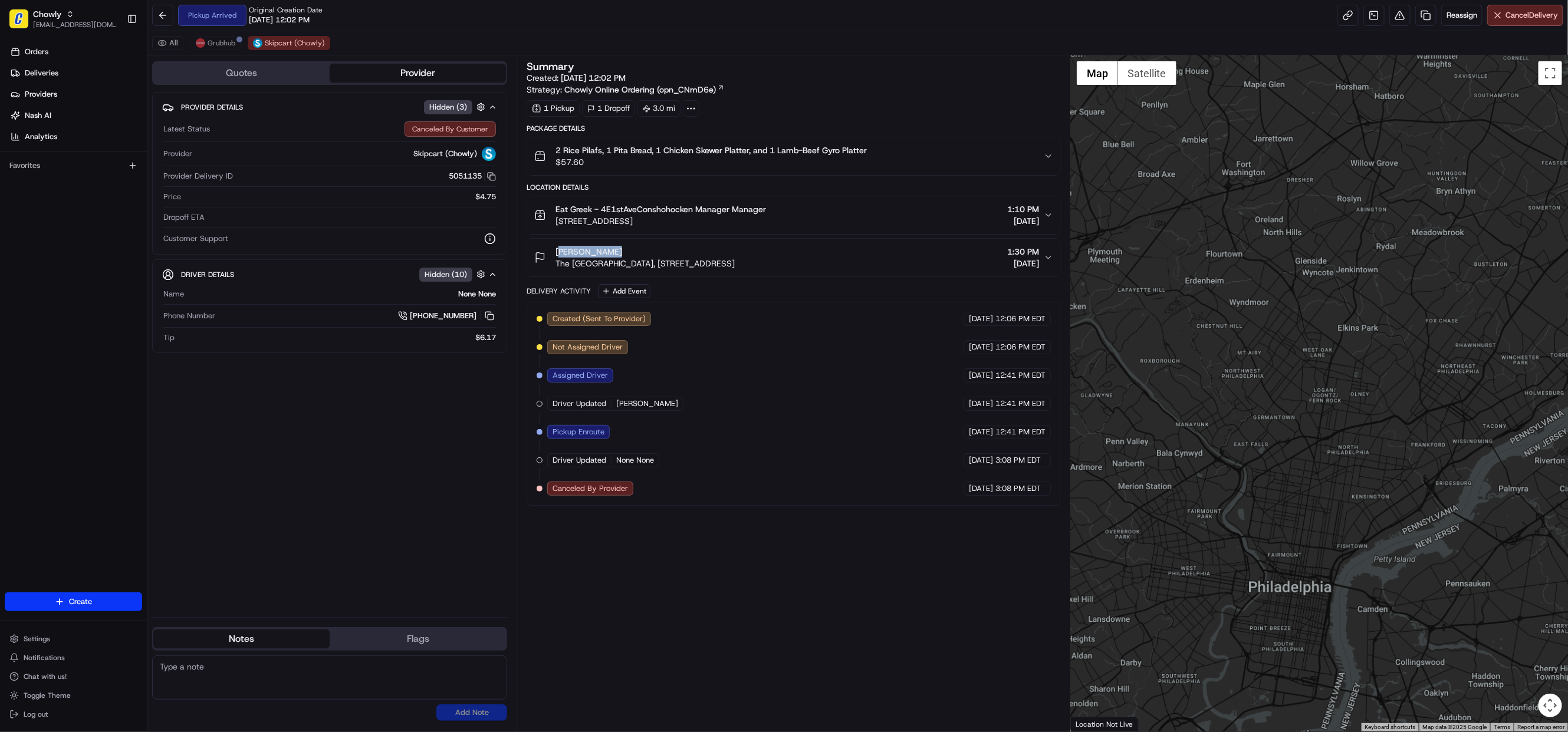
drag, startPoint x: 1348, startPoint y: 404, endPoint x: 1448, endPoint y: 462, distance: 115.6
click at [1448, 462] on div at bounding box center [1319, 393] width 497 height 676
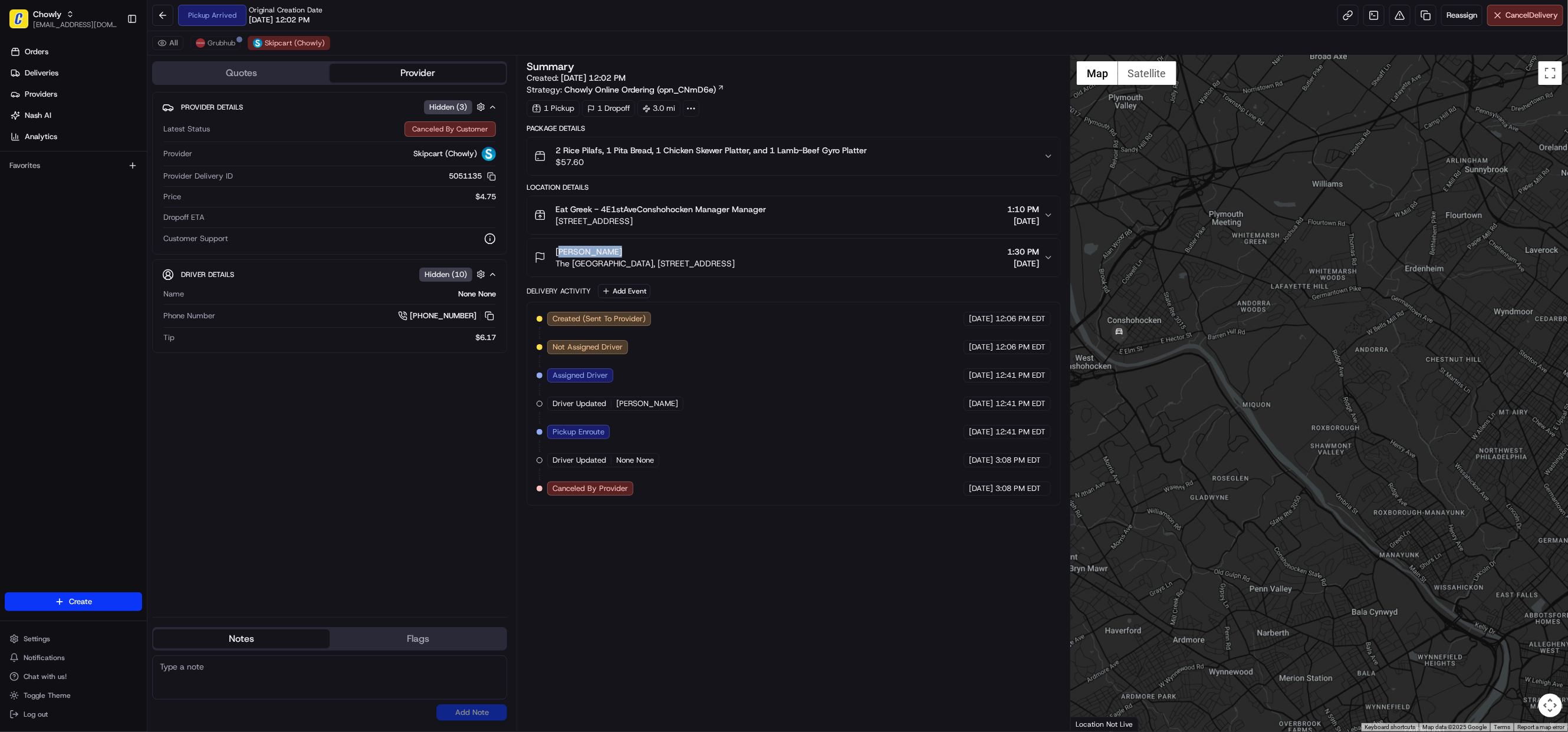
drag, startPoint x: 1180, startPoint y: 406, endPoint x: 1429, endPoint y: 485, distance: 261.2
click at [1429, 487] on div at bounding box center [1319, 393] width 497 height 676
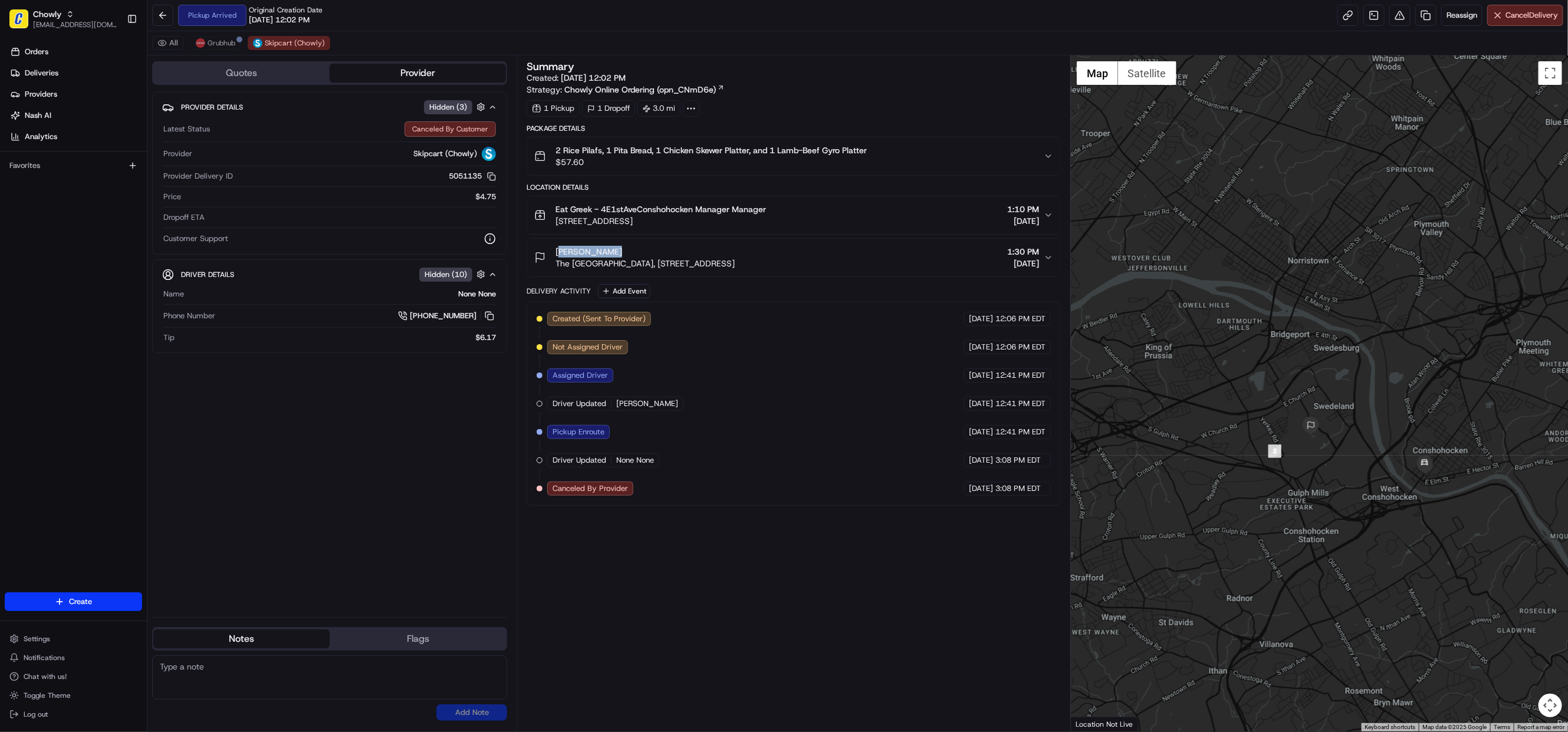
drag, startPoint x: 1437, startPoint y: 509, endPoint x: 1415, endPoint y: 506, distance: 22.2
click at [1415, 506] on div at bounding box center [1319, 393] width 497 height 676
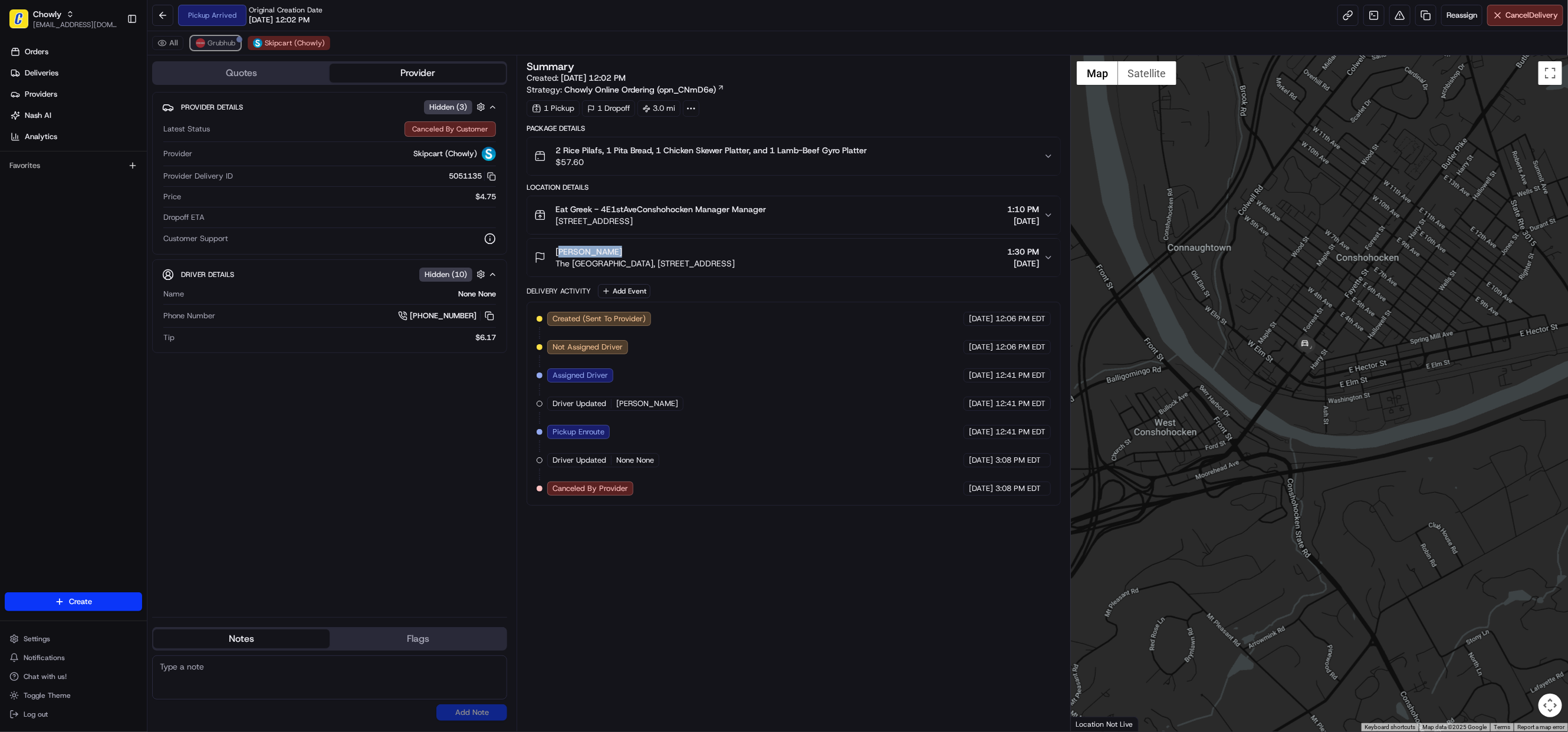
click at [214, 48] on span "Grubhub" at bounding box center [222, 42] width 27 height 9
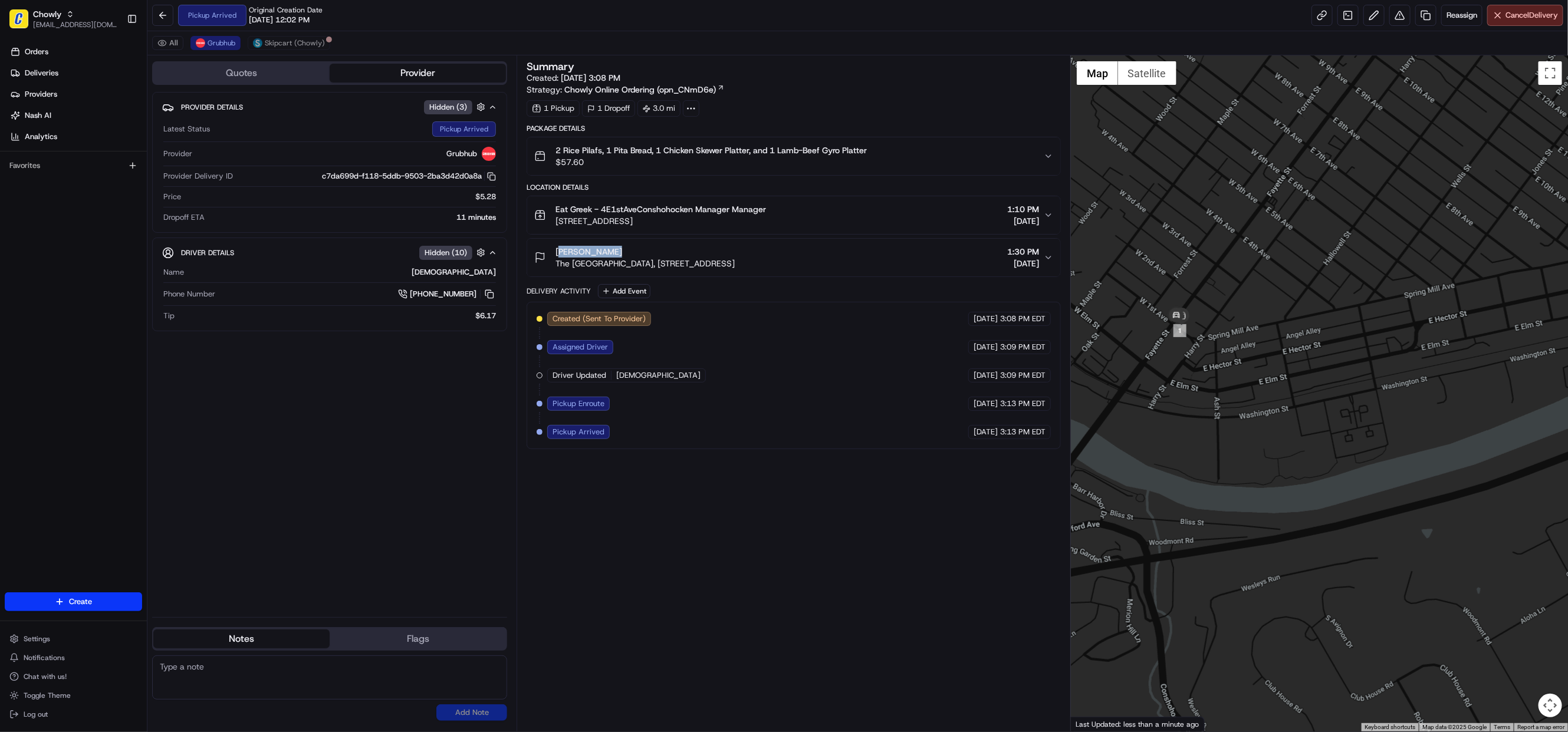
drag, startPoint x: 1207, startPoint y: 388, endPoint x: 1320, endPoint y: 490, distance: 152.2
click at [1320, 490] on div at bounding box center [1319, 393] width 497 height 676
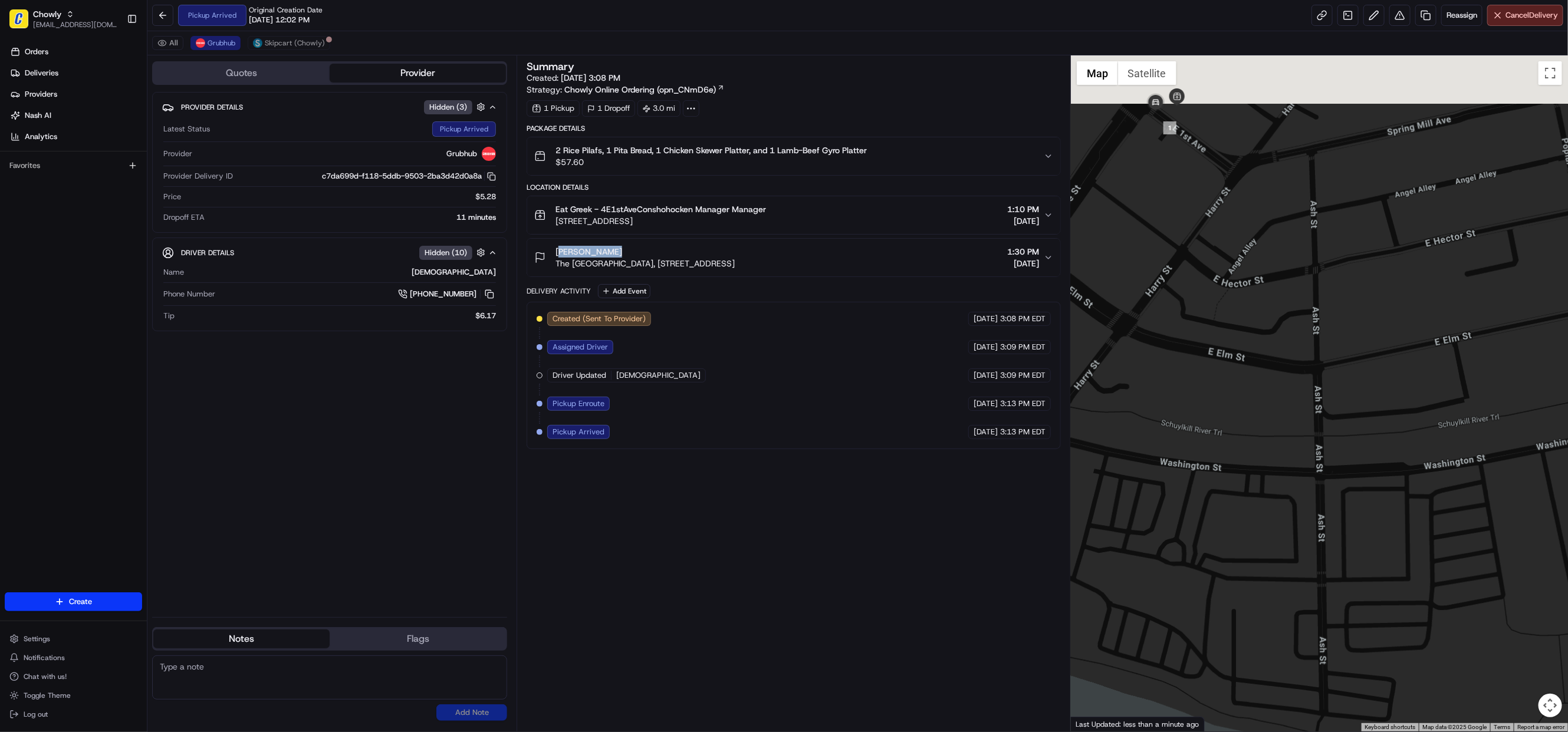
drag, startPoint x: 1188, startPoint y: 406, endPoint x: 1262, endPoint y: 575, distance: 184.5
click at [1262, 575] on div at bounding box center [1319, 393] width 497 height 676
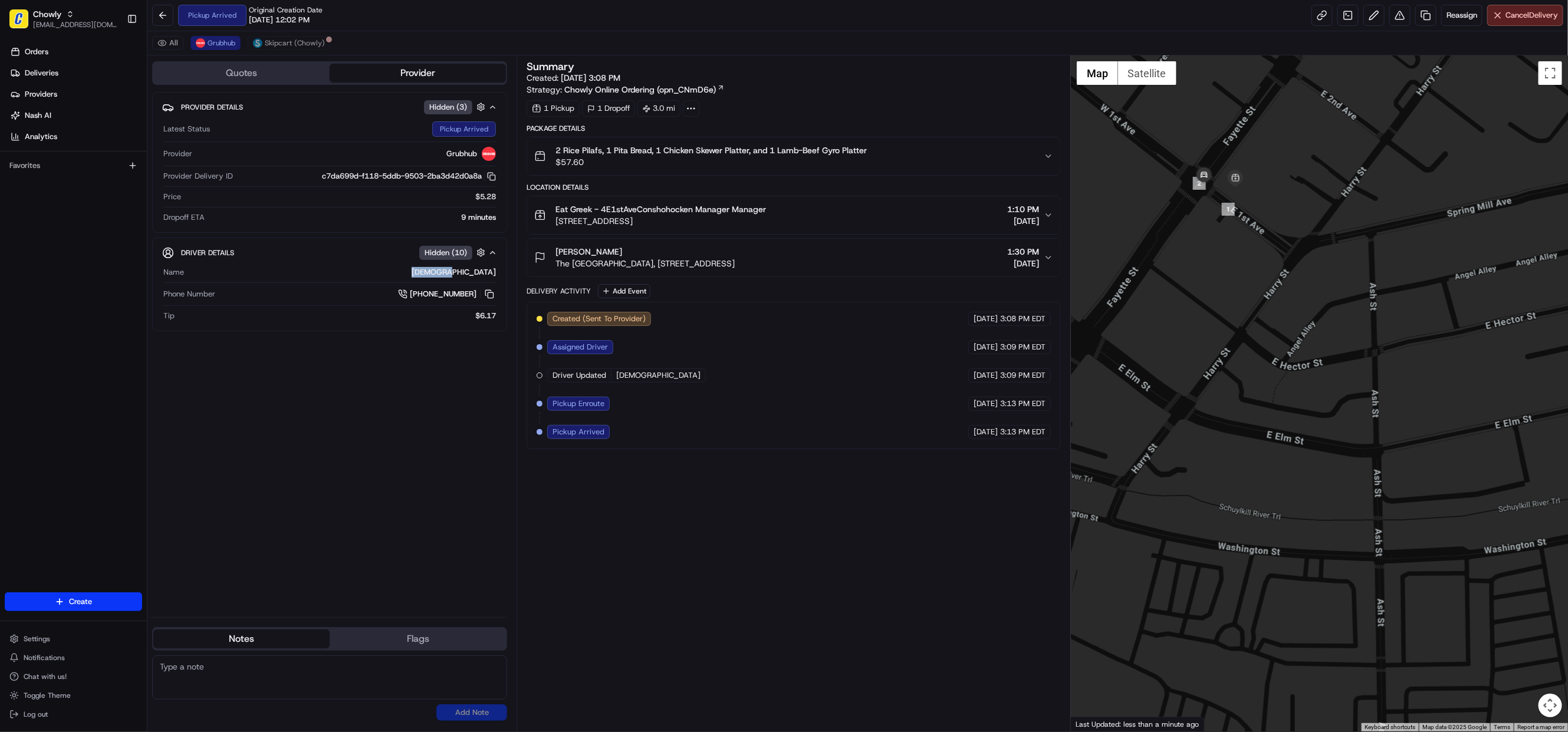
drag, startPoint x: 448, startPoint y: 278, endPoint x: 497, endPoint y: 278, distance: 49.0
click at [497, 278] on div "Driver Details Hidden ( 10 ) Name Muhammad Phone Number +1 804 685 0104 Tip $6.…" at bounding box center [330, 285] width 355 height 94
copy div "Muhammad"
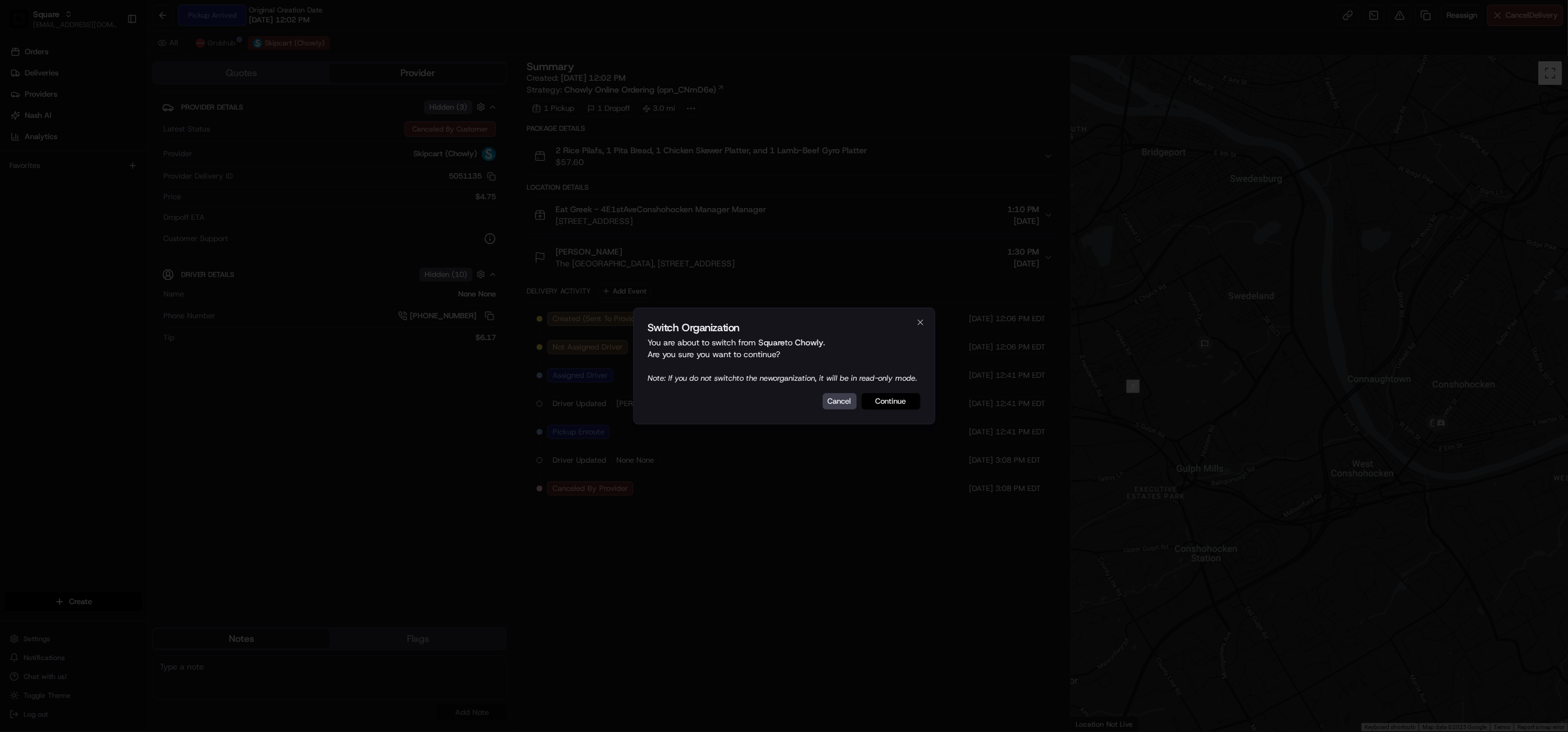
click at [898, 407] on button "Continue" at bounding box center [891, 401] width 59 height 16
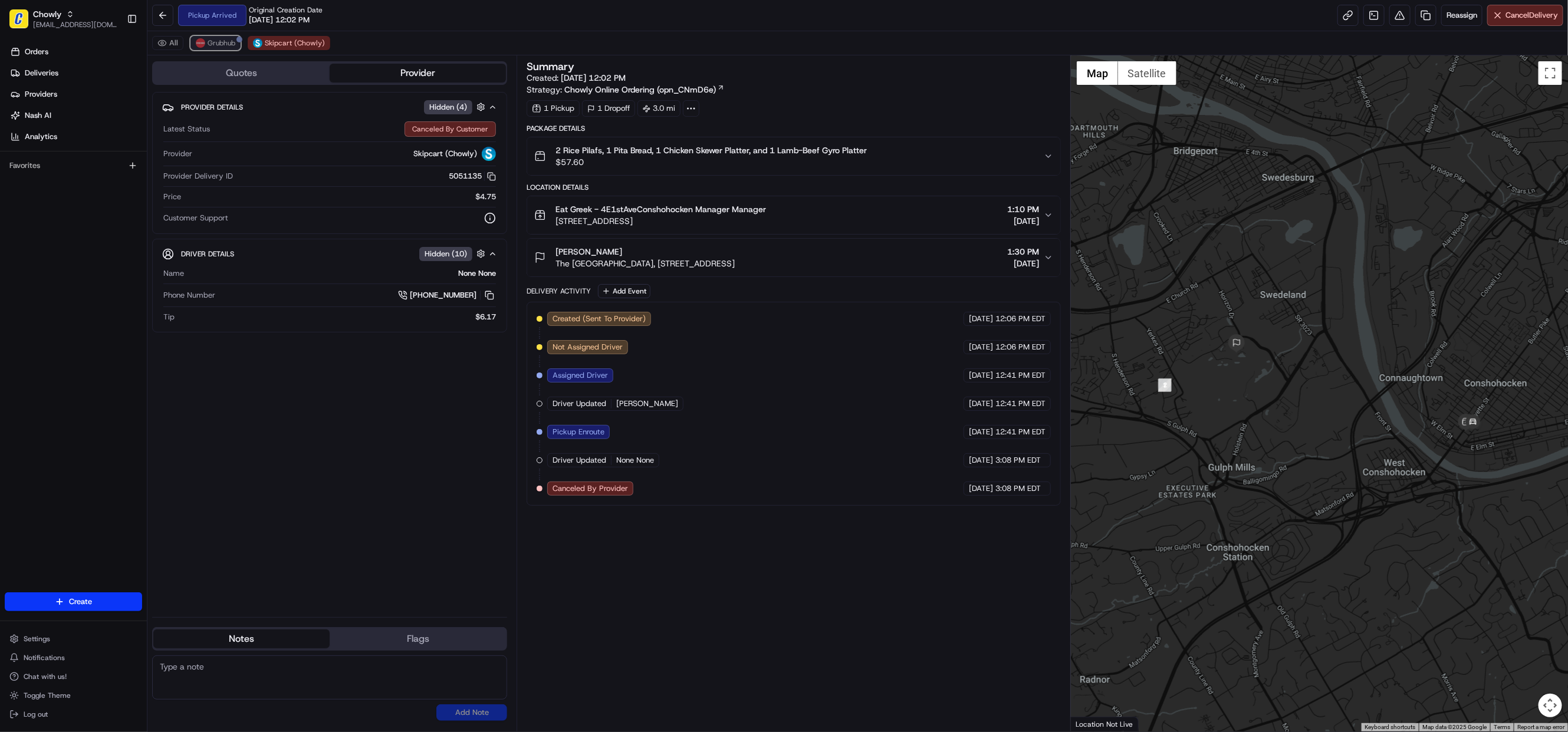
click at [228, 48] on button "Grubhub" at bounding box center [215, 43] width 50 height 14
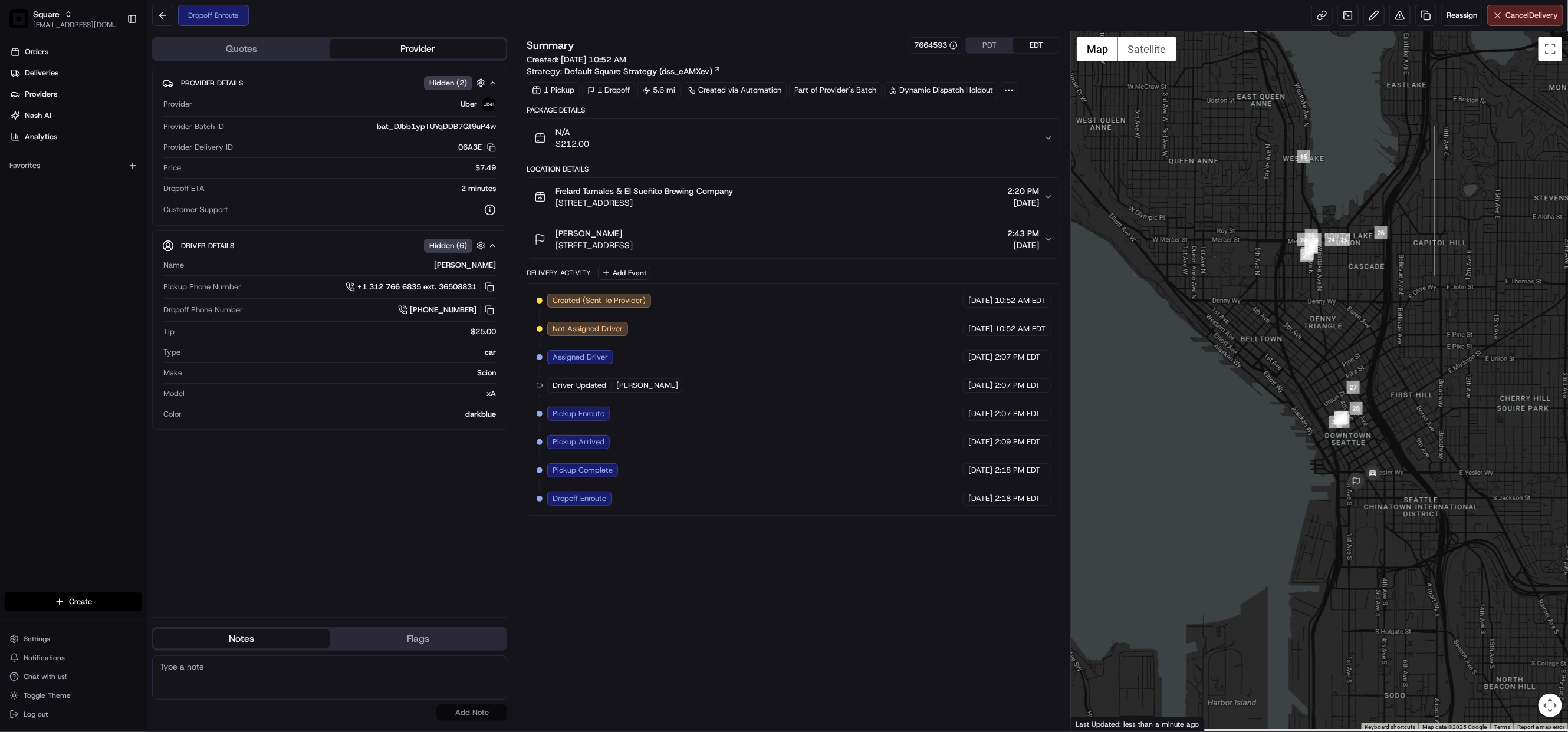
drag, startPoint x: 1439, startPoint y: 569, endPoint x: 1392, endPoint y: 409, distance: 166.8
click at [1392, 409] on div at bounding box center [1319, 381] width 497 height 700
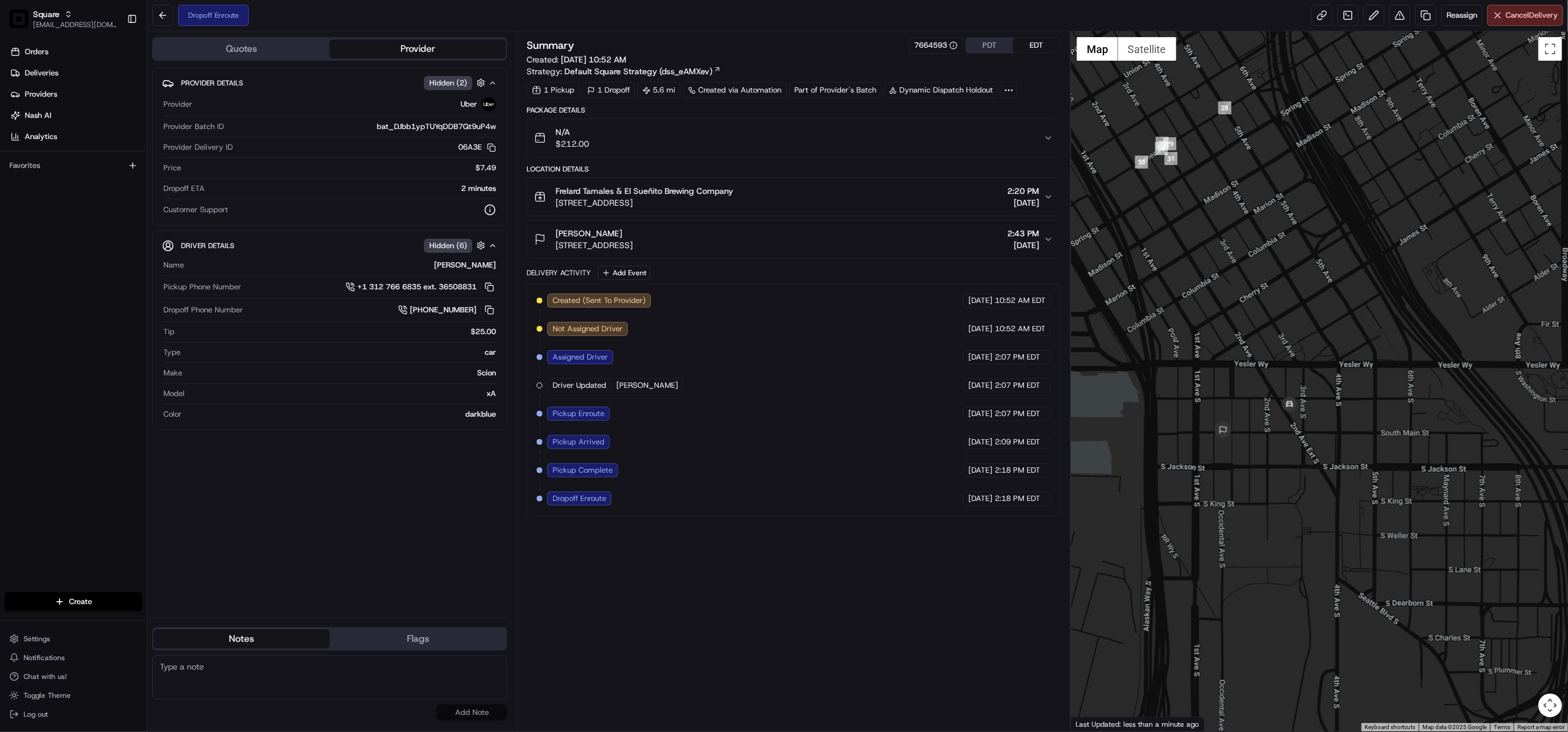
drag, startPoint x: 1345, startPoint y: 465, endPoint x: 1389, endPoint y: 354, distance: 119.4
click at [1389, 354] on div at bounding box center [1319, 381] width 497 height 700
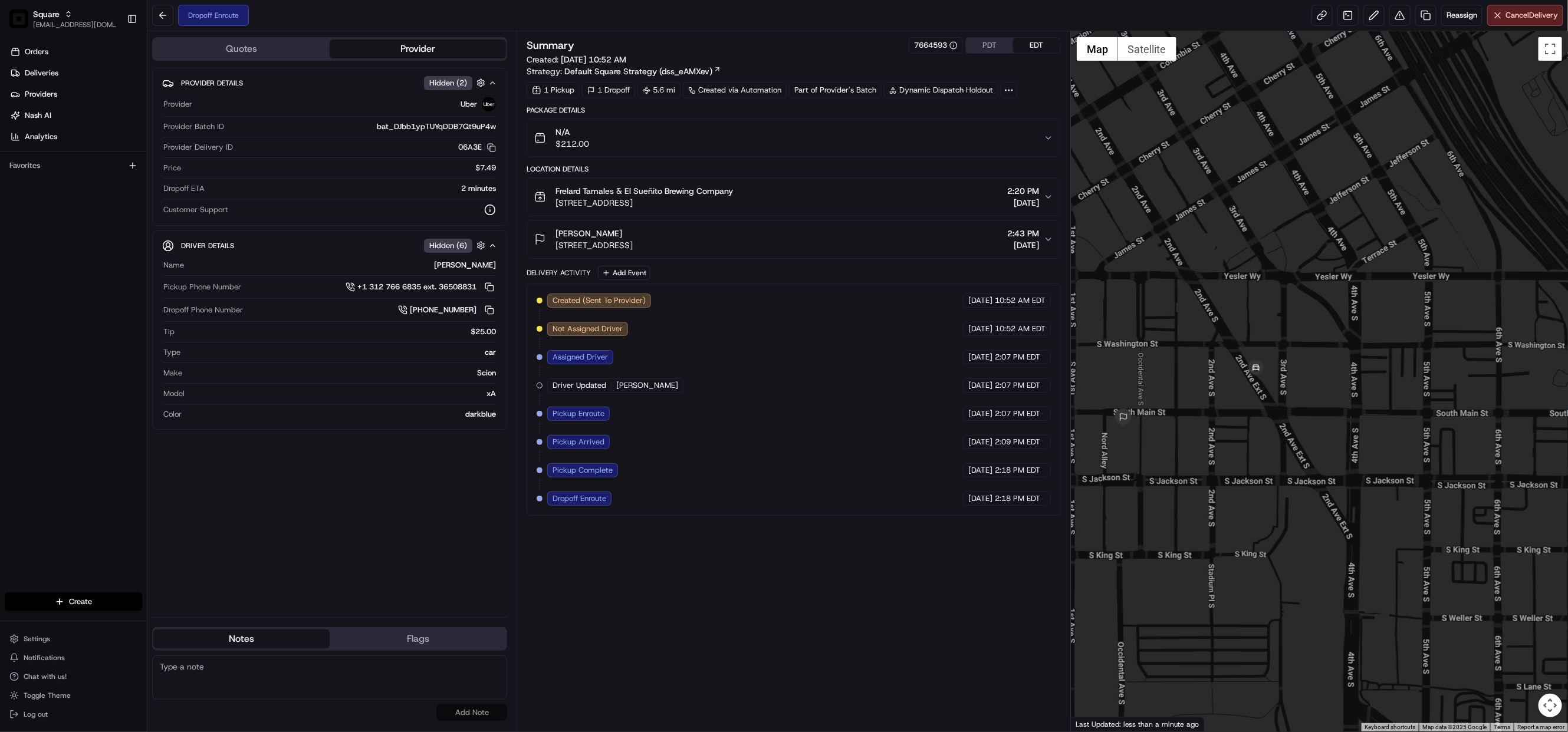
drag, startPoint x: 1199, startPoint y: 447, endPoint x: 1222, endPoint y: 439, distance: 24.4
click at [1222, 439] on div at bounding box center [1319, 381] width 497 height 700
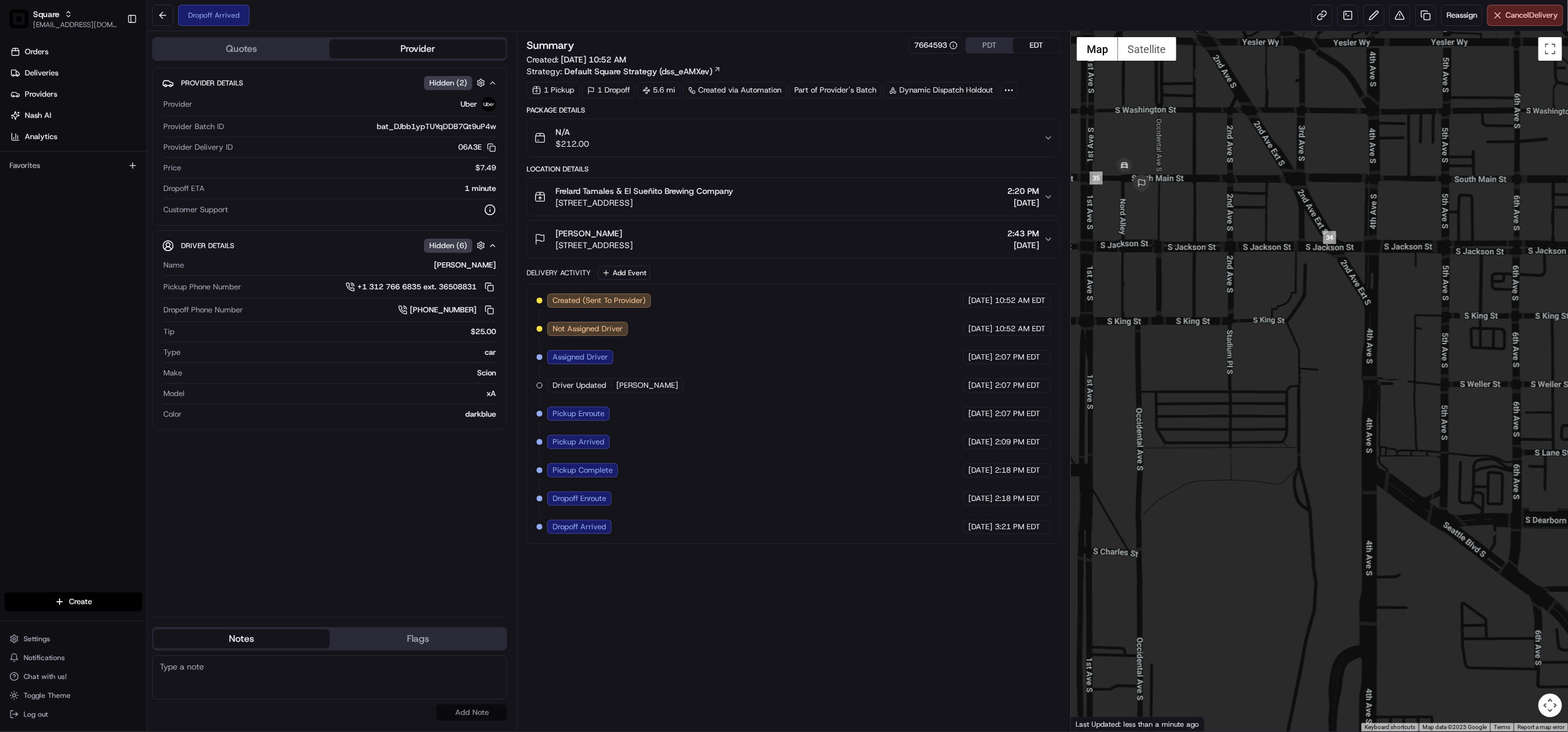
click at [702, 611] on div "Summary 7664593 PDT EDT Created: 08/22/2025 10:52 AM Strategy: Default Square S…" at bounding box center [794, 381] width 534 height 688
click at [291, 661] on textarea at bounding box center [330, 677] width 355 height 44
click at [283, 671] on textarea at bounding box center [330, 677] width 355 height 44
paste textarea "Chat/Caller Information: End CX Reason for Call:"
click at [250, 683] on textarea "Chat/Caller Information: End CX Reason for Call:" at bounding box center [330, 677] width 355 height 44
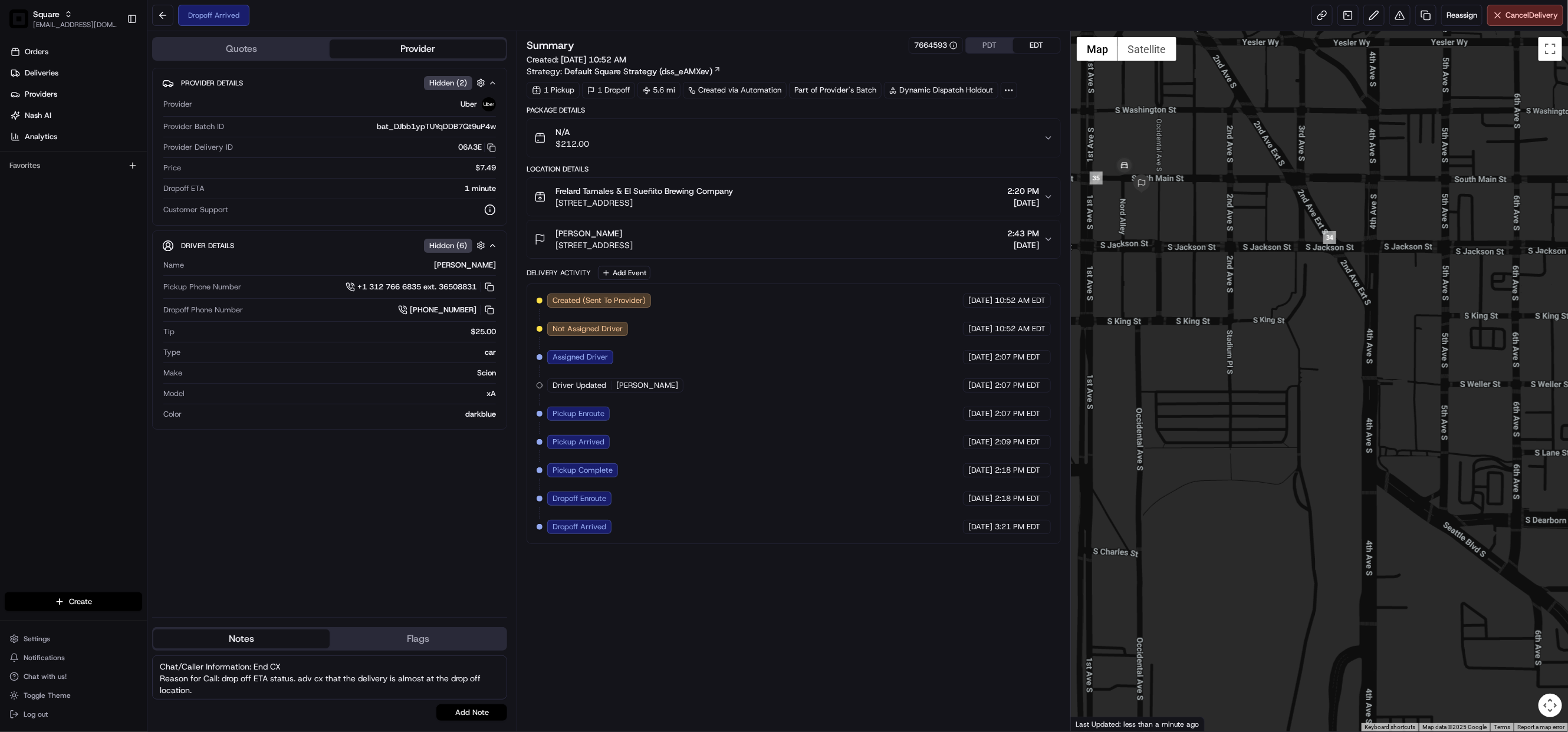
type textarea "Chat/Caller Information: End CX Reason for Call: drop off ETA status. adv cx th…"
click at [463, 716] on button "Add Note" at bounding box center [471, 713] width 71 height 16
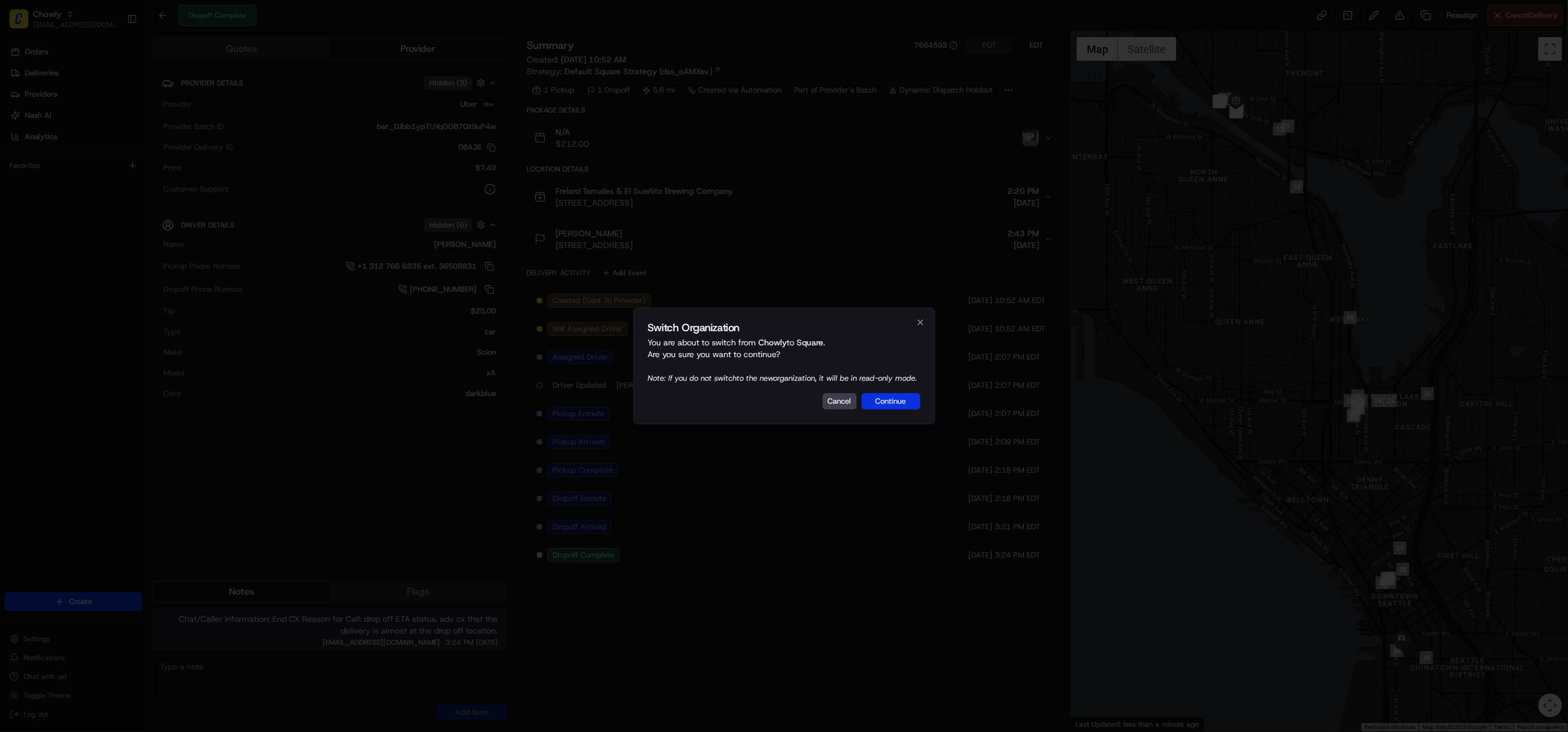
click at [881, 409] on button "Continue" at bounding box center [891, 401] width 59 height 16
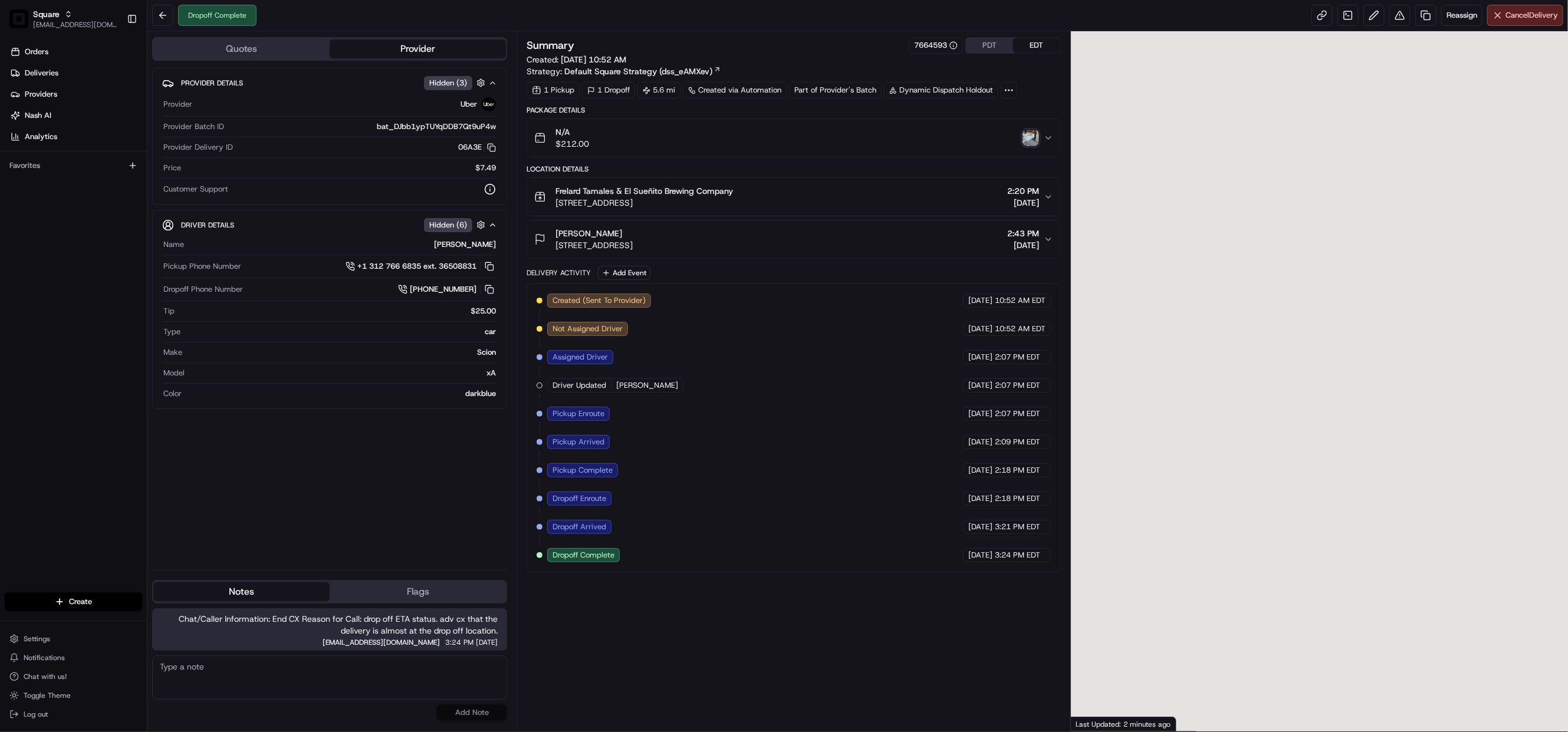
click at [1030, 133] on img "button" at bounding box center [1031, 138] width 16 height 16
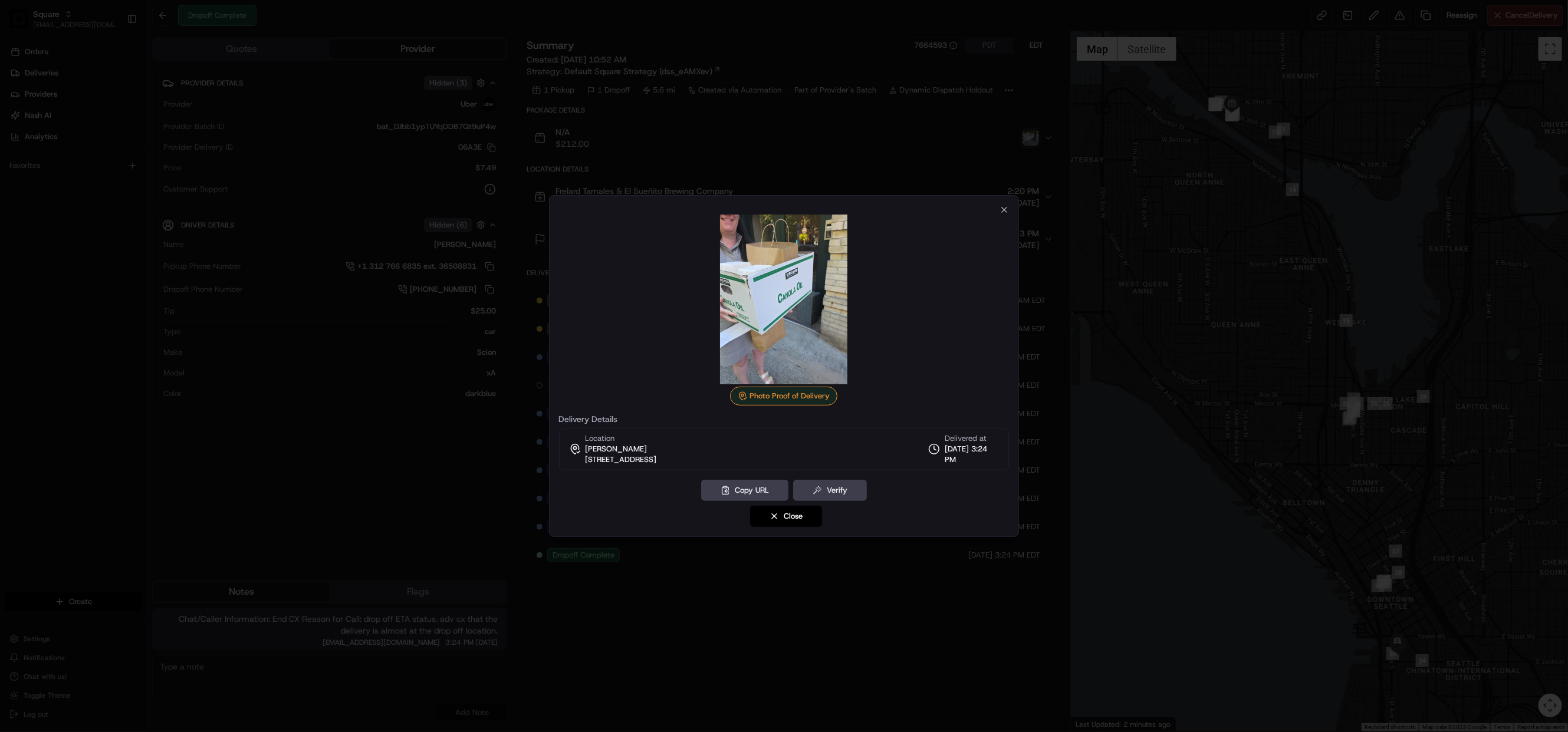
drag, startPoint x: 881, startPoint y: 656, endPoint x: 880, endPoint y: 612, distance: 44.0
click at [881, 656] on div at bounding box center [784, 366] width 1568 height 732
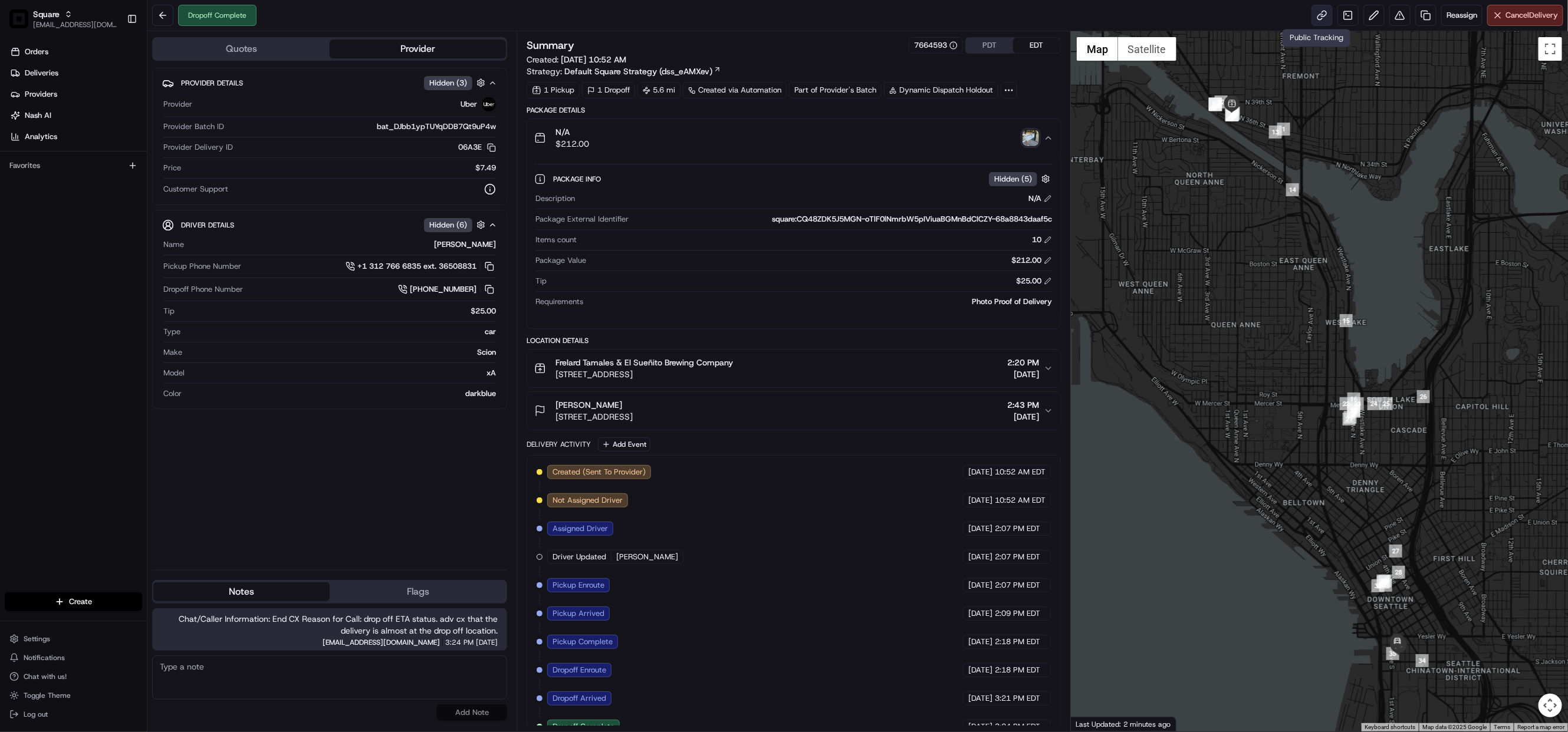
click at [1315, 17] on link at bounding box center [1322, 16] width 21 height 21
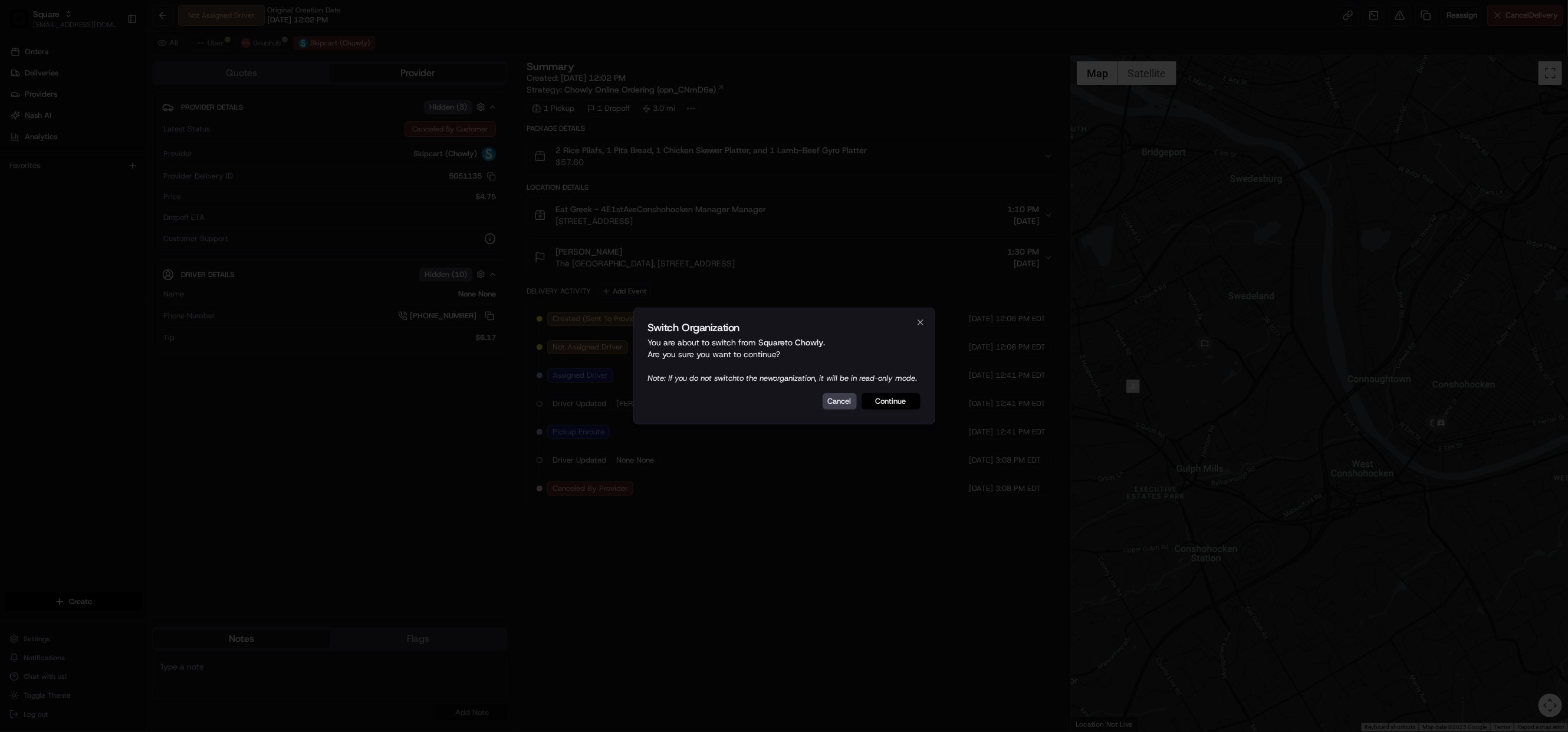
click at [889, 409] on button "Continue" at bounding box center [891, 401] width 59 height 16
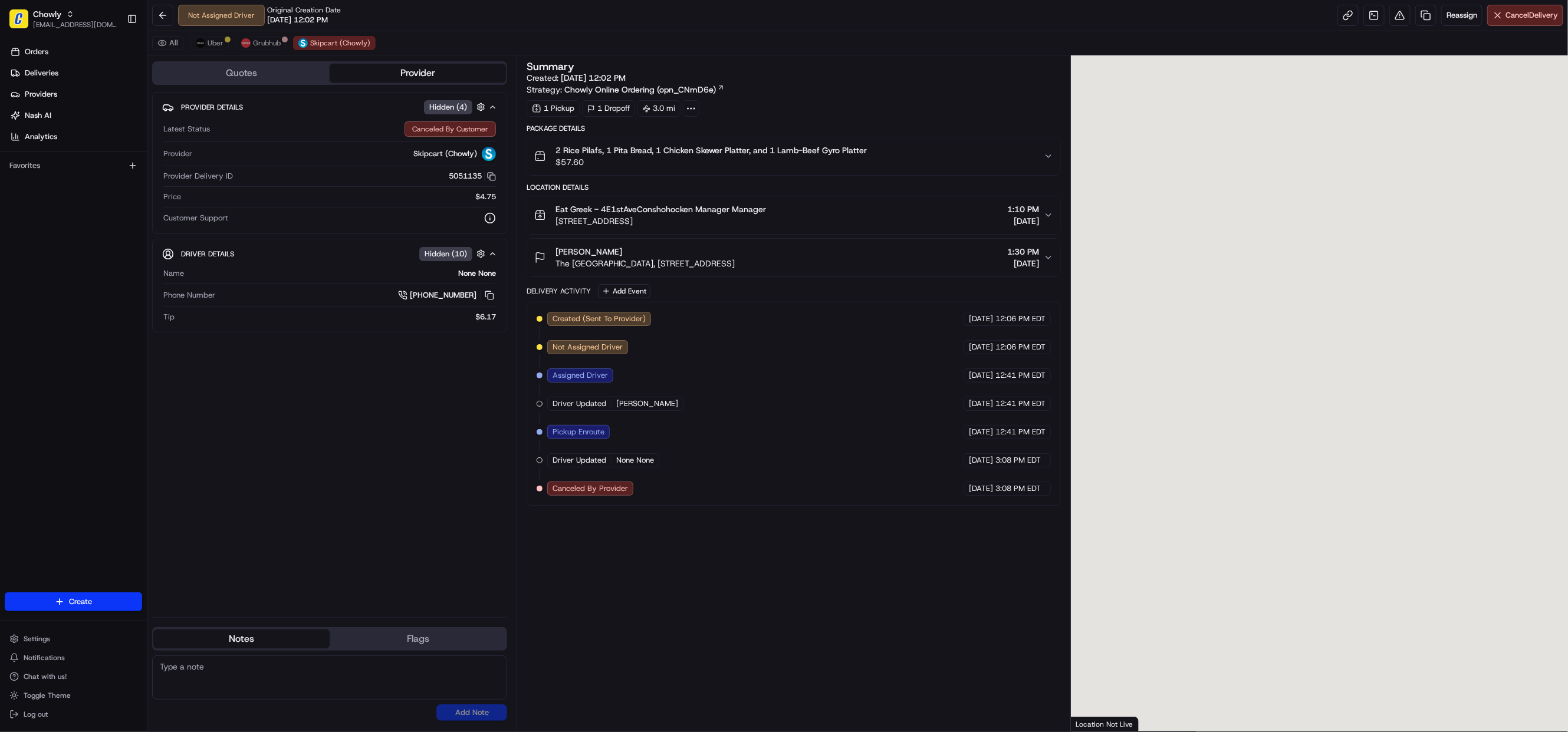
click at [210, 34] on div "All Uber Grubhub Skipcart (Chowly)" at bounding box center [858, 43] width 1421 height 24
click at [210, 39] on span "Uber" at bounding box center [216, 42] width 16 height 9
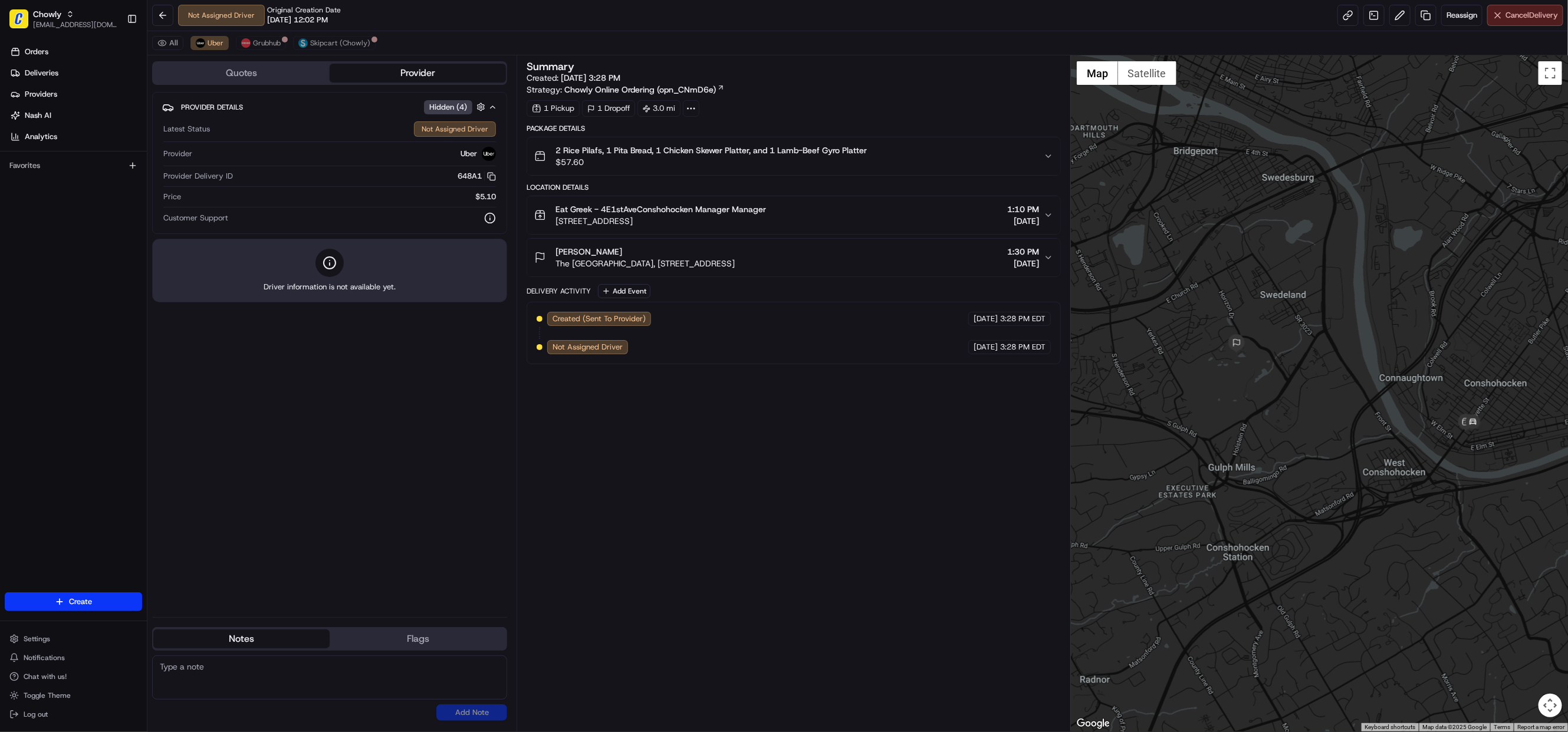
click at [1507, 18] on span "Cancel Delivery" at bounding box center [1532, 15] width 52 height 11
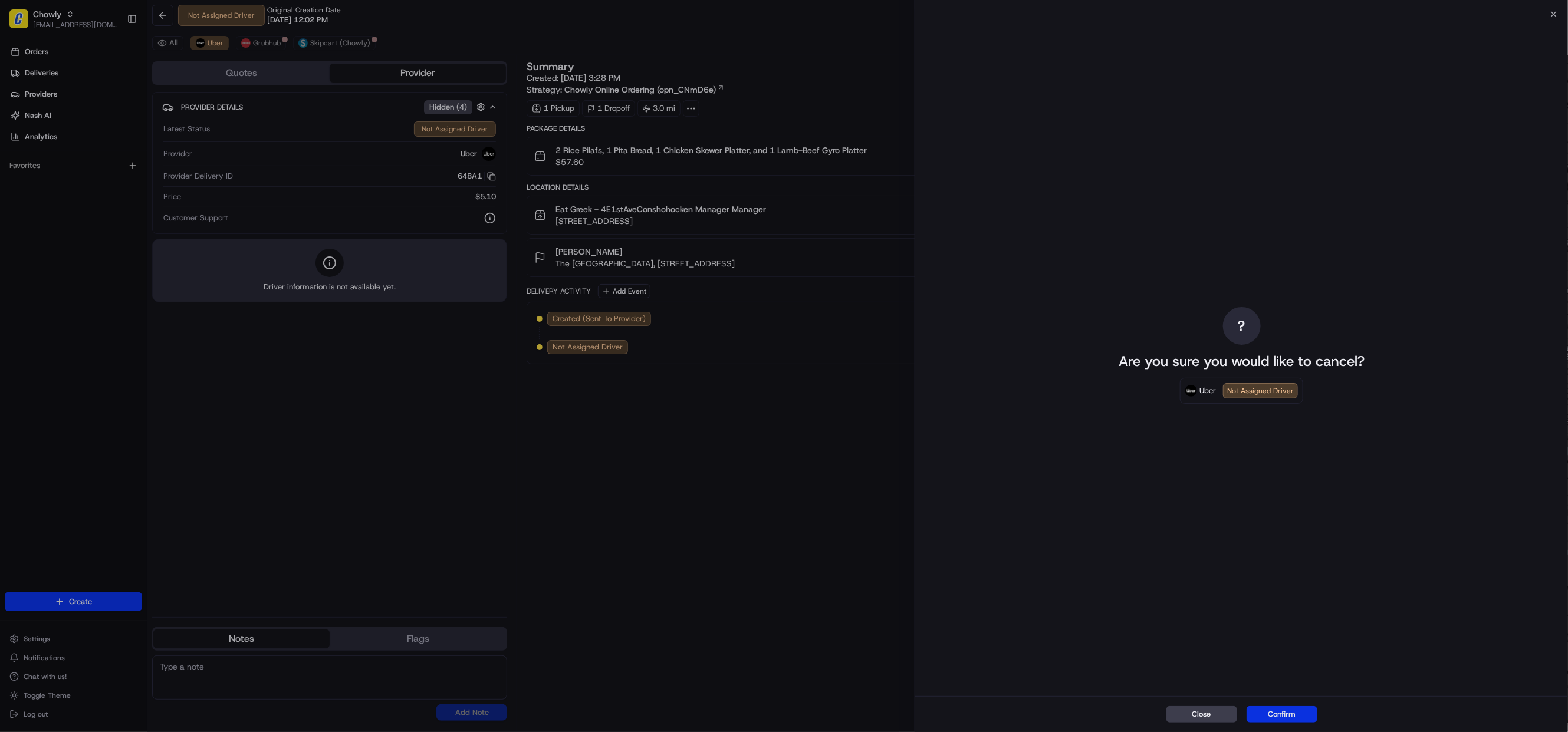
click at [1288, 715] on button "Confirm" at bounding box center [1281, 715] width 71 height 16
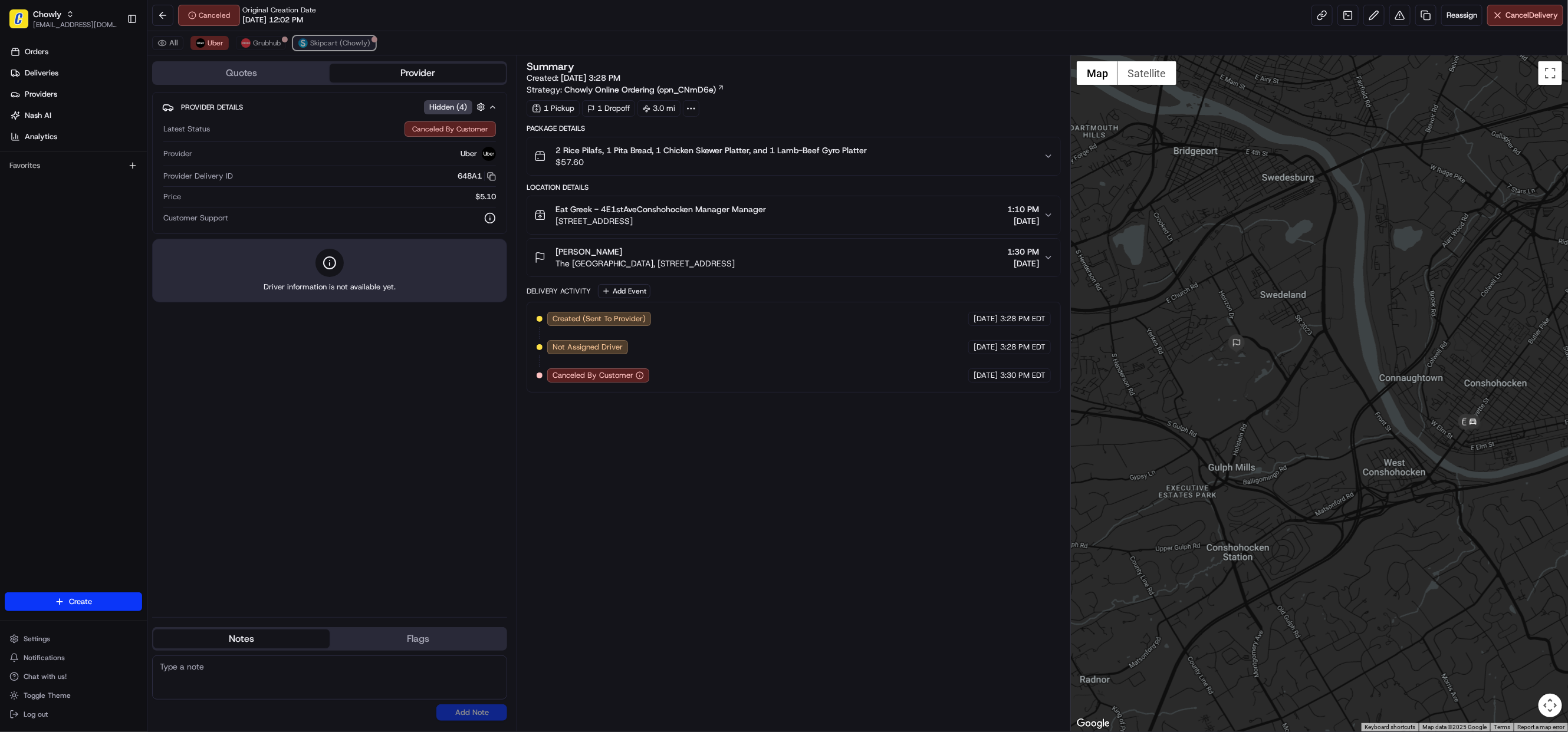
click at [336, 41] on span "Skipcart (Chowly)" at bounding box center [340, 42] width 60 height 9
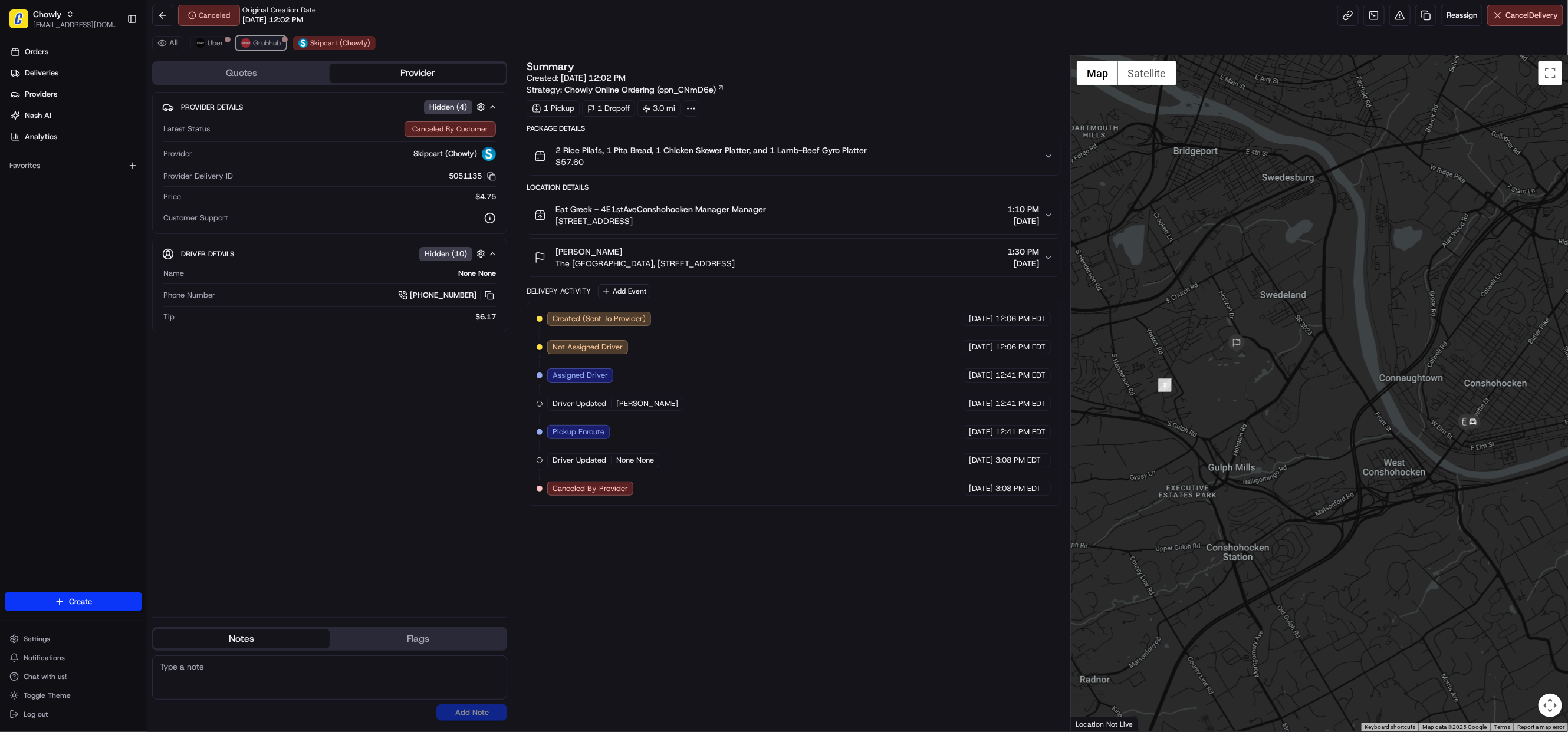
click at [258, 47] on span "Grubhub" at bounding box center [267, 42] width 27 height 9
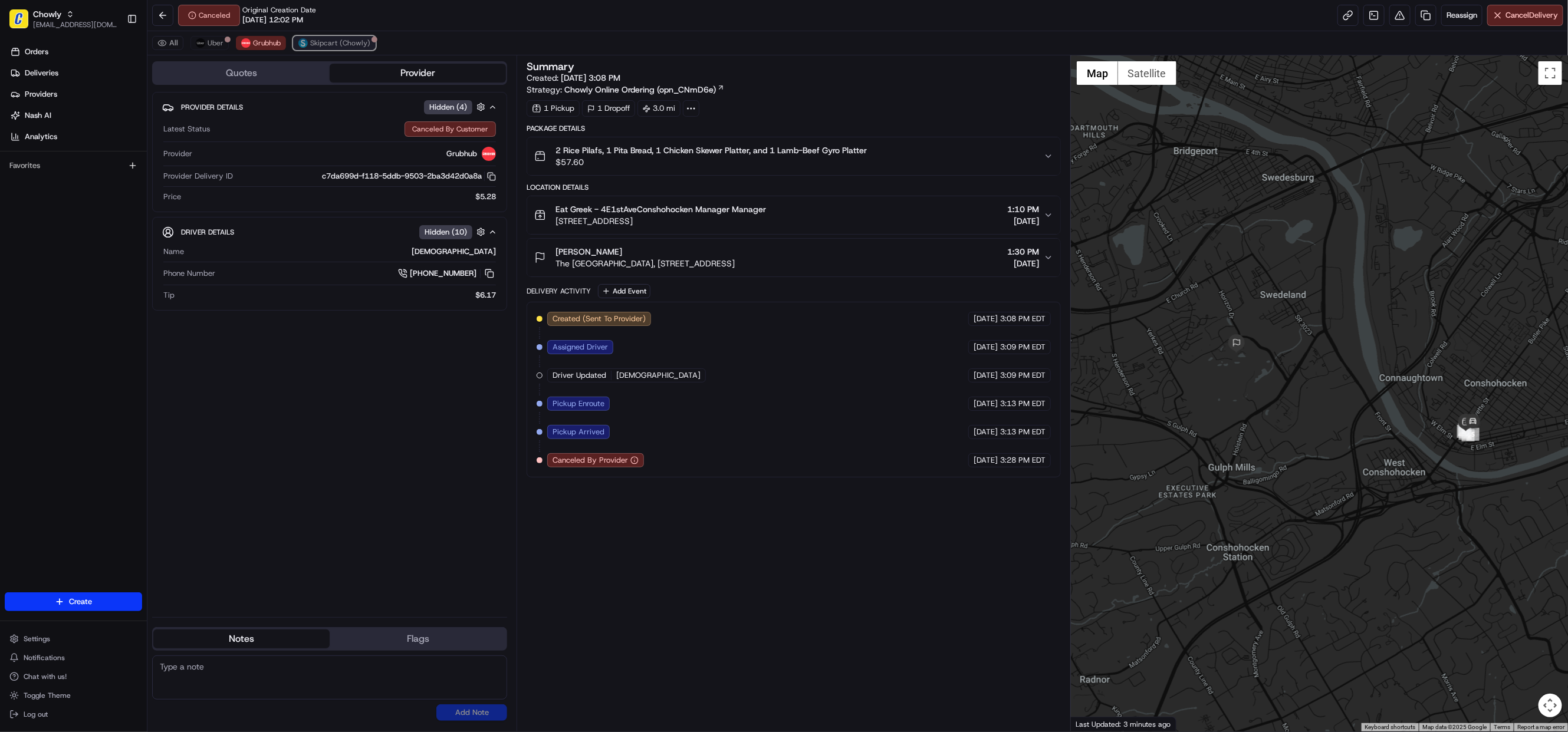
click at [342, 43] on span "Skipcart (Chowly)" at bounding box center [340, 42] width 60 height 9
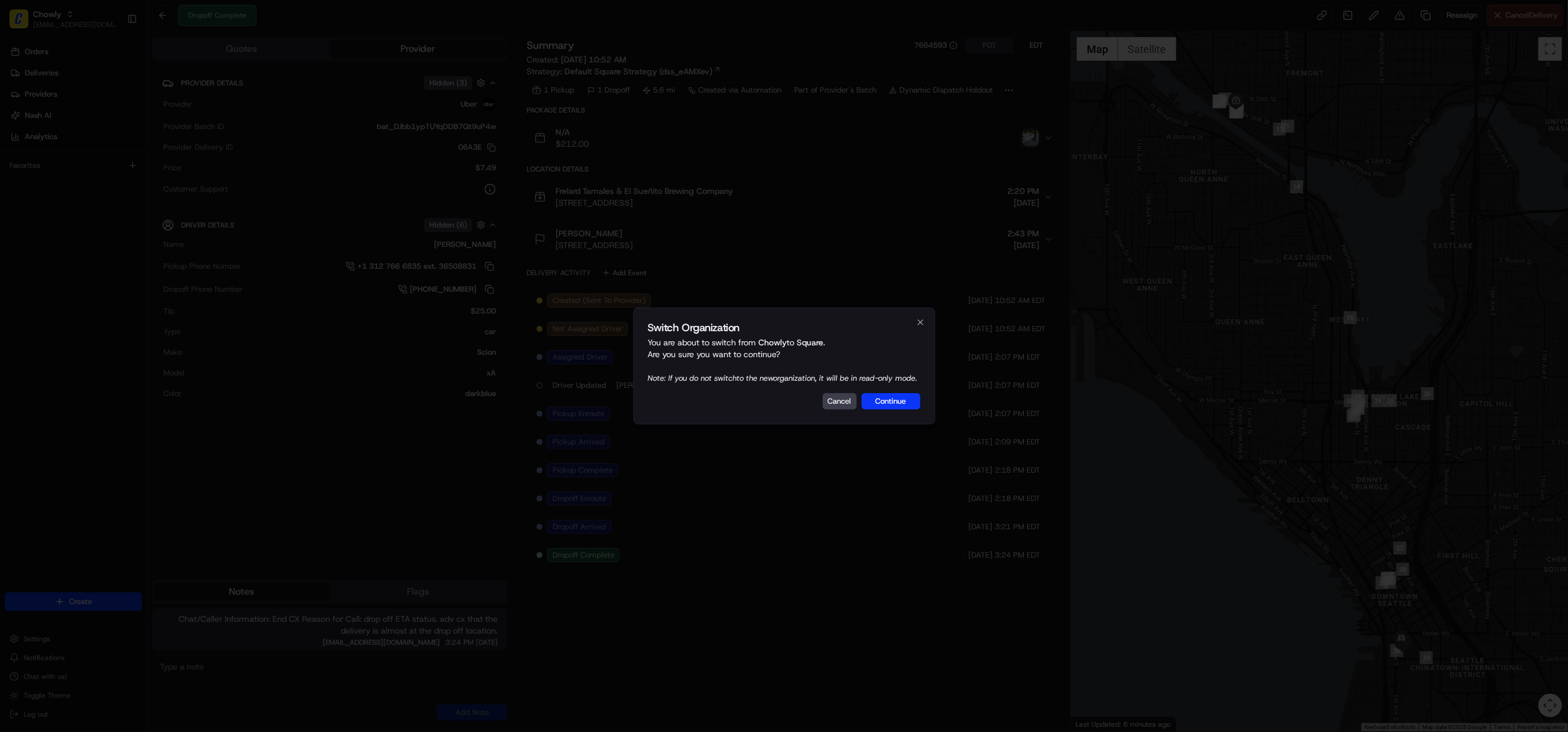
click at [889, 401] on button "Continue" at bounding box center [891, 401] width 59 height 16
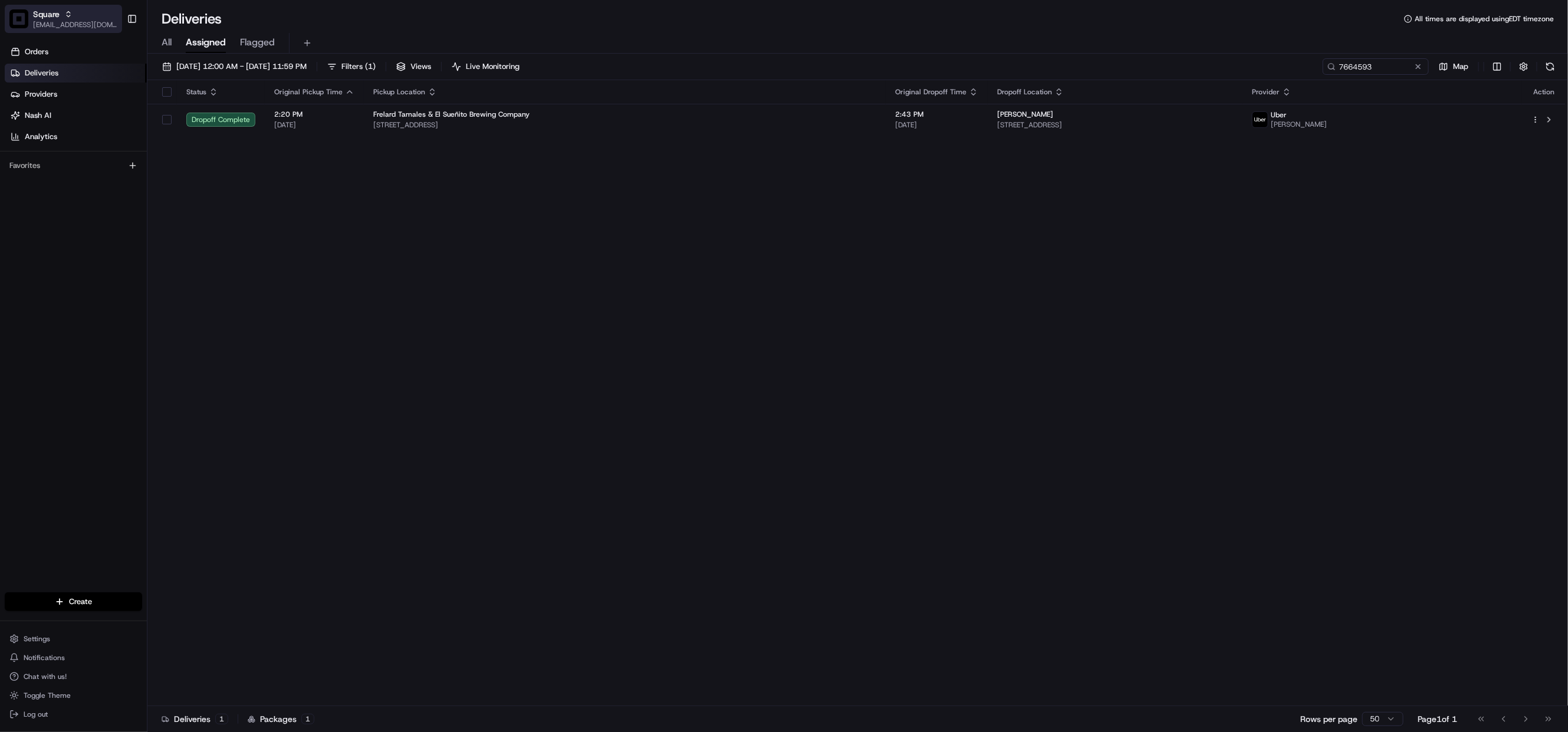
click at [57, 14] on span "Square" at bounding box center [46, 14] width 27 height 12
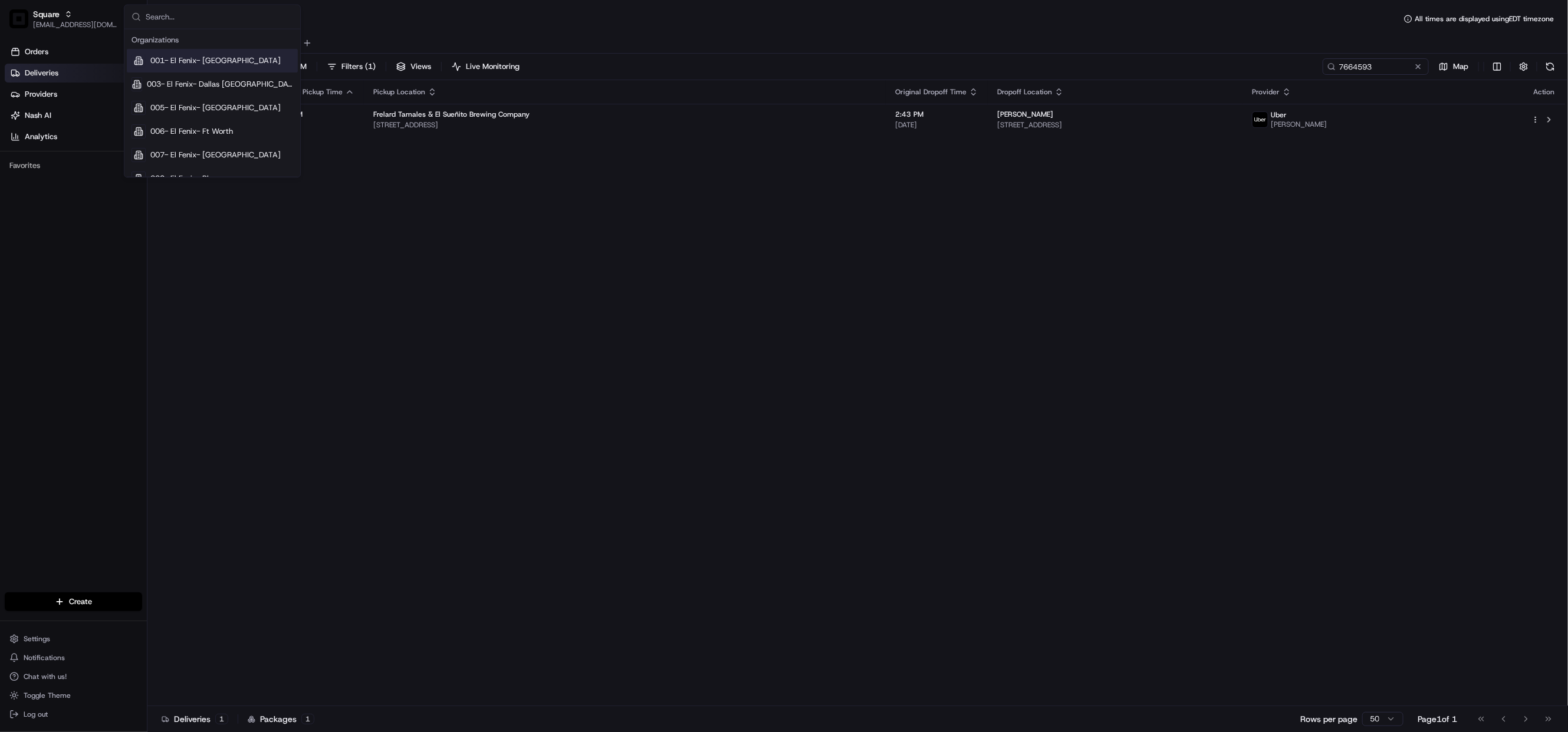
click at [174, 14] on input "text" at bounding box center [219, 17] width 147 height 24
type input "chowly"
click at [190, 87] on div "Chowly" at bounding box center [212, 85] width 171 height 24
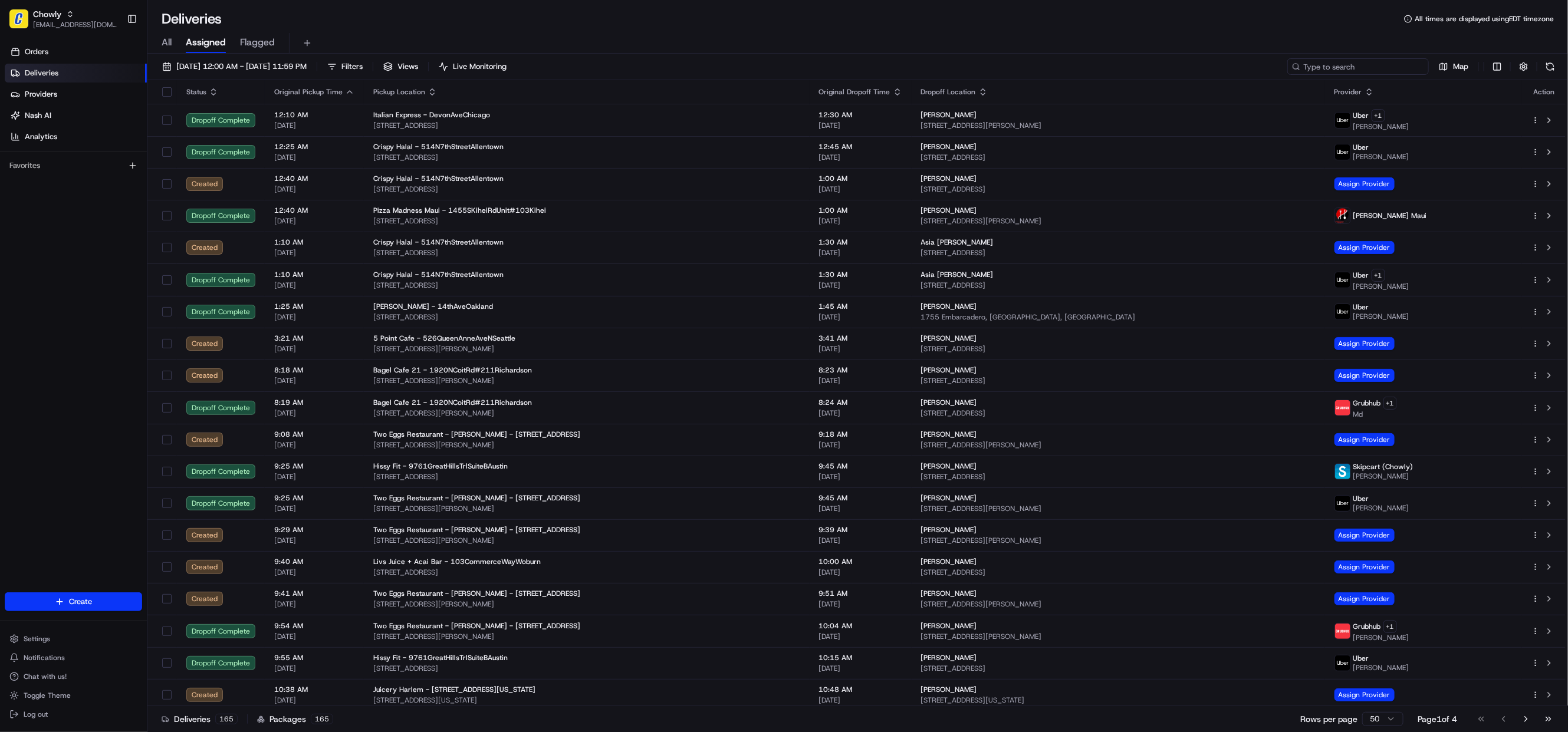
click at [1345, 61] on input at bounding box center [1358, 67] width 142 height 16
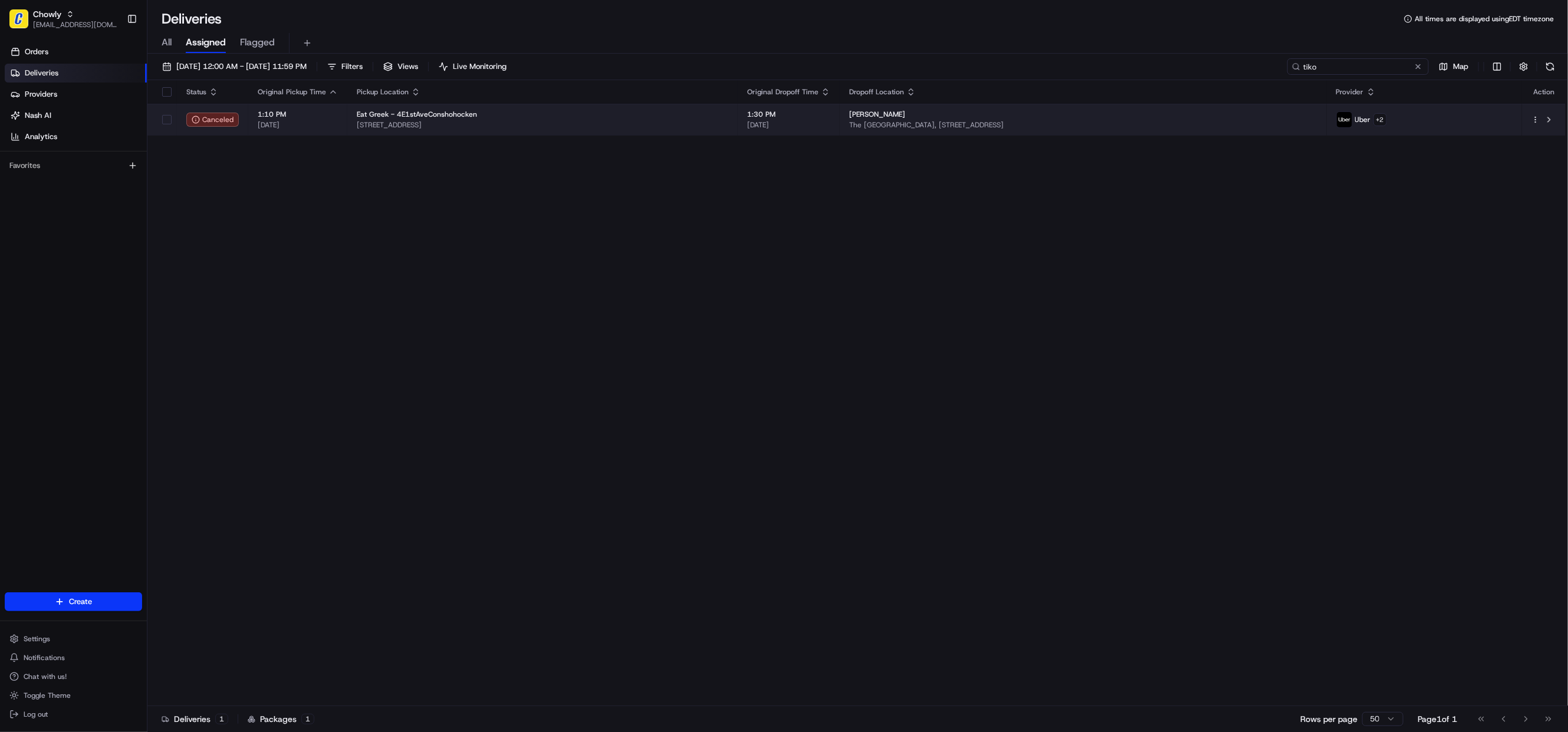
type input "tiko"
click at [855, 124] on span "The [GEOGRAPHIC_DATA], [STREET_ADDRESS]" at bounding box center [1082, 125] width 468 height 9
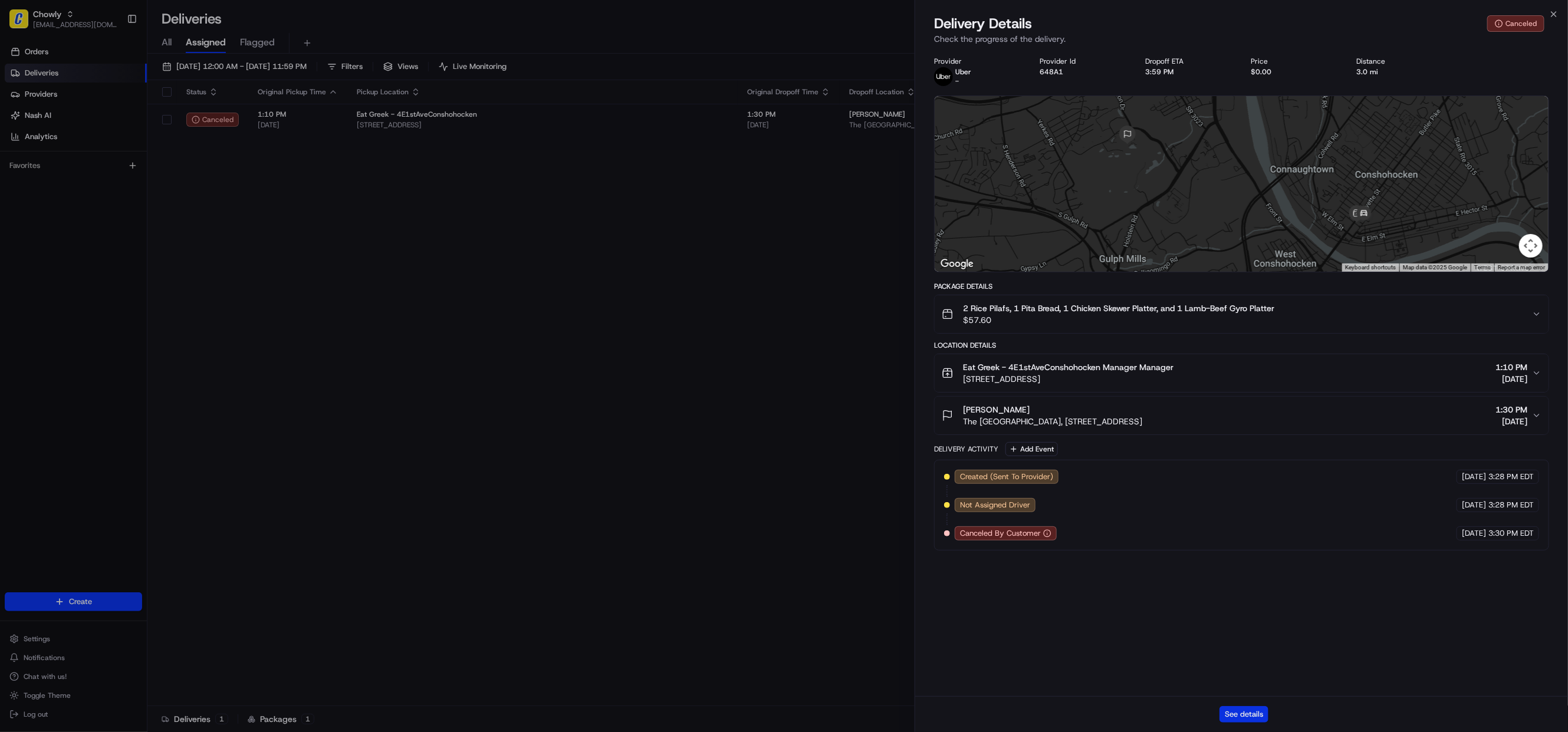
click at [1245, 715] on button "See details" at bounding box center [1243, 715] width 49 height 16
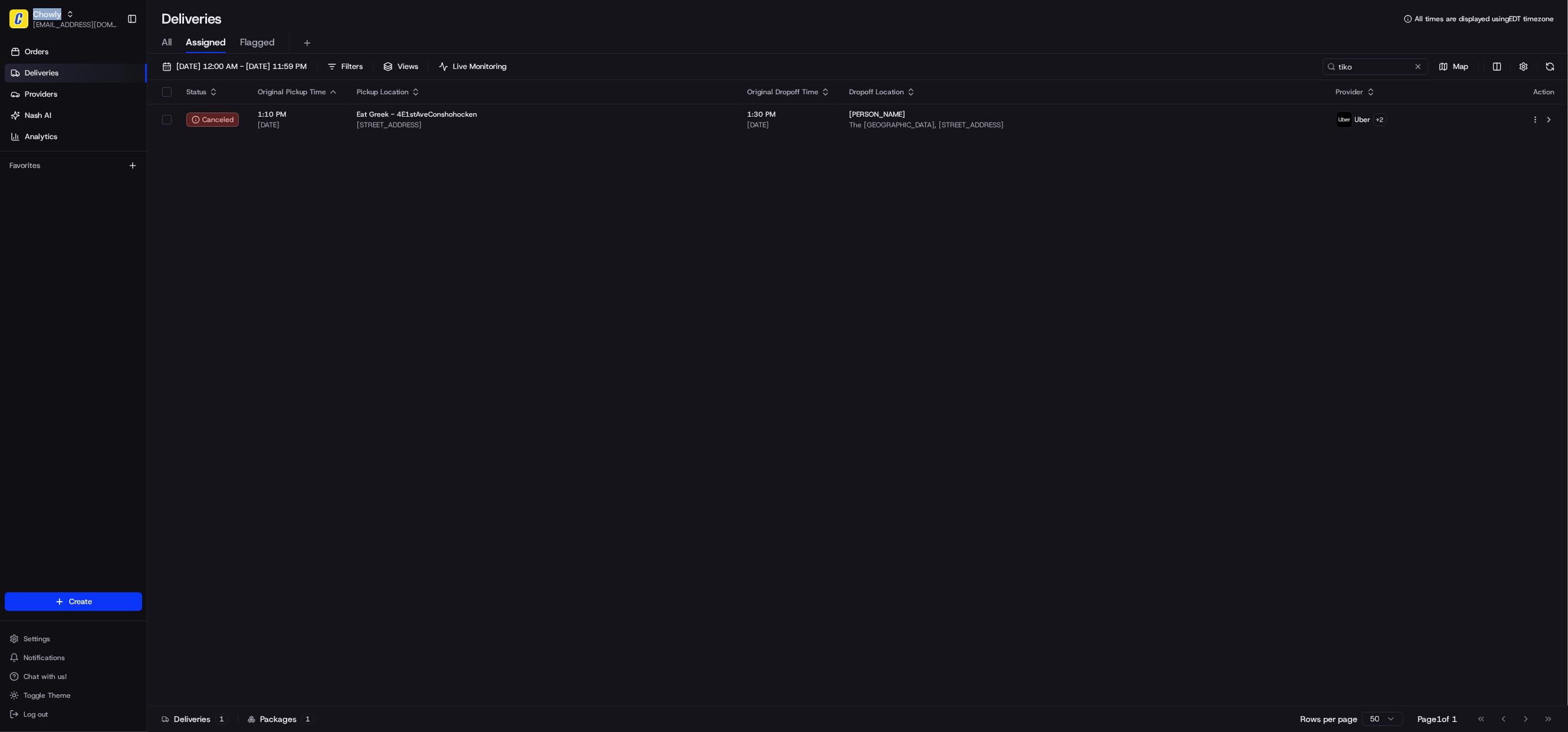
click at [47, 15] on span "Chowly" at bounding box center [47, 14] width 28 height 12
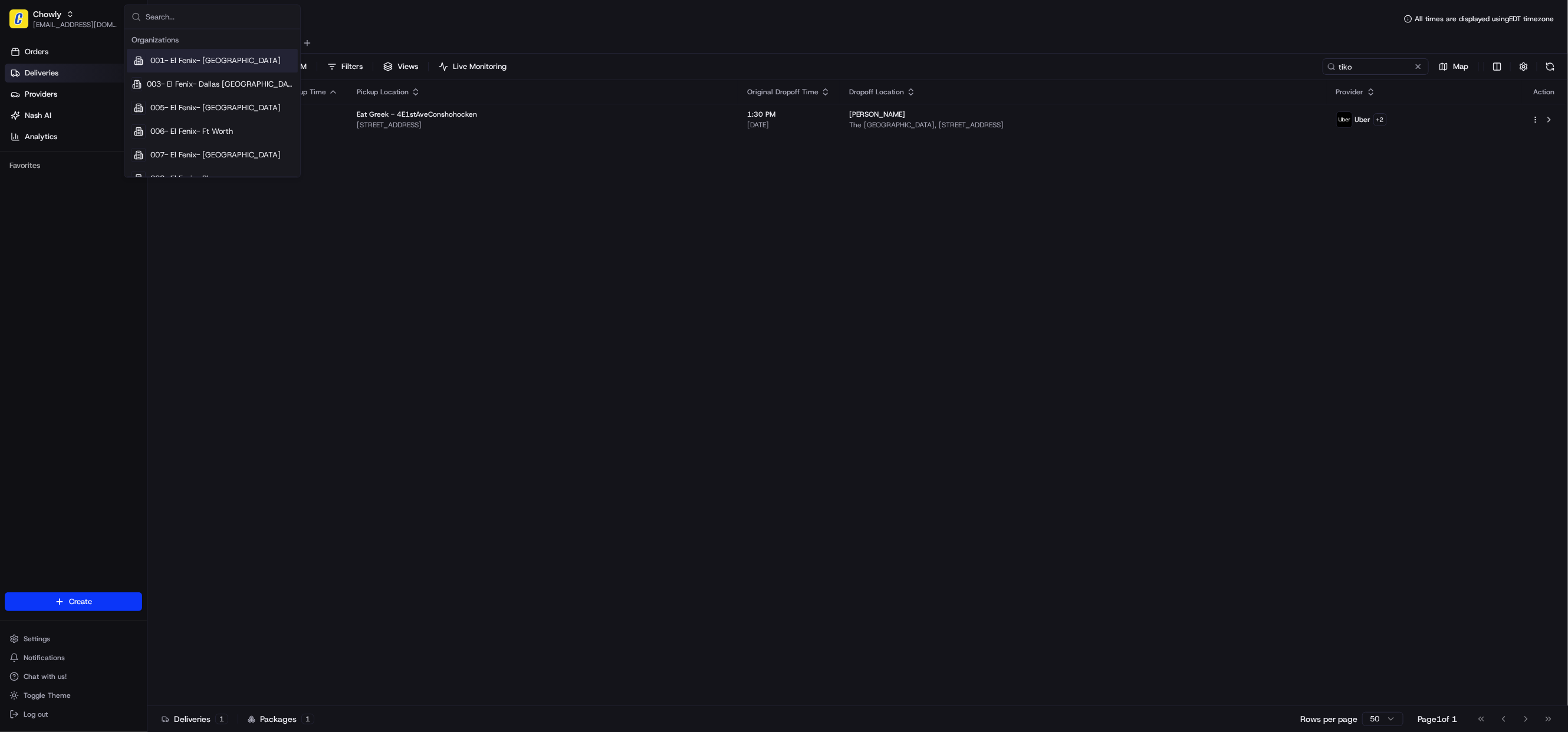
click at [163, 18] on input "text" at bounding box center [219, 17] width 147 height 24
type input "square"
click at [168, 101] on span "Square" at bounding box center [162, 96] width 24 height 11
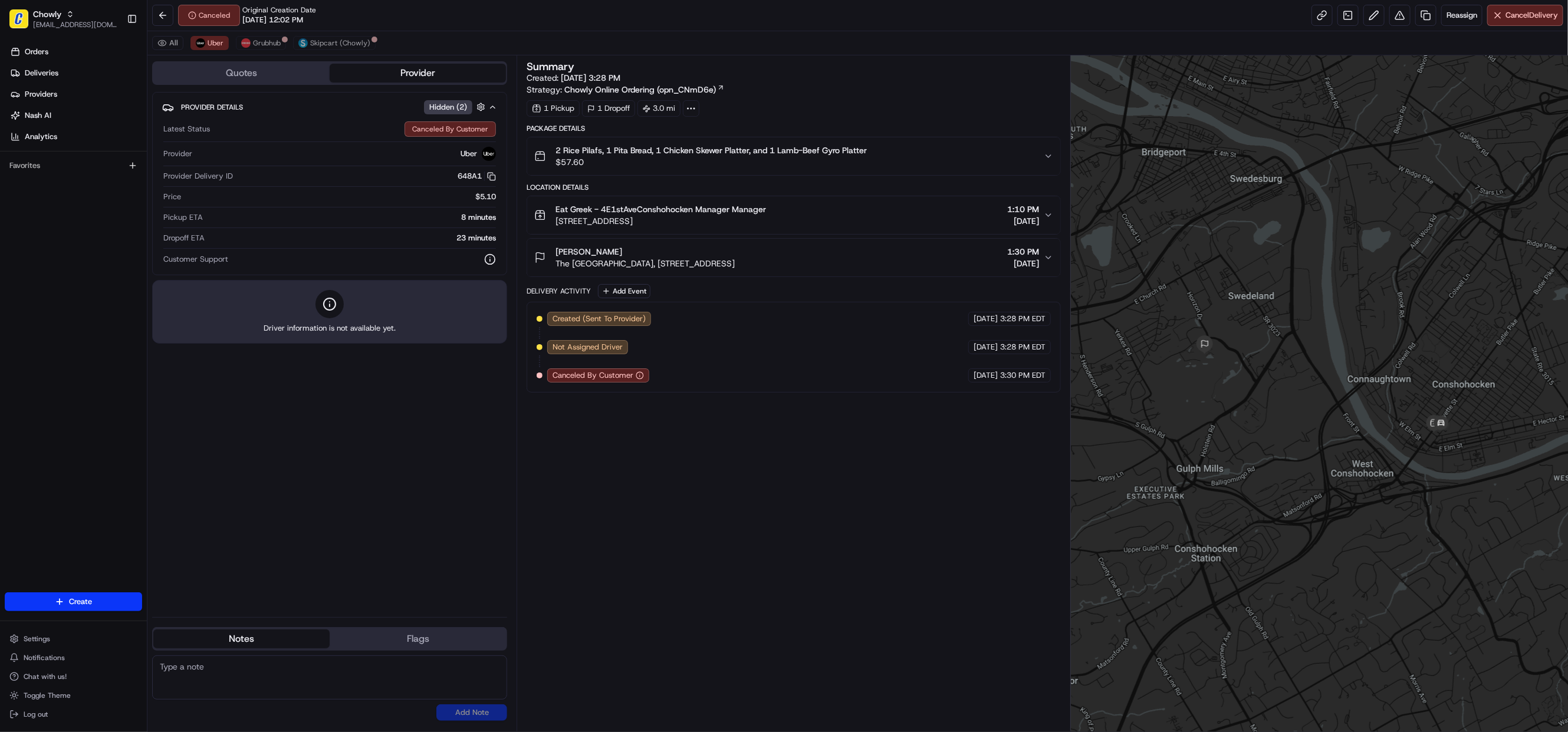
click at [335, 51] on div "All Uber Grubhub Skipcart (Chowly)" at bounding box center [858, 43] width 1421 height 24
click at [340, 45] on span "Skipcart (Chowly)" at bounding box center [340, 42] width 60 height 9
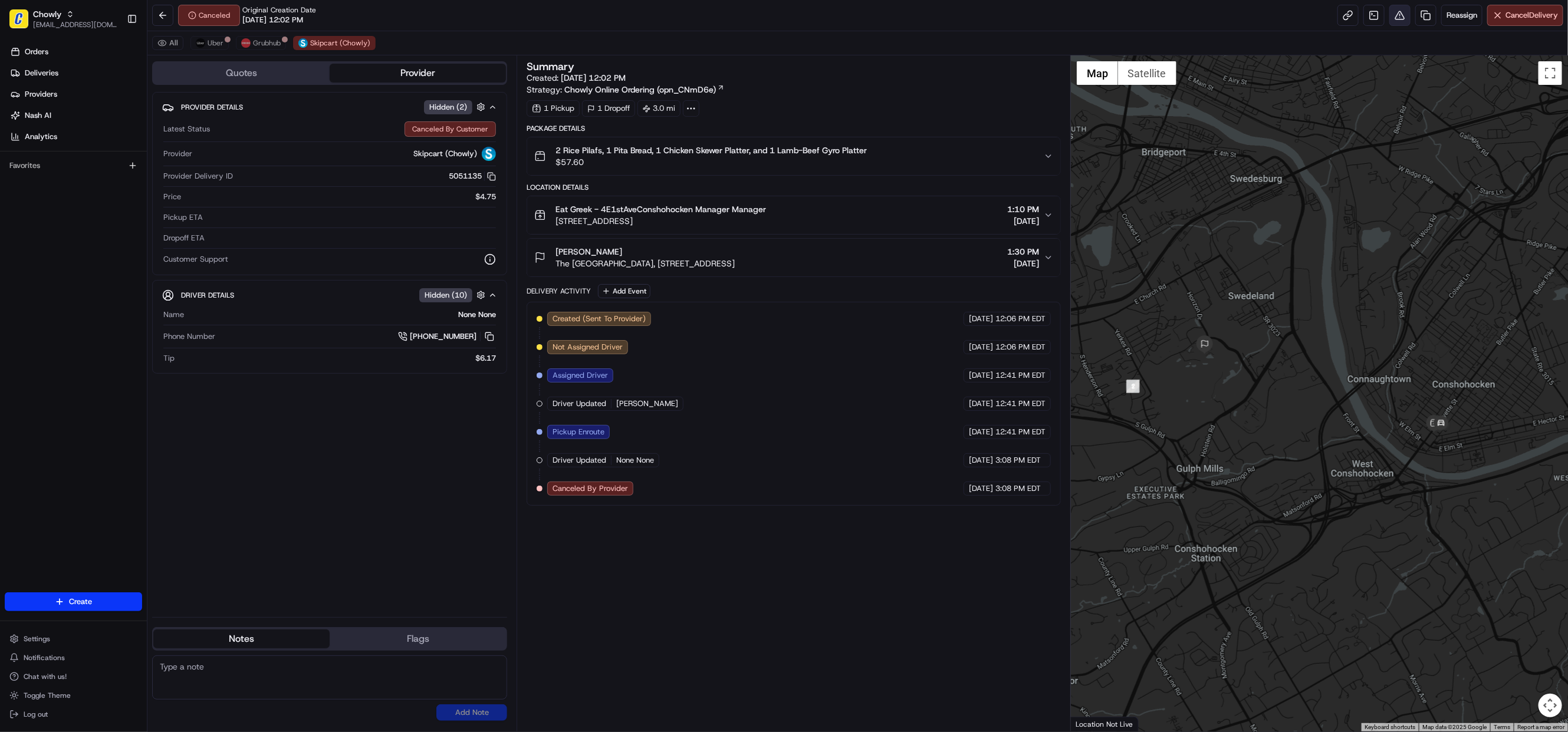
click at [1396, 21] on button at bounding box center [1400, 16] width 21 height 21
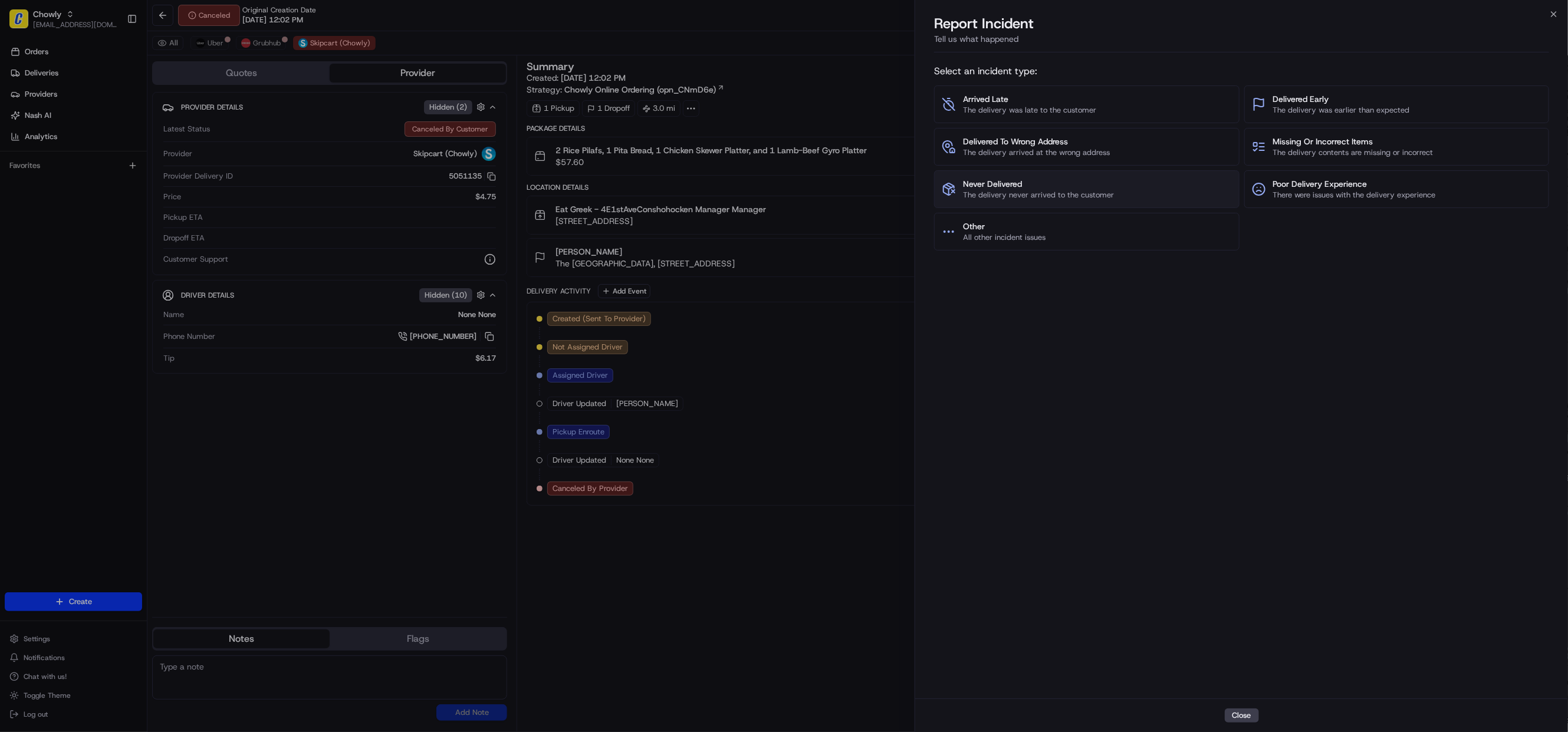
click at [1051, 189] on span "Never Delivered" at bounding box center [1039, 183] width 151 height 12
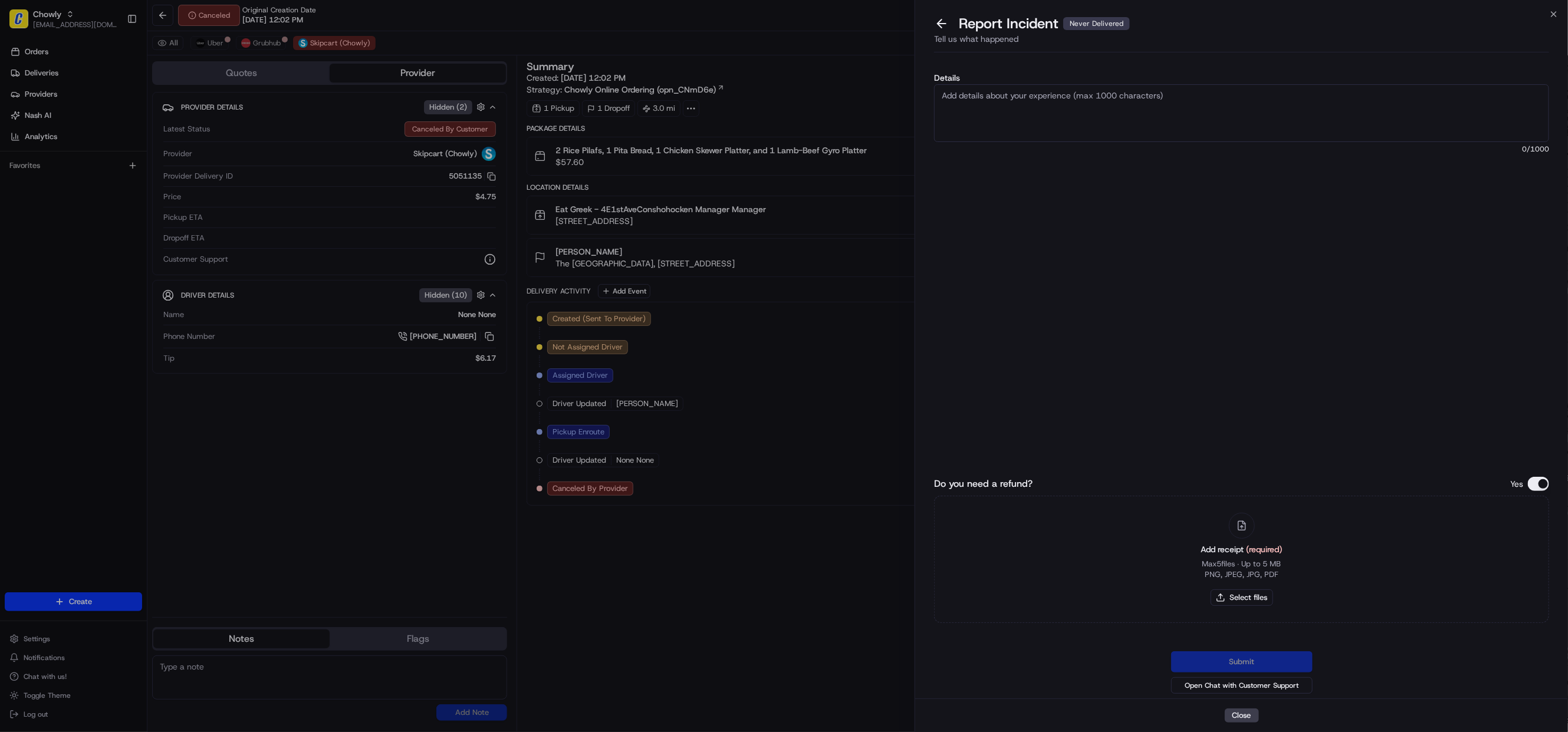
click at [1021, 72] on div "Details 0 /1000 Do you need a refund? Yes Add receipt (required) Max 5 files ∙ …" at bounding box center [1241, 381] width 615 height 630
click at [1024, 96] on textarea "Details" at bounding box center [1241, 113] width 615 height 58
type textarea "As per merchant, the driver was assigned at around"
drag, startPoint x: 981, startPoint y: 94, endPoint x: 918, endPoint y: 94, distance: 63.0
click at [918, 94] on div "Details As per merchant, the driver was assigned at around 51 /1000 Do you need…" at bounding box center [1242, 378] width 653 height 642
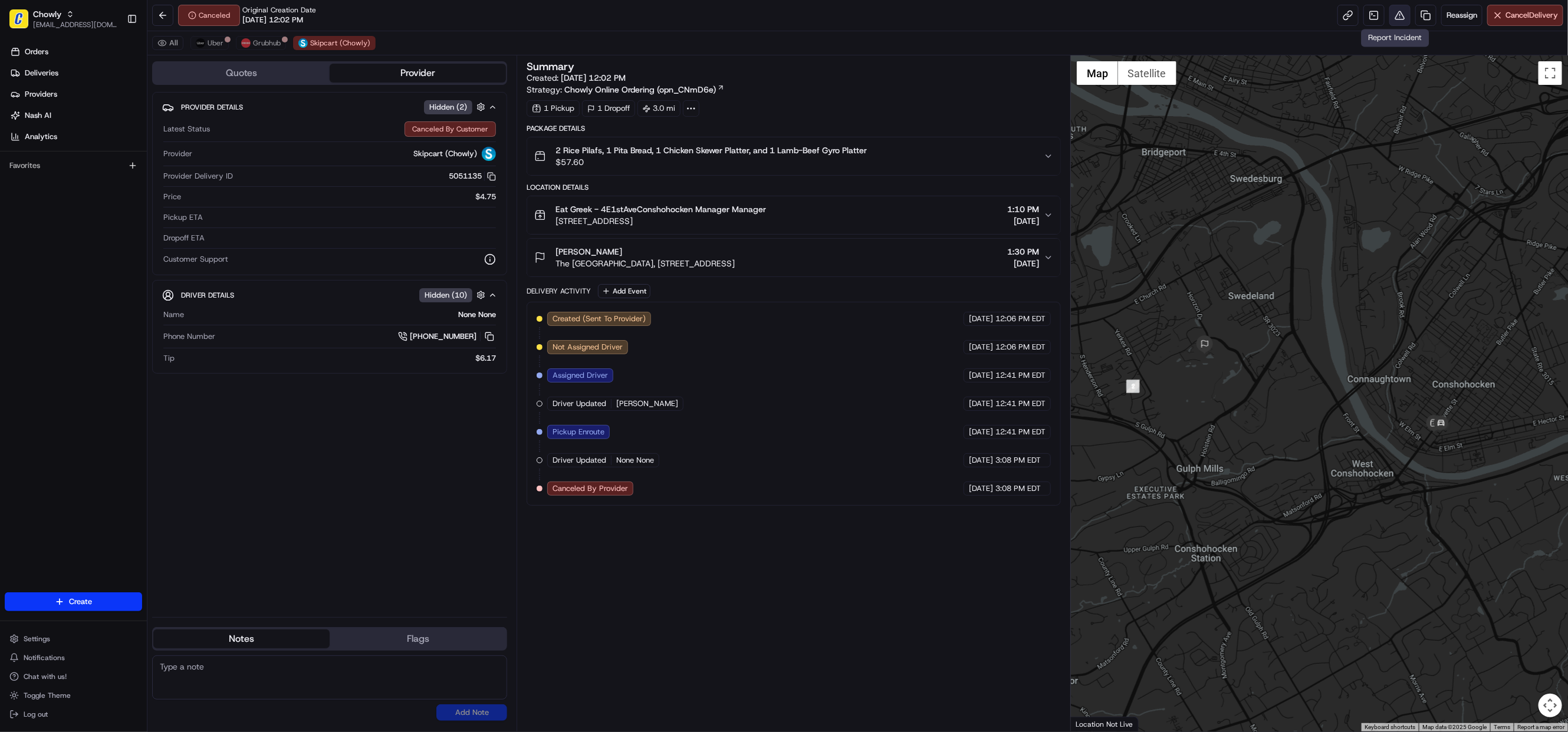
click at [1396, 13] on button at bounding box center [1400, 16] width 21 height 21
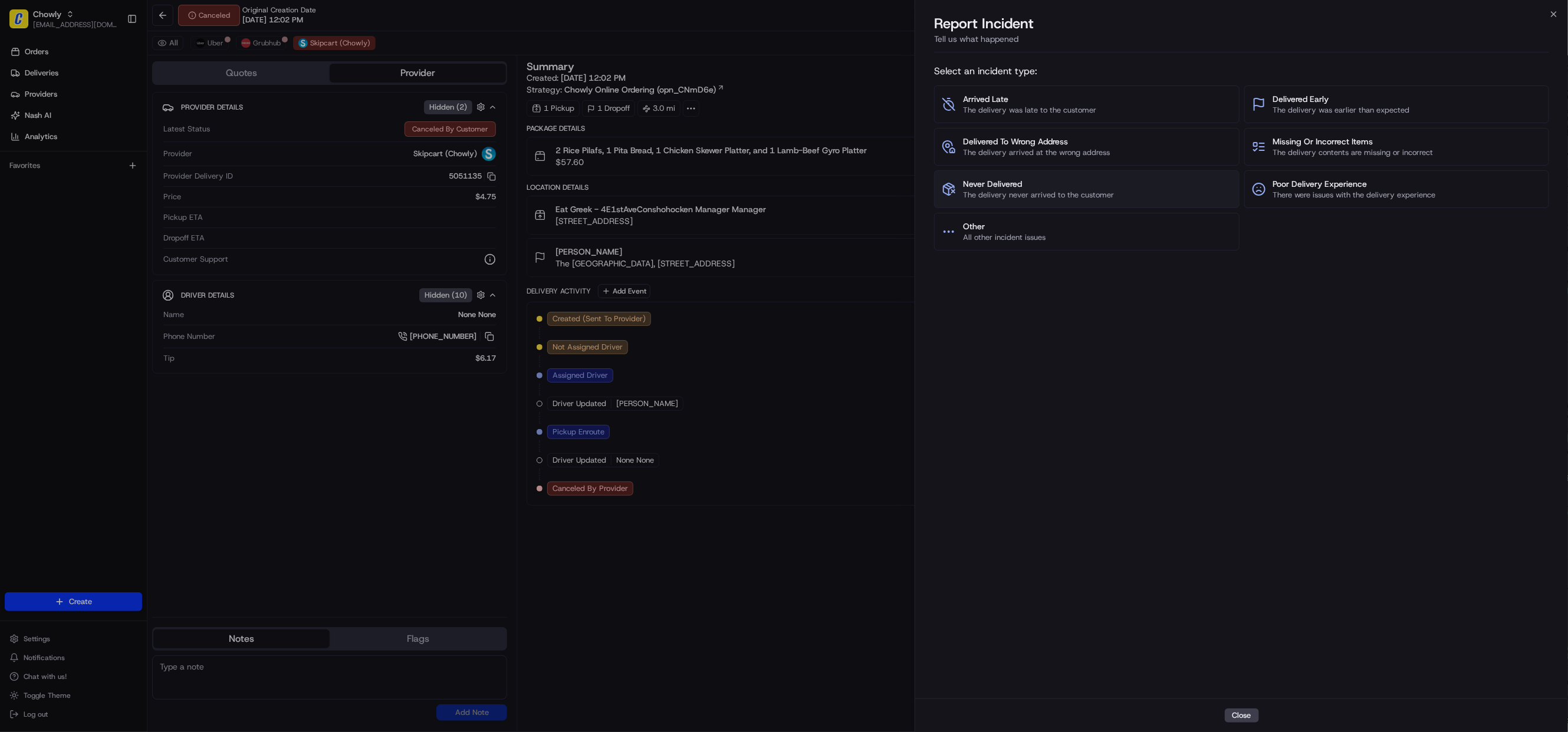
click at [1044, 179] on span "Never Delivered" at bounding box center [1039, 183] width 151 height 12
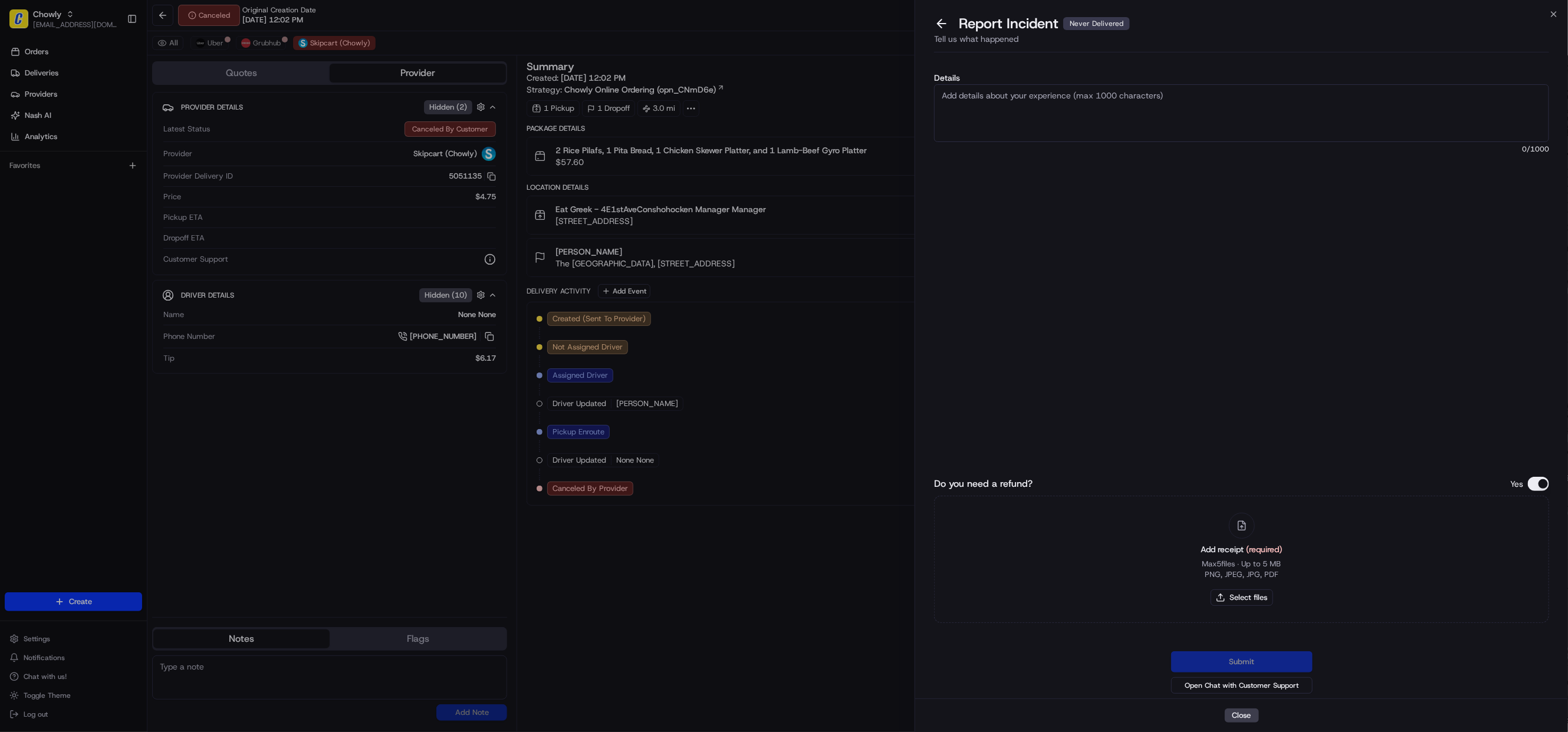
click at [1077, 108] on textarea "Details" at bounding box center [1241, 113] width 615 height 58
paste textarea "As per merchant, the driver was assigned at around"
type textarea "As per merchant, the driver was assigned at around 12:41 PM EST and the pick up…"
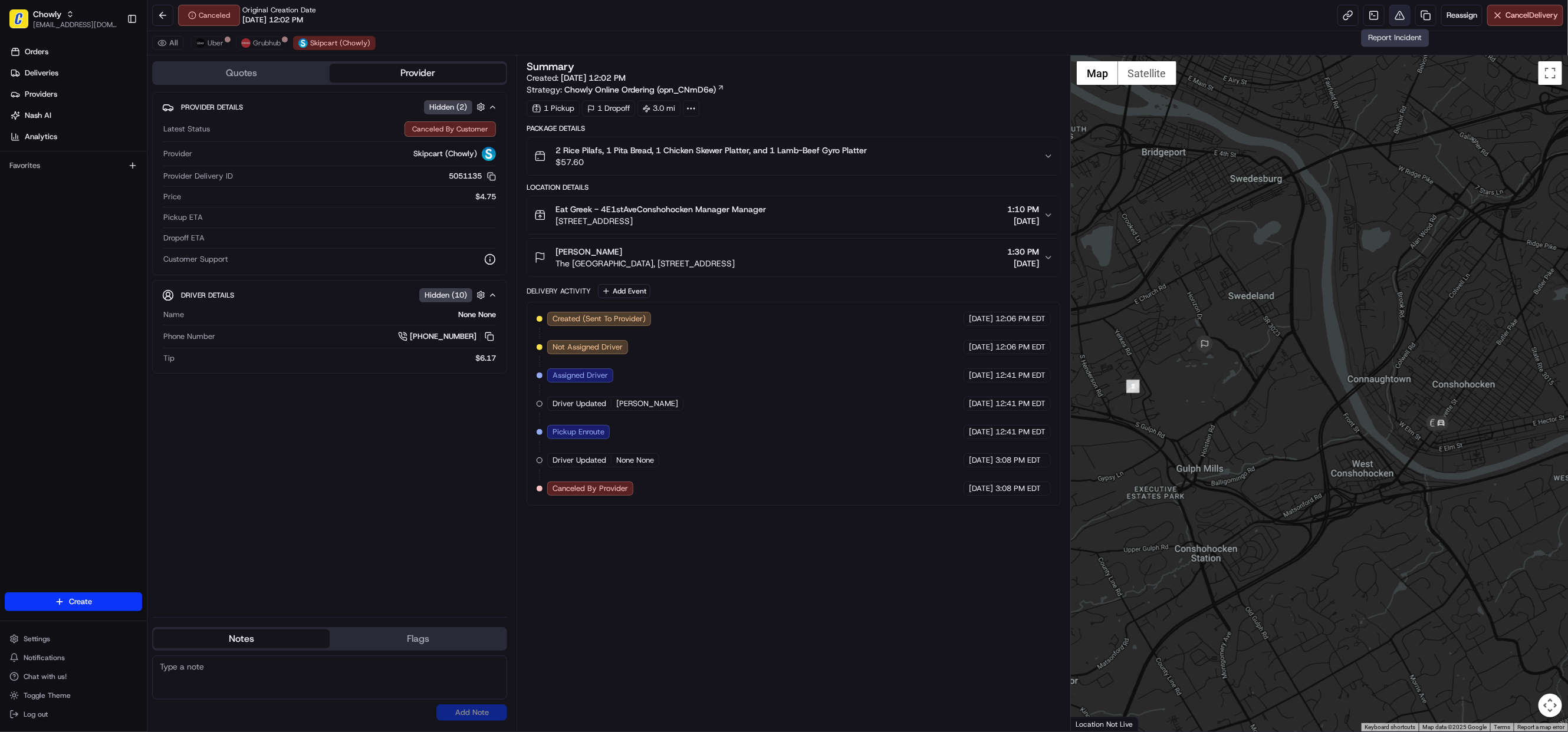
click at [1391, 15] on button at bounding box center [1400, 16] width 21 height 21
click at [1389, 16] on button at bounding box center [1400, 16] width 21 height 21
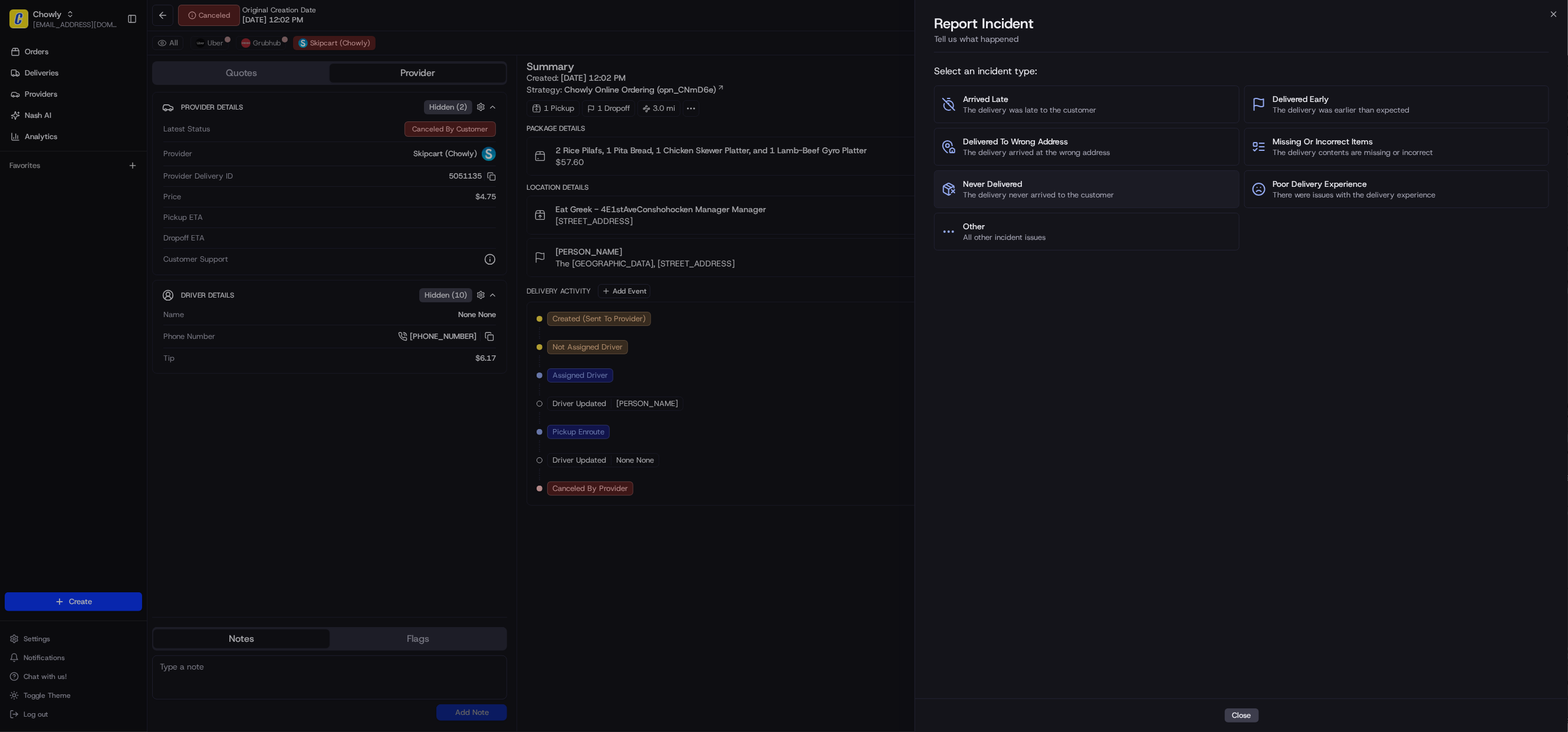
click at [1009, 186] on span "Never Delivered" at bounding box center [1039, 183] width 151 height 12
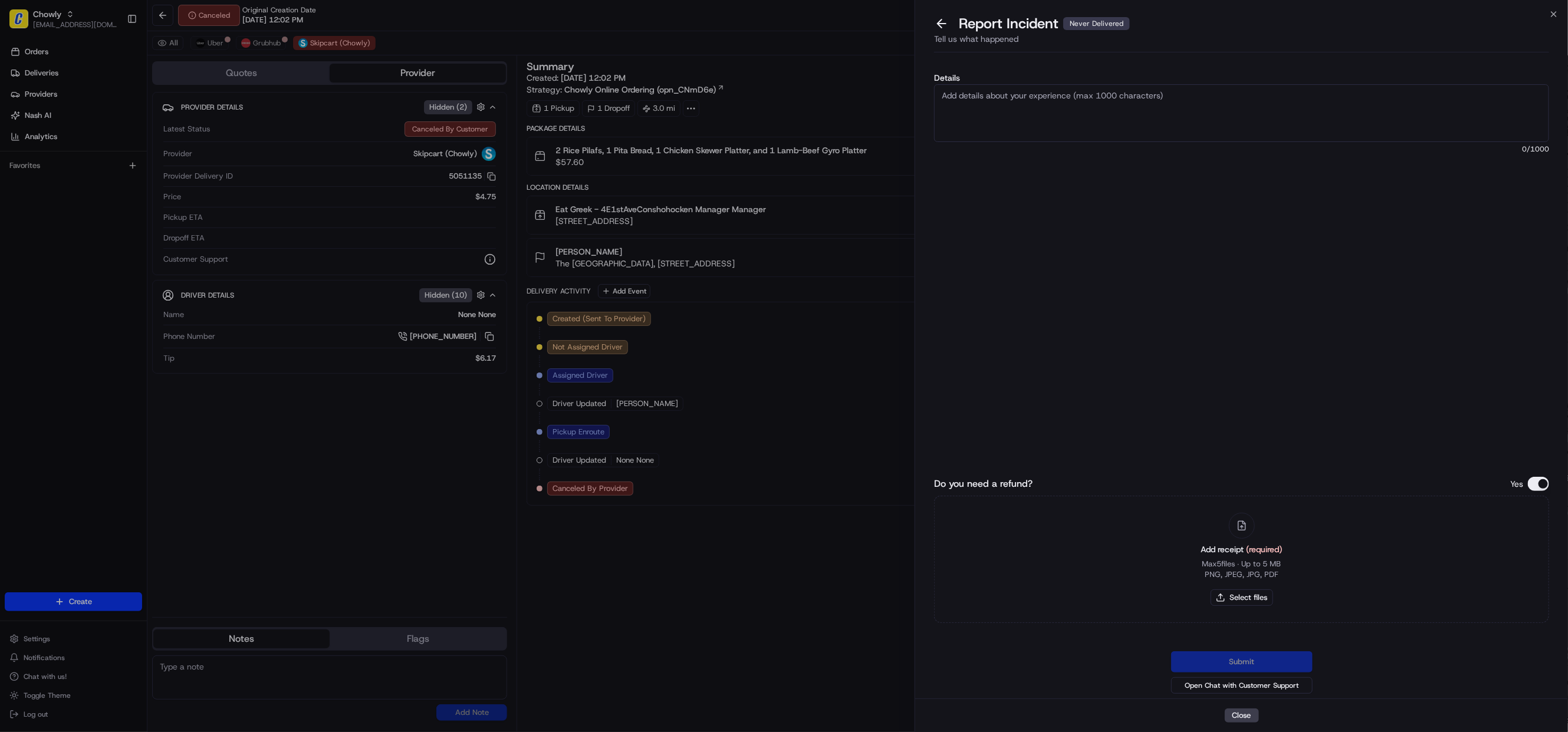
click at [1223, 92] on textarea "Details" at bounding box center [1241, 113] width 615 height 58
paste textarea "As per merchant, the driver was assigned at around"
paste textarea "the merchant, the driver was assigned at around 1:10 PM but remained inactive u…"
type textarea "As per the merchant, the driver was assigned at around 1:10 PM but remained ina…"
click at [1541, 486] on button "Do you need a refund?" at bounding box center [1539, 484] width 21 height 14
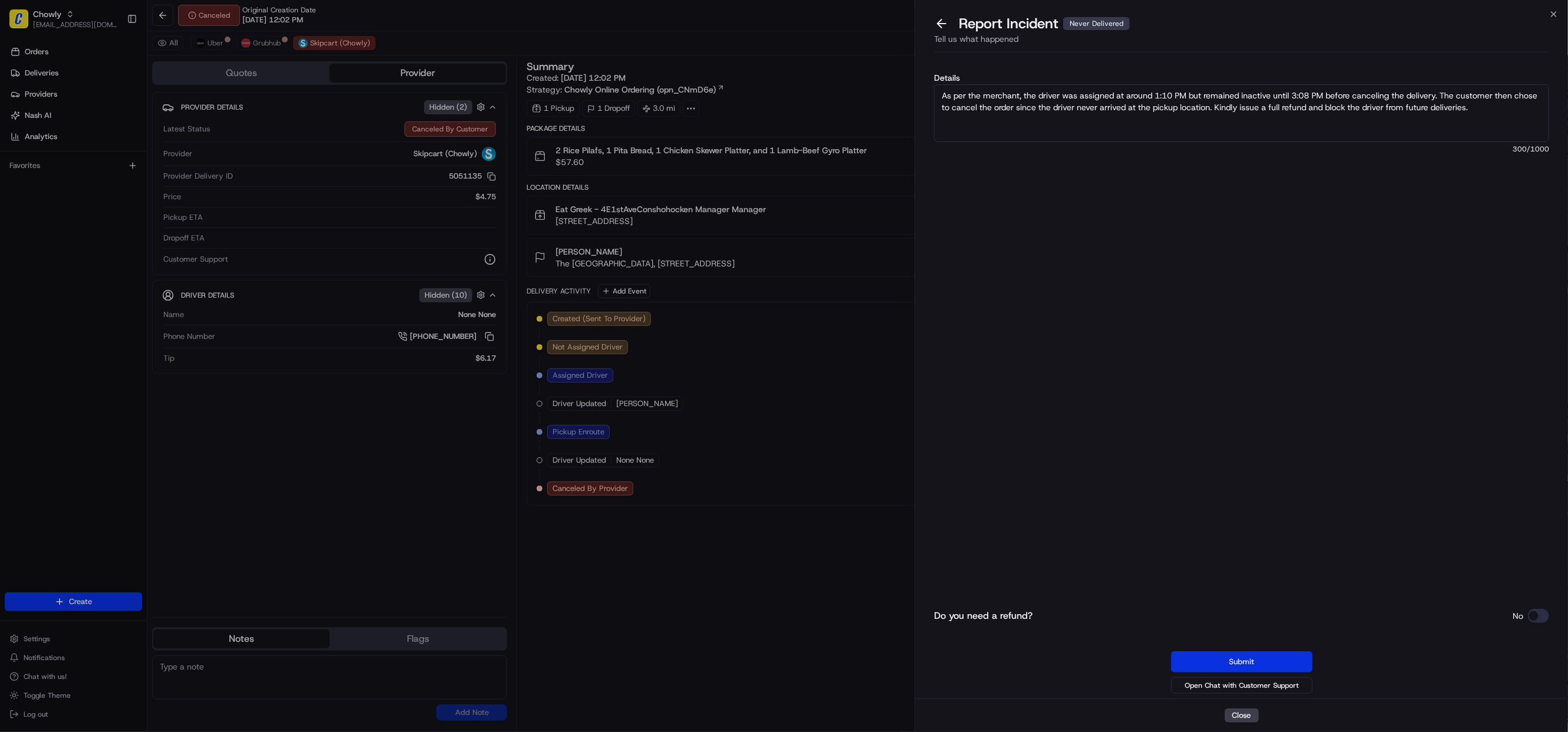
click at [1248, 658] on button "Submit" at bounding box center [1242, 662] width 142 height 21
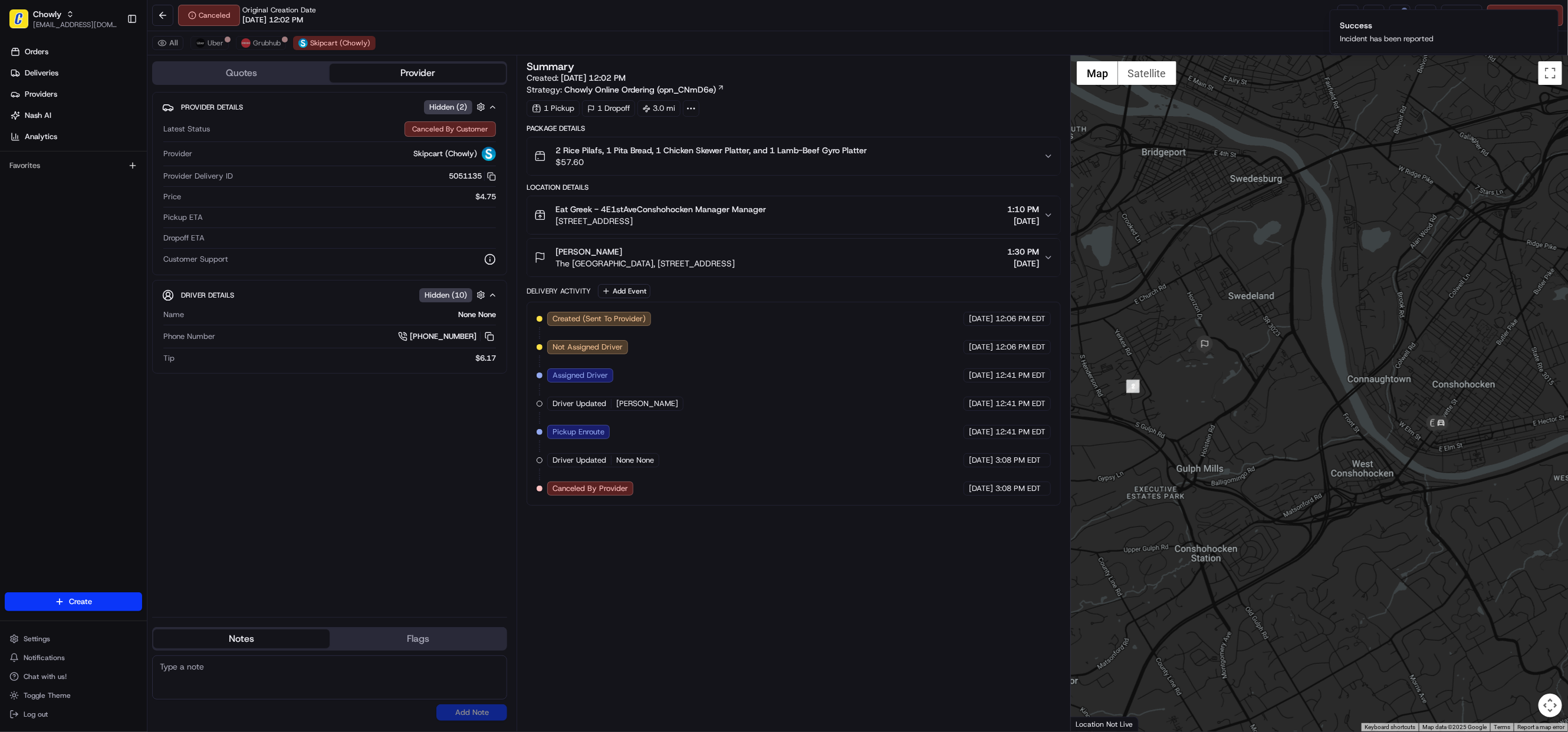
click at [931, 82] on div "Summary Created: 08/22/2025 12:02 PM Strategy: Chowly Online Ordering (opn_CNmD…" at bounding box center [794, 78] width 534 height 34
click at [262, 44] on span "Grubhub" at bounding box center [267, 42] width 27 height 9
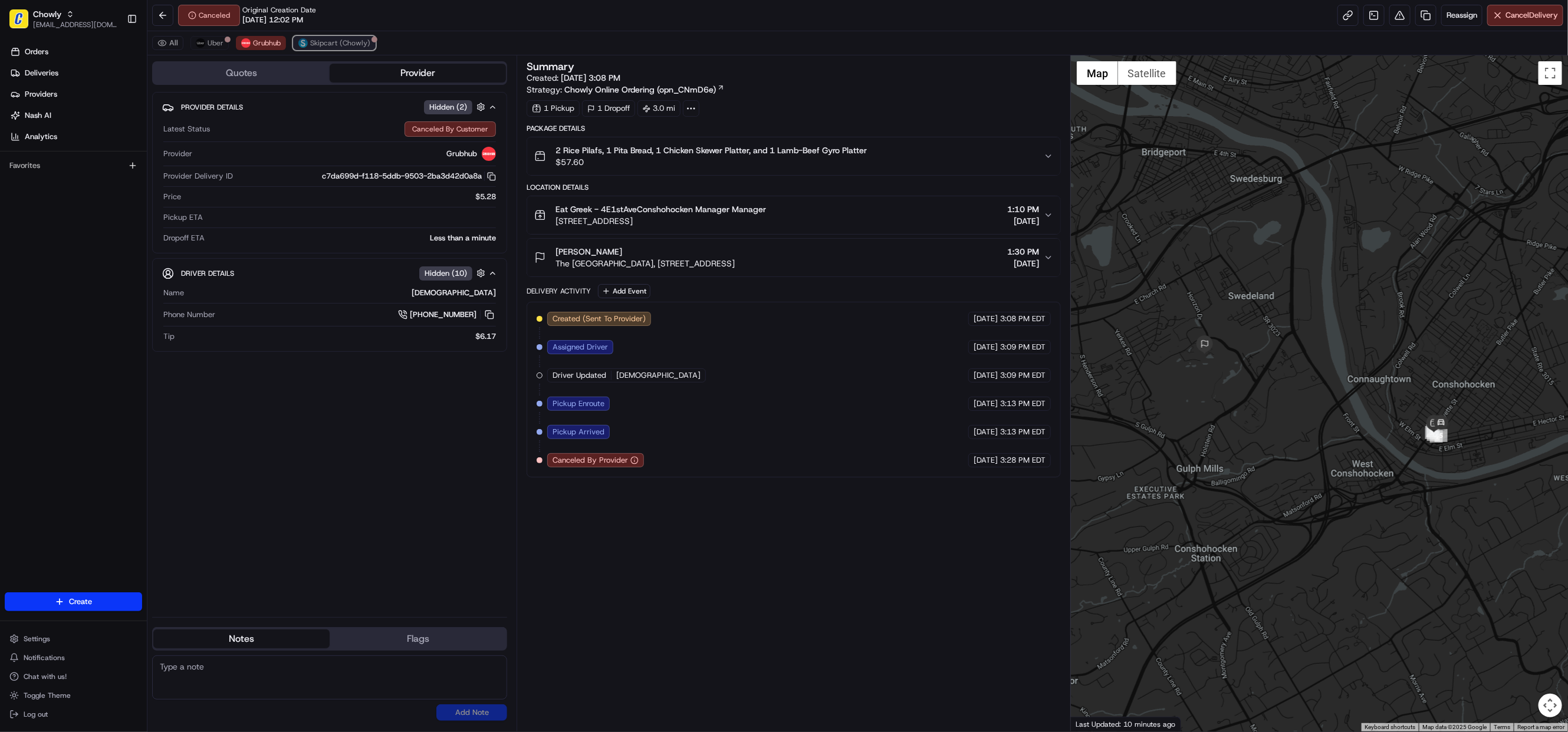
click at [321, 48] on span "Skipcart (Chowly)" at bounding box center [340, 42] width 60 height 9
